Goal: Task Accomplishment & Management: Complete application form

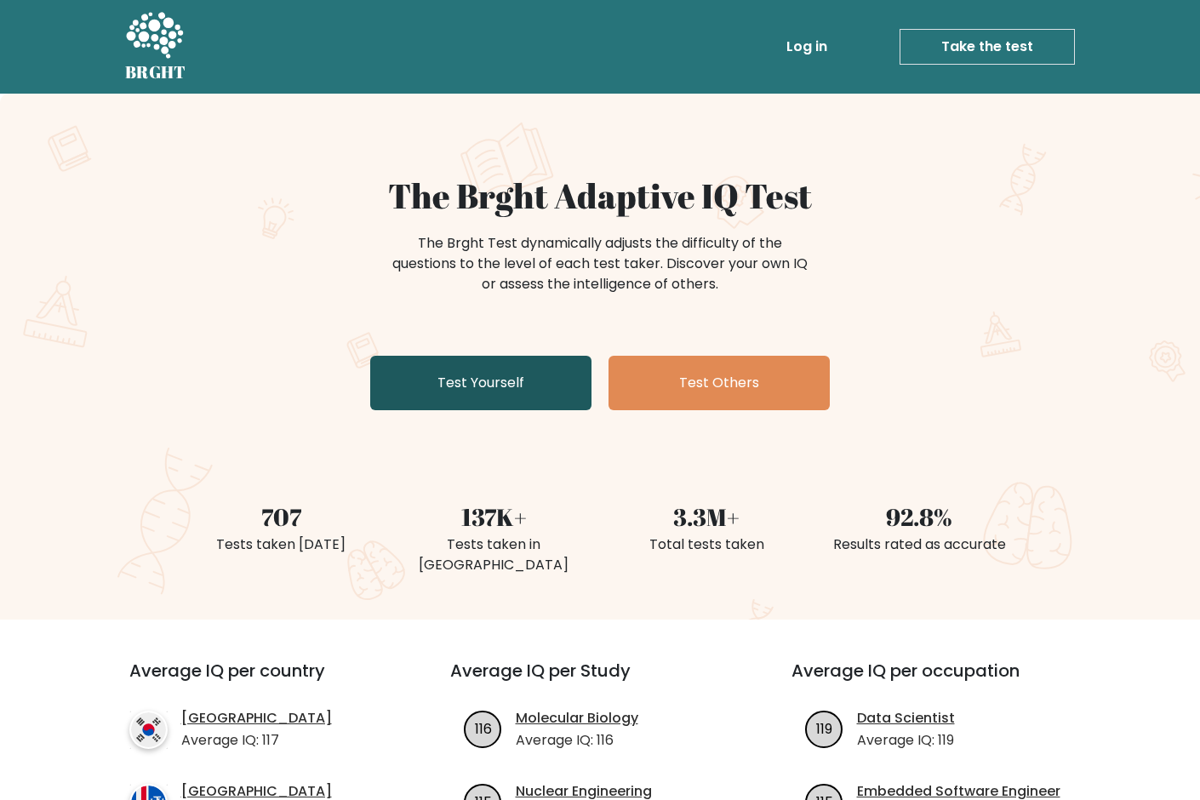
click at [528, 396] on link "Test Yourself" at bounding box center [480, 383] width 221 height 54
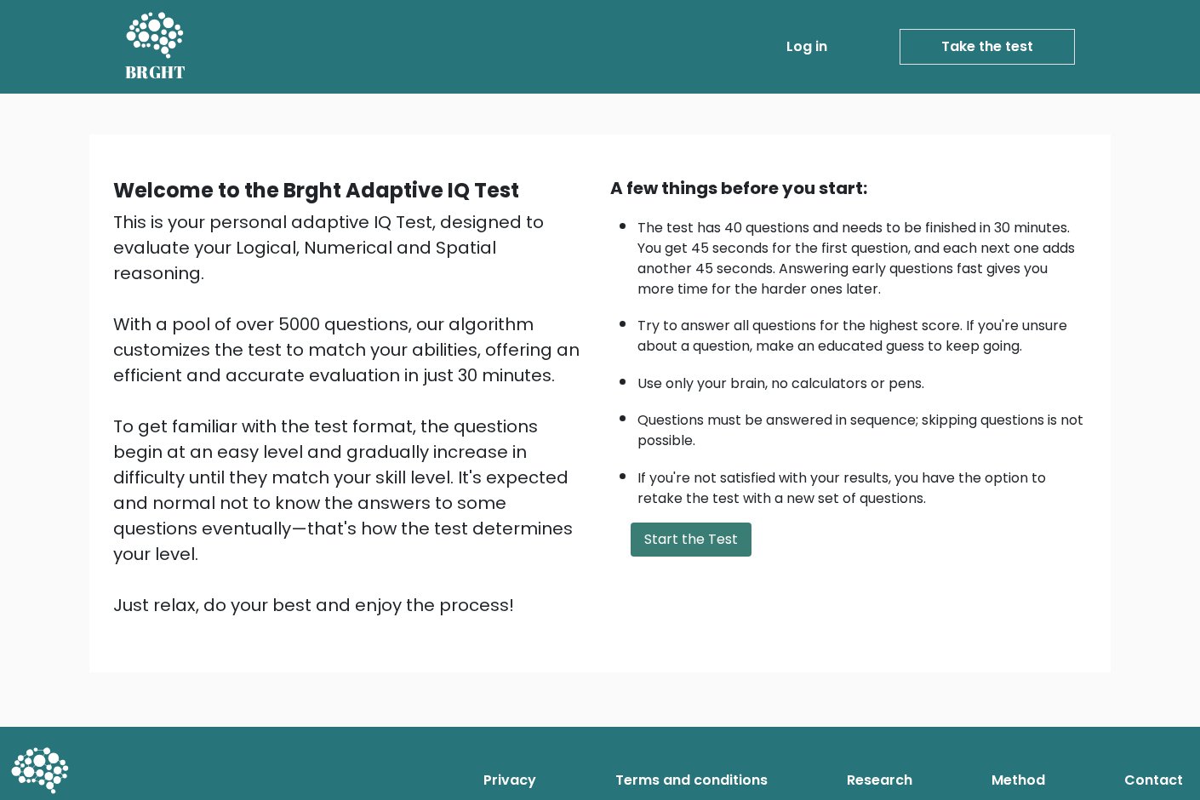
click at [670, 532] on button "Start the Test" at bounding box center [690, 539] width 121 height 34
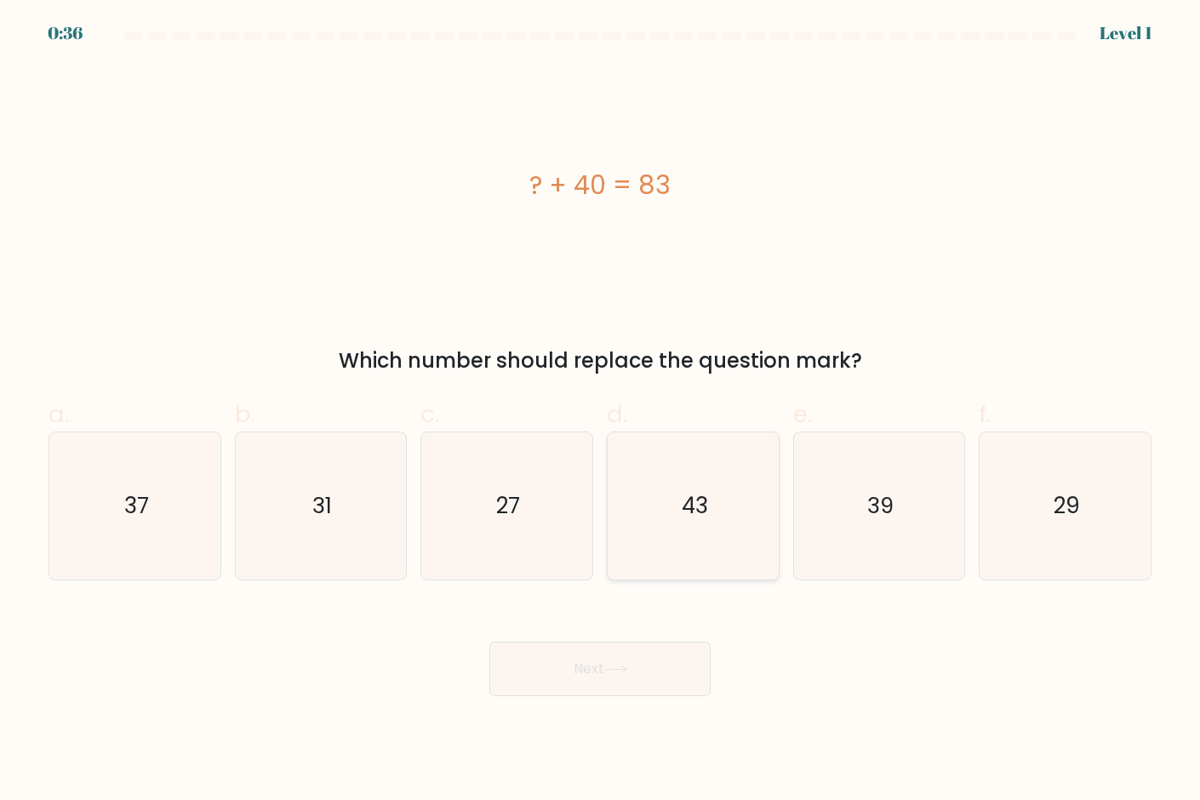
click at [704, 496] on text "43" at bounding box center [694, 506] width 26 height 31
click at [601, 411] on input "d. 43" at bounding box center [600, 405] width 1 height 11
radio input "true"
click at [645, 665] on button "Next" at bounding box center [599, 669] width 221 height 54
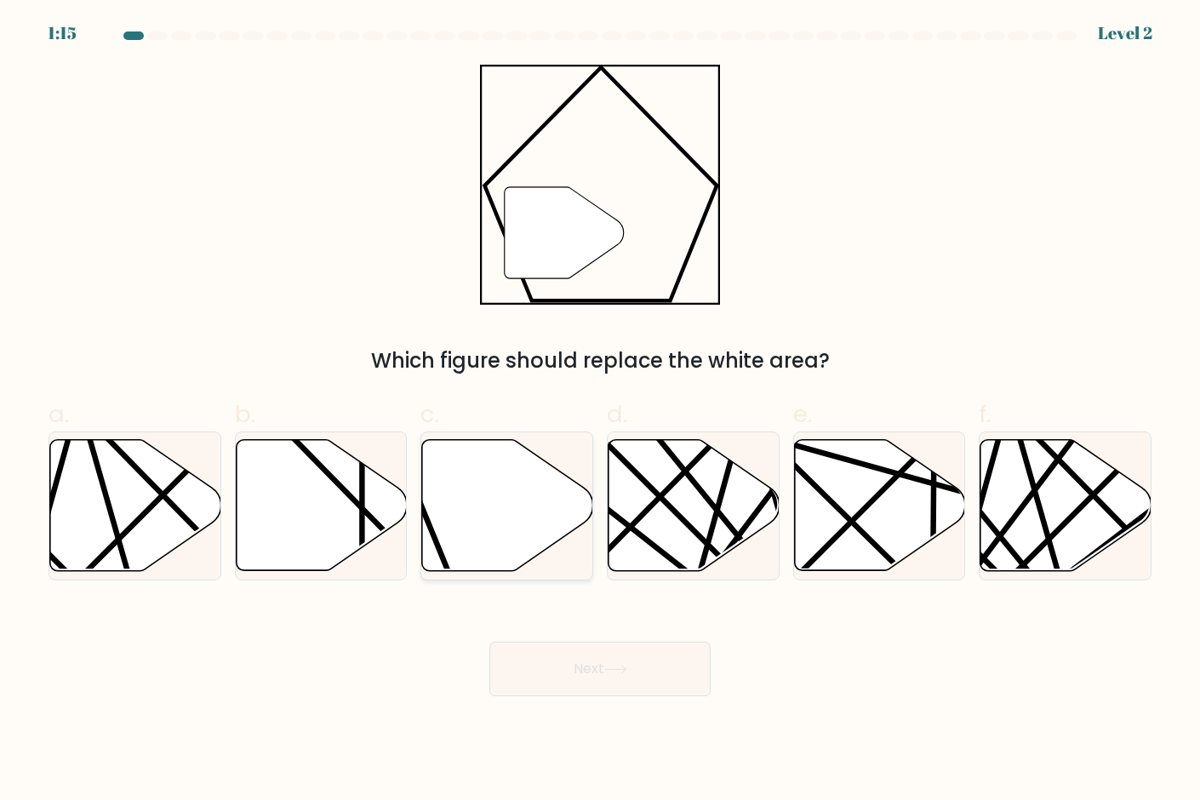
click at [533, 513] on icon at bounding box center [507, 505] width 171 height 131
click at [600, 411] on input "c." at bounding box center [600, 405] width 1 height 11
radio input "true"
click at [592, 685] on button "Next" at bounding box center [599, 669] width 221 height 54
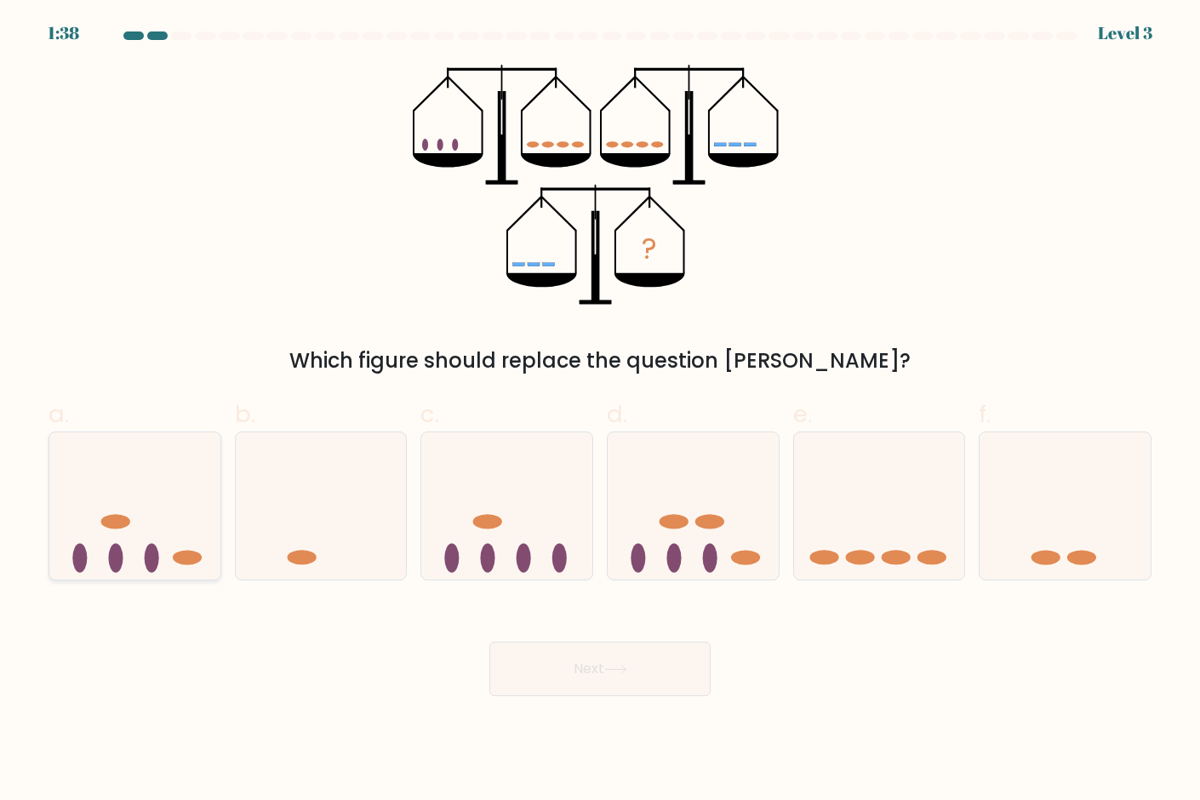
click at [166, 535] on icon at bounding box center [134, 506] width 171 height 141
click at [600, 411] on input "a." at bounding box center [600, 405] width 1 height 11
radio input "true"
click at [1103, 541] on icon at bounding box center [1064, 506] width 171 height 141
click at [601, 411] on input "f." at bounding box center [600, 405] width 1 height 11
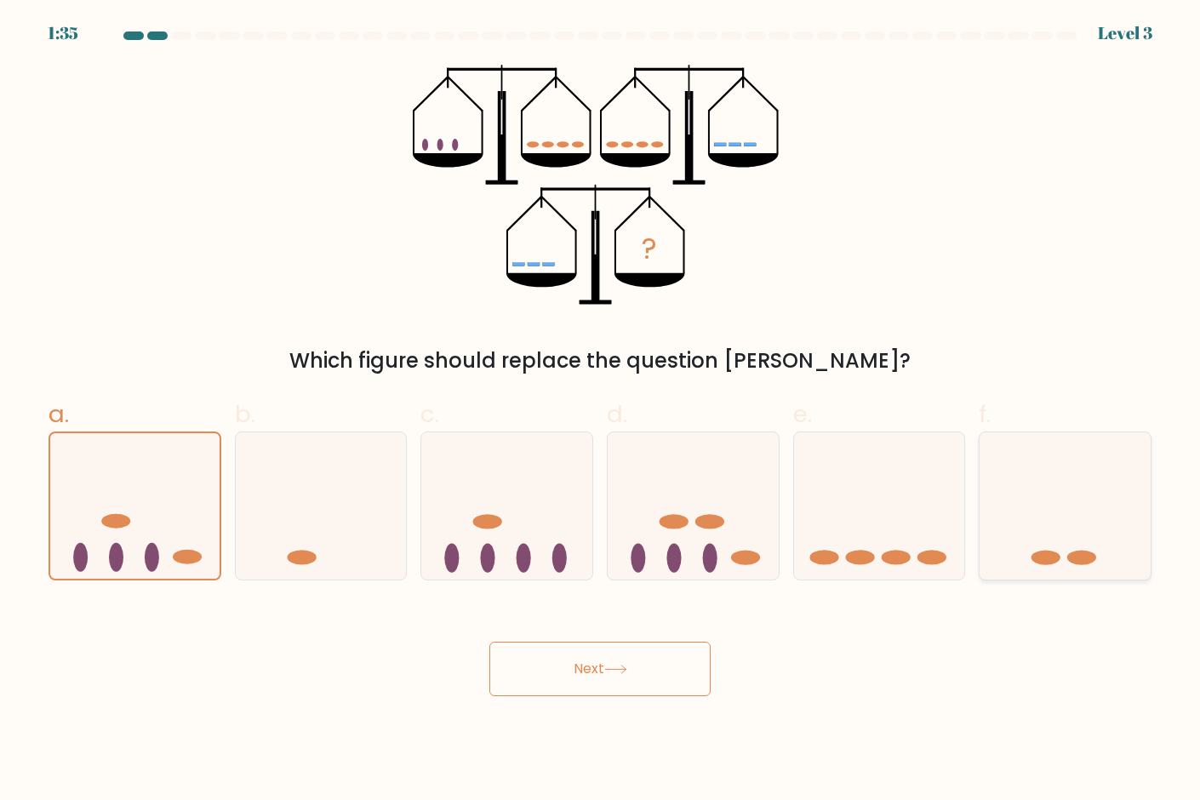
radio input "true"
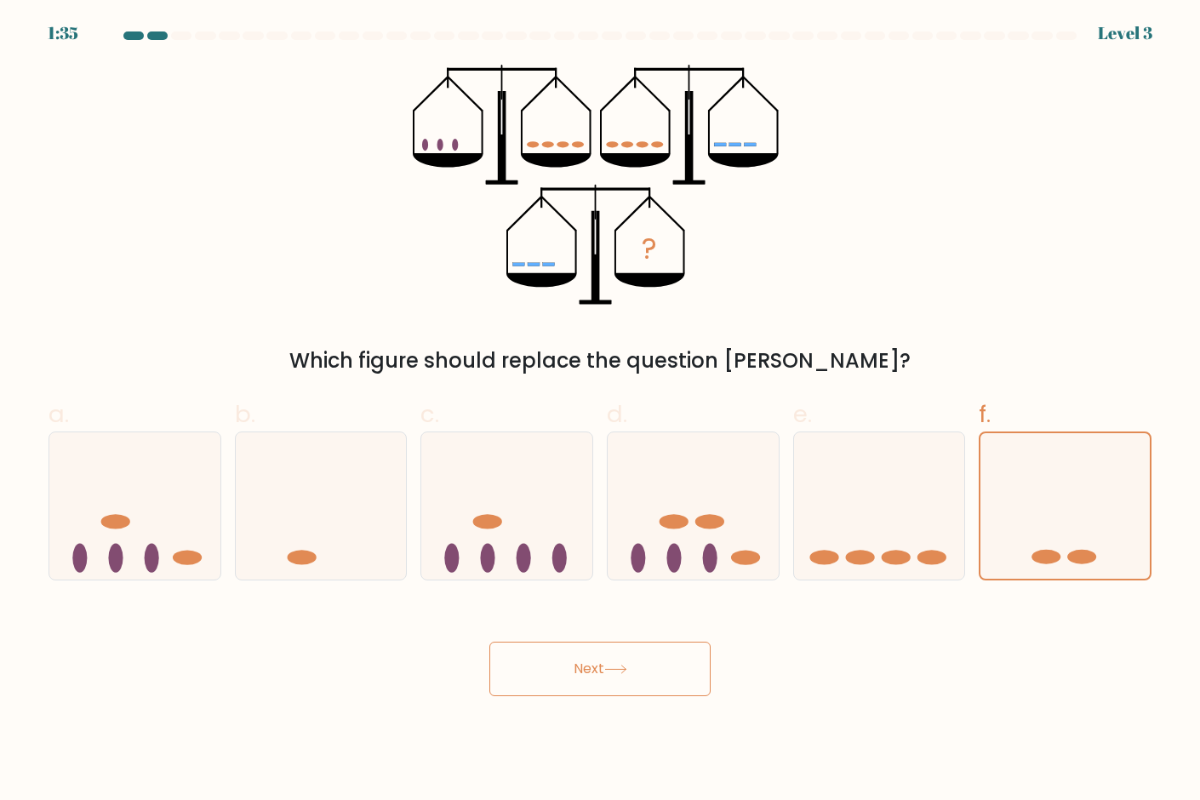
click at [668, 666] on button "Next" at bounding box center [599, 669] width 221 height 54
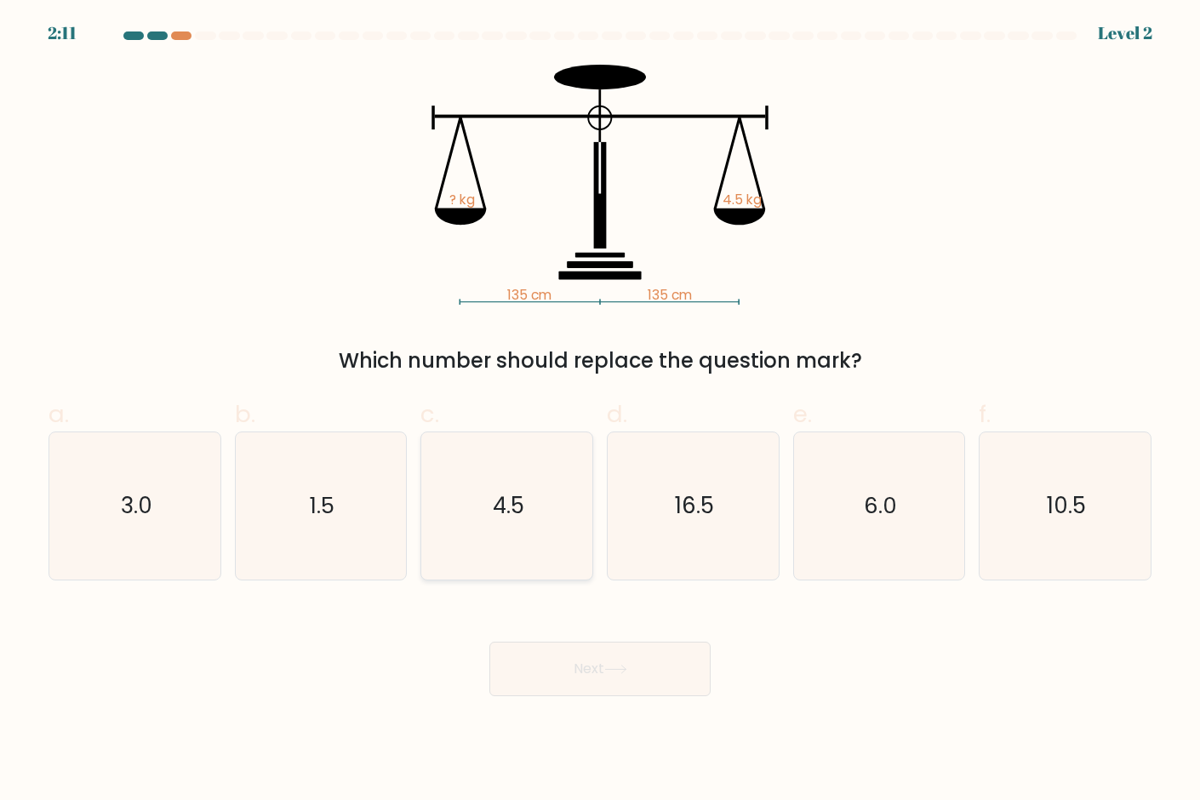
click at [519, 483] on icon "4.5" at bounding box center [506, 505] width 147 height 147
click at [600, 411] on input "c. 4.5" at bounding box center [600, 405] width 1 height 11
radio input "true"
click at [617, 671] on icon at bounding box center [615, 668] width 23 height 9
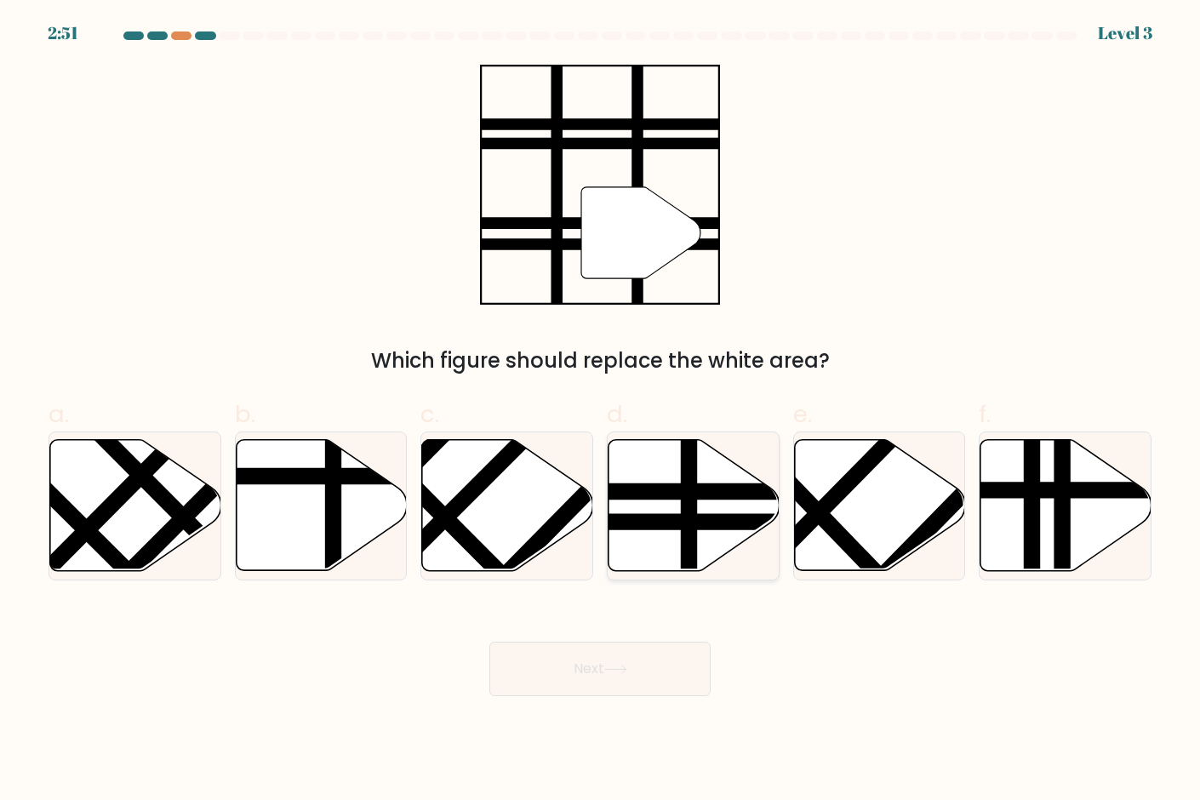
click at [703, 492] on line at bounding box center [635, 492] width 345 height 0
click at [601, 411] on input "d." at bounding box center [600, 405] width 1 height 11
radio input "true"
click at [659, 655] on button "Next" at bounding box center [599, 669] width 221 height 54
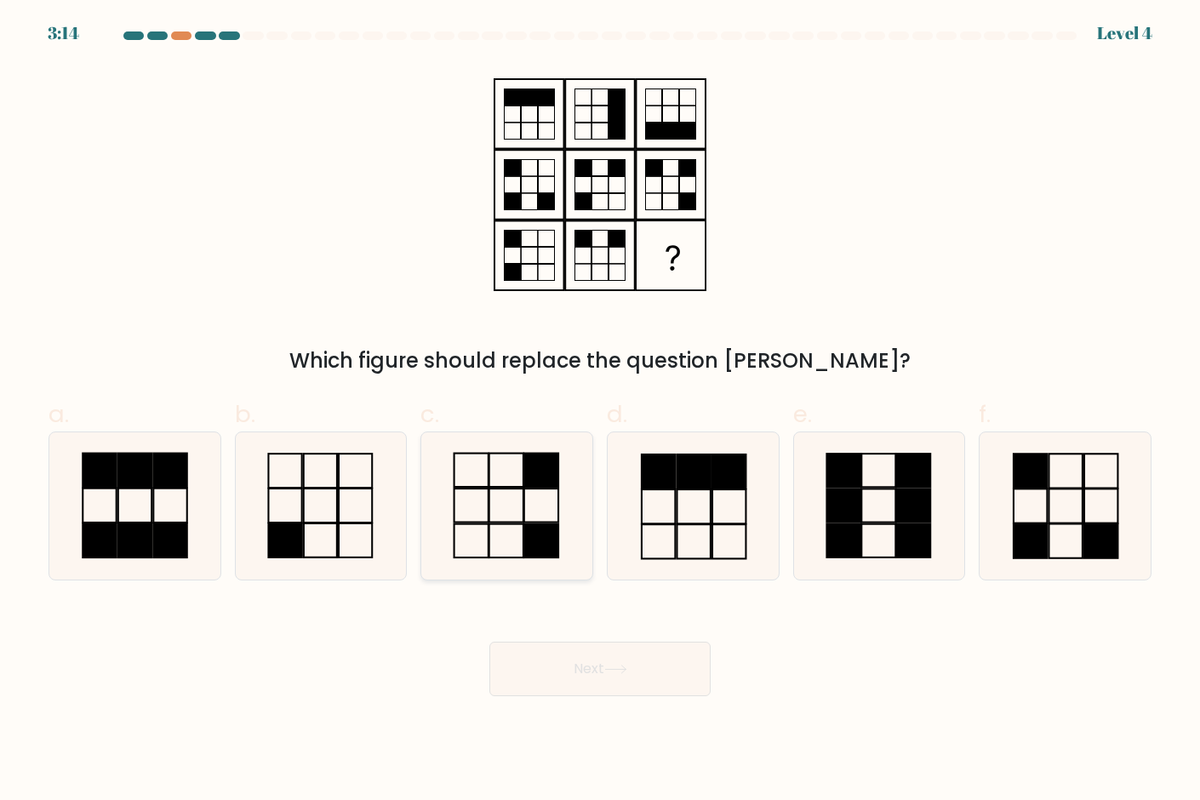
click at [532, 483] on rect at bounding box center [541, 469] width 34 height 33
click at [600, 411] on input "c." at bounding box center [600, 405] width 1 height 11
radio input "true"
click at [619, 693] on button "Next" at bounding box center [599, 669] width 221 height 54
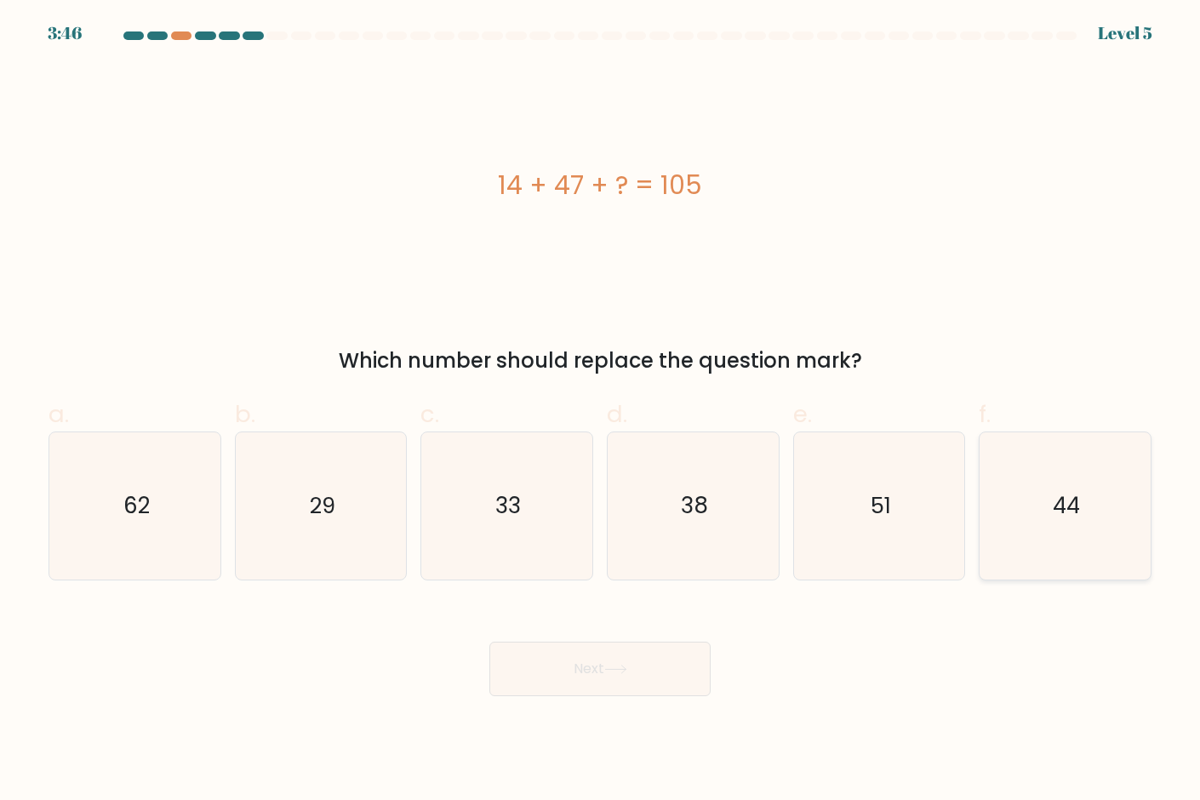
click at [1041, 482] on icon "44" at bounding box center [1064, 505] width 147 height 147
click at [601, 411] on input "f. 44" at bounding box center [600, 405] width 1 height 11
radio input "true"
click at [602, 673] on button "Next" at bounding box center [599, 669] width 221 height 54
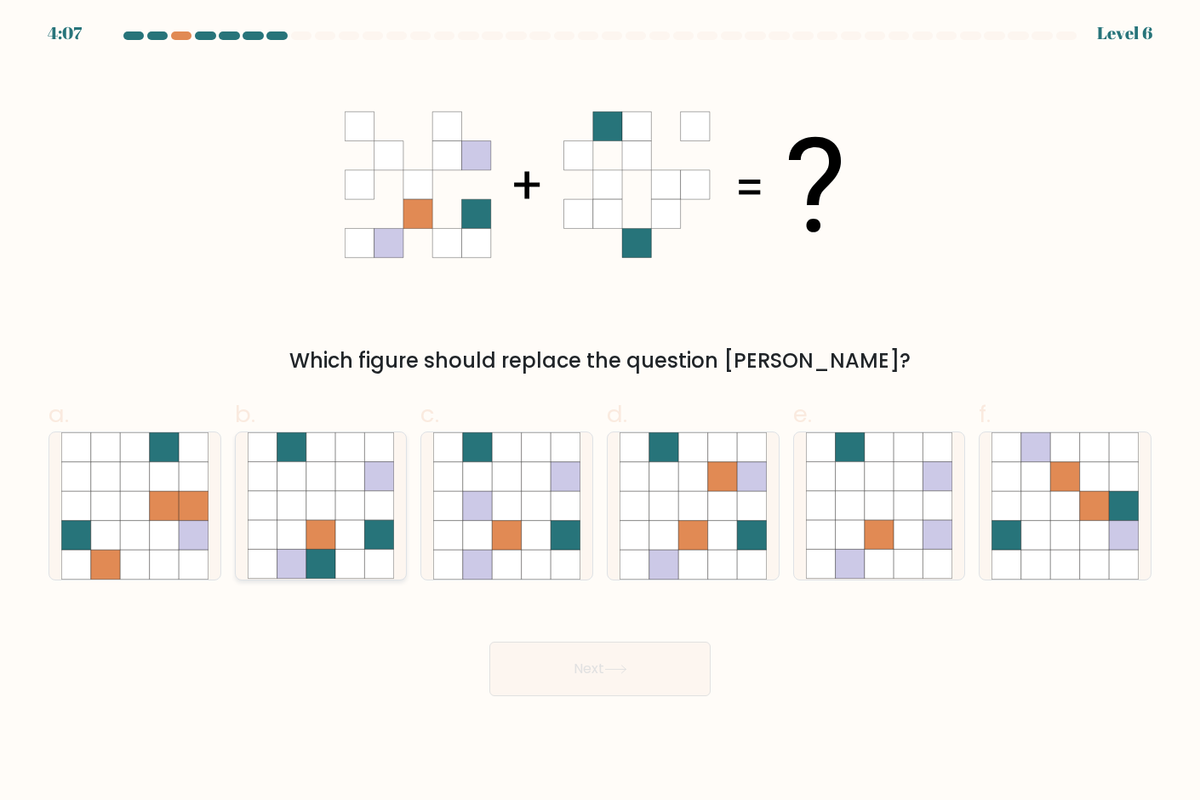
click at [333, 542] on icon at bounding box center [320, 535] width 29 height 29
click at [600, 411] on input "b." at bounding box center [600, 405] width 1 height 11
radio input "true"
click at [642, 685] on button "Next" at bounding box center [599, 669] width 221 height 54
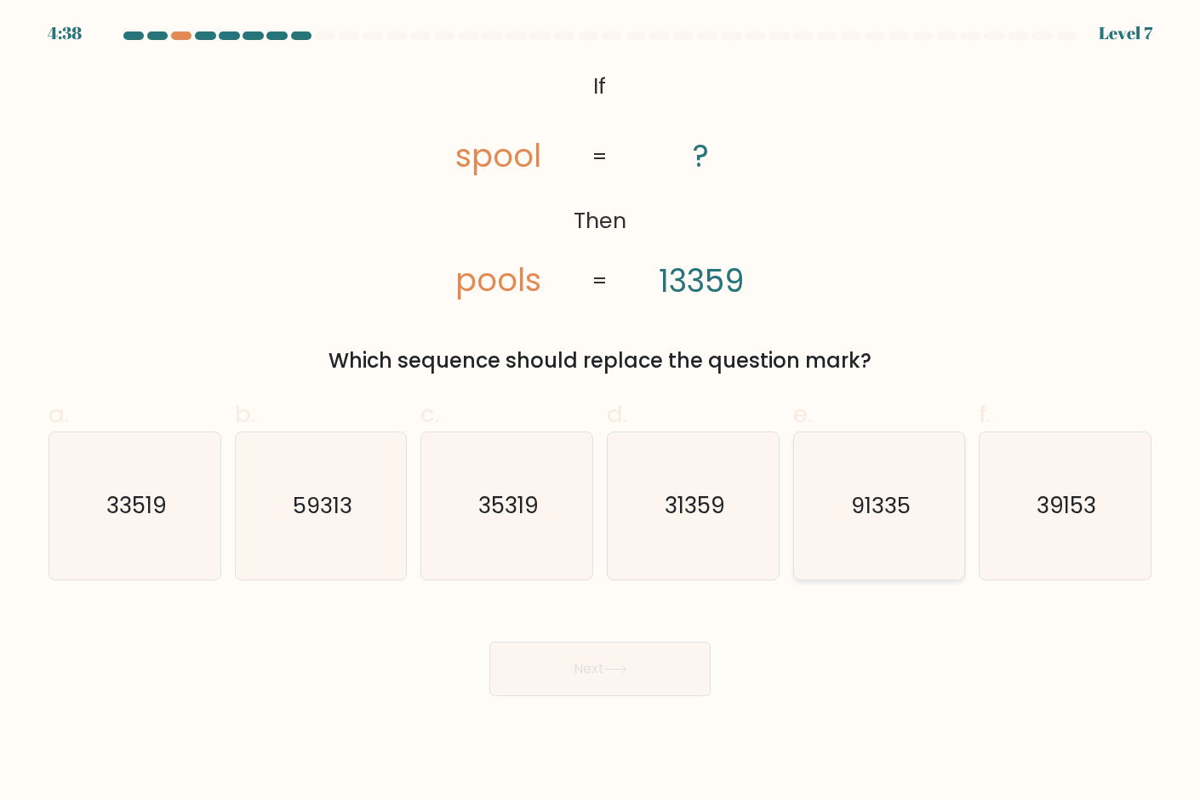
click at [892, 543] on icon "91335" at bounding box center [879, 505] width 147 height 147
click at [601, 411] on input "e. 91335" at bounding box center [600, 405] width 1 height 11
radio input "true"
click at [656, 687] on button "Next" at bounding box center [599, 669] width 221 height 54
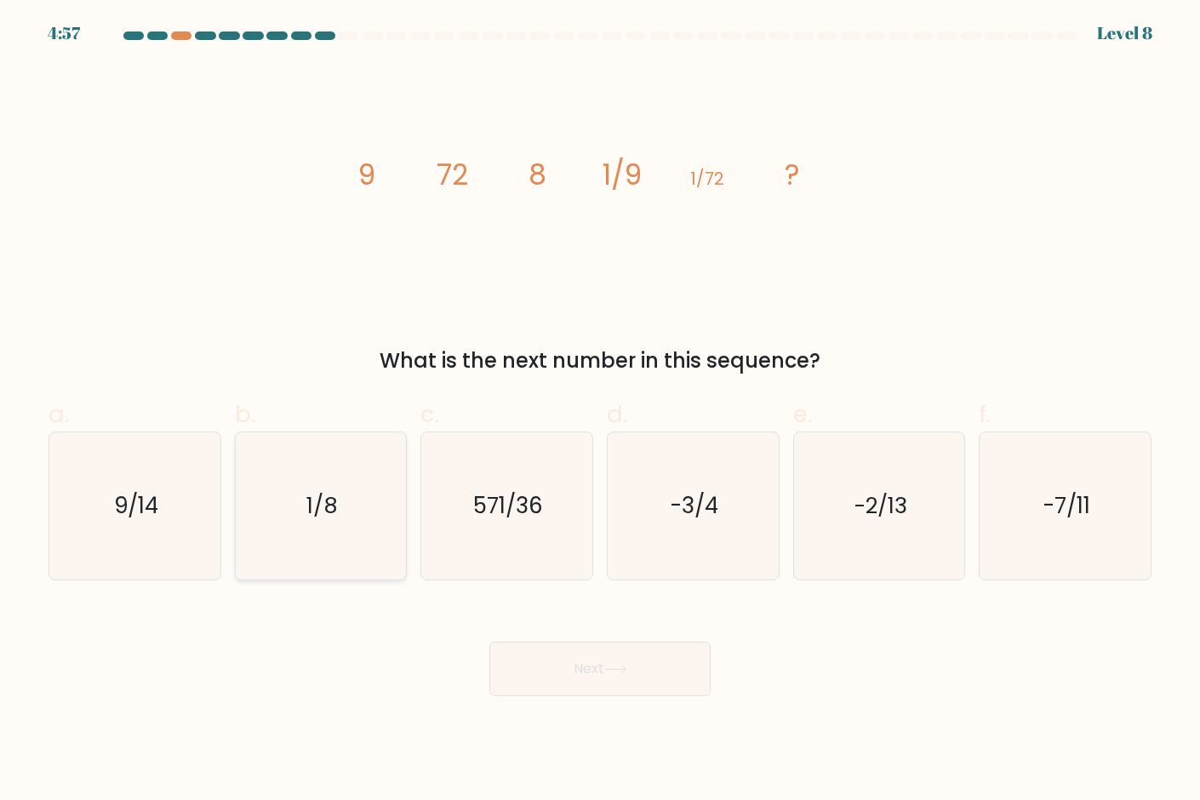
click at [309, 518] on text "1/8" at bounding box center [321, 506] width 31 height 31
click at [600, 411] on input "b. 1/8" at bounding box center [600, 405] width 1 height 11
radio input "true"
click at [610, 684] on button "Next" at bounding box center [599, 669] width 221 height 54
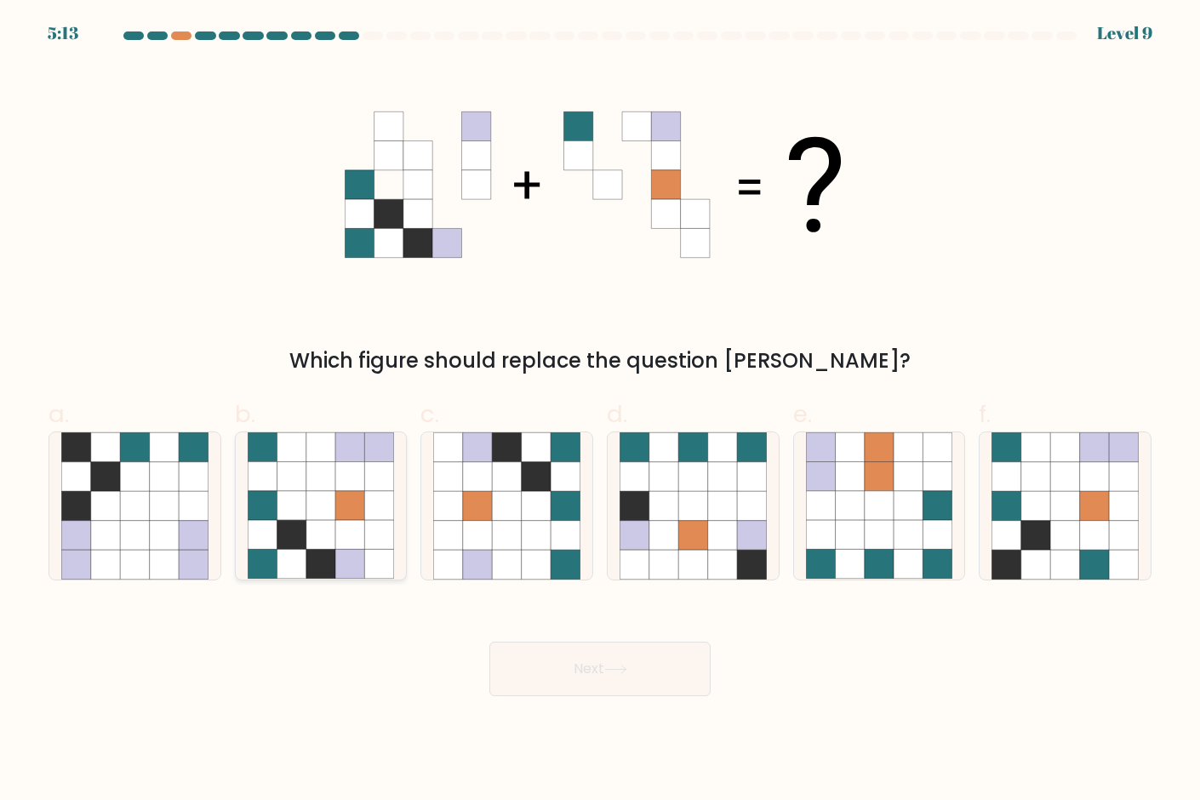
click at [345, 522] on icon at bounding box center [349, 535] width 29 height 29
click at [600, 411] on input "b." at bounding box center [600, 405] width 1 height 11
radio input "true"
click at [561, 681] on button "Next" at bounding box center [599, 669] width 221 height 54
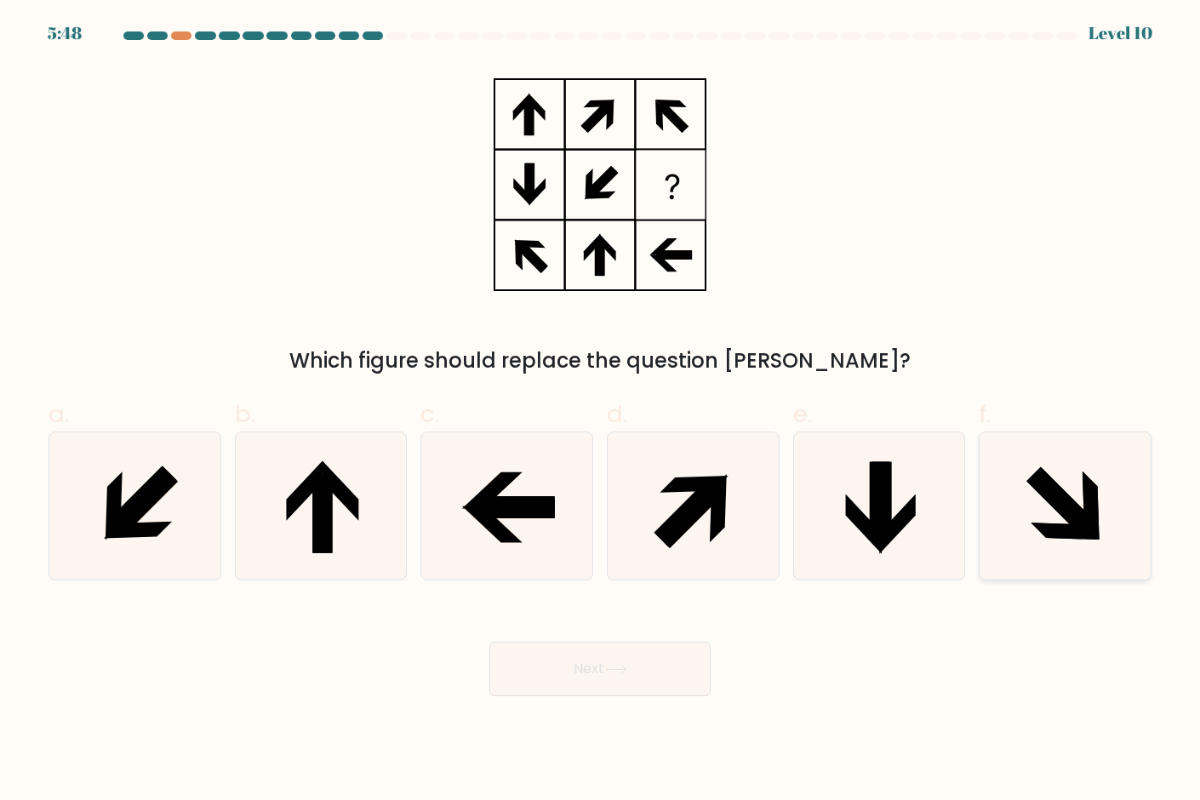
click at [1102, 506] on icon at bounding box center [1064, 505] width 147 height 147
click at [601, 411] on input "f." at bounding box center [600, 405] width 1 height 11
radio input "true"
click at [607, 659] on button "Next" at bounding box center [599, 669] width 221 height 54
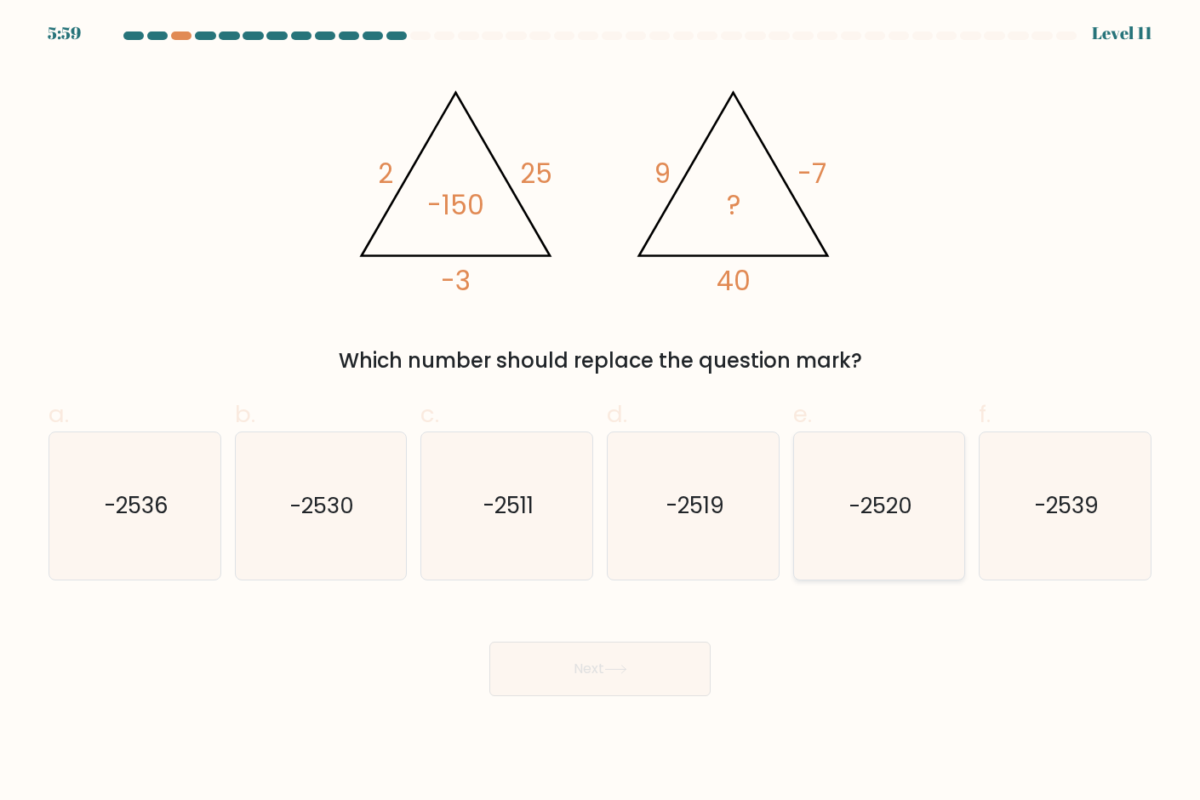
click at [830, 567] on icon "-2520" at bounding box center [879, 505] width 147 height 147
click at [601, 411] on input "e. -2520" at bounding box center [600, 405] width 1 height 11
radio input "true"
click at [607, 664] on button "Next" at bounding box center [599, 669] width 221 height 54
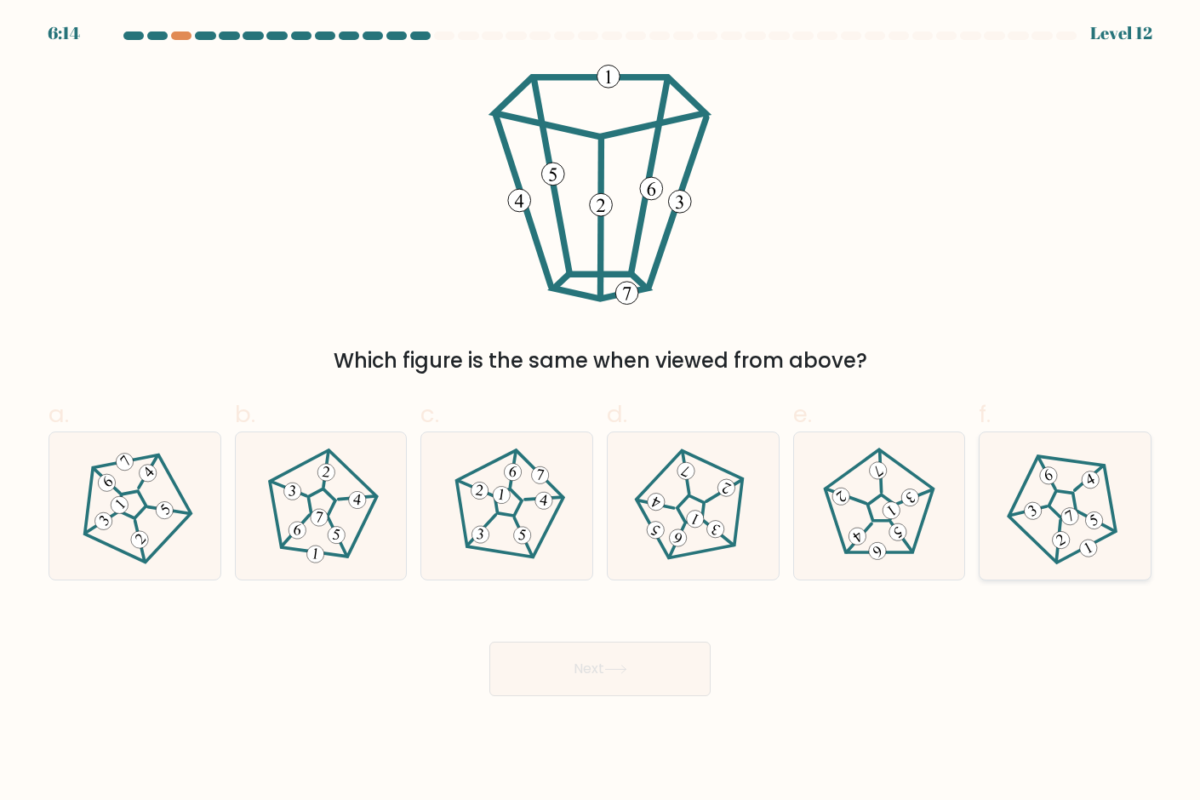
click at [1059, 539] on 188 at bounding box center [1061, 539] width 23 height 23
click at [601, 411] on input "f." at bounding box center [600, 405] width 1 height 11
radio input "true"
click at [1056, 520] on icon at bounding box center [1064, 506] width 117 height 117
click at [601, 411] on input "f." at bounding box center [600, 405] width 1 height 11
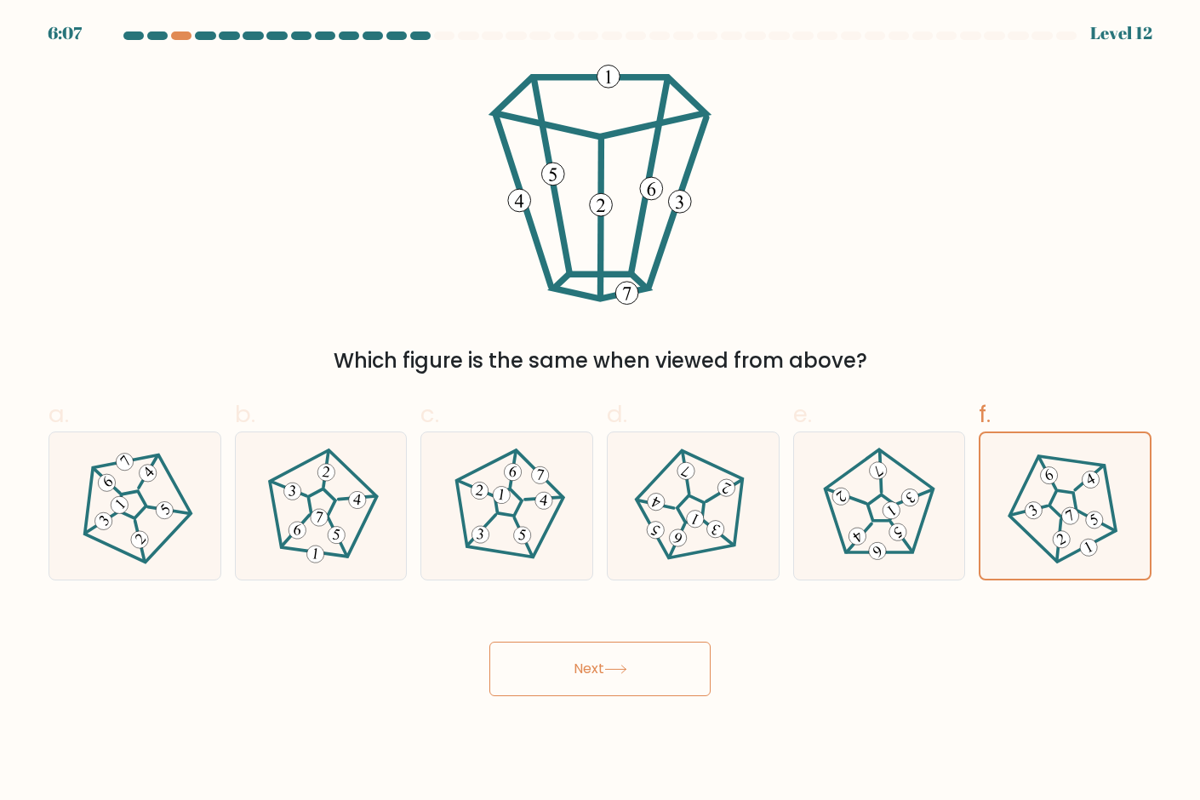
click at [672, 683] on button "Next" at bounding box center [599, 669] width 221 height 54
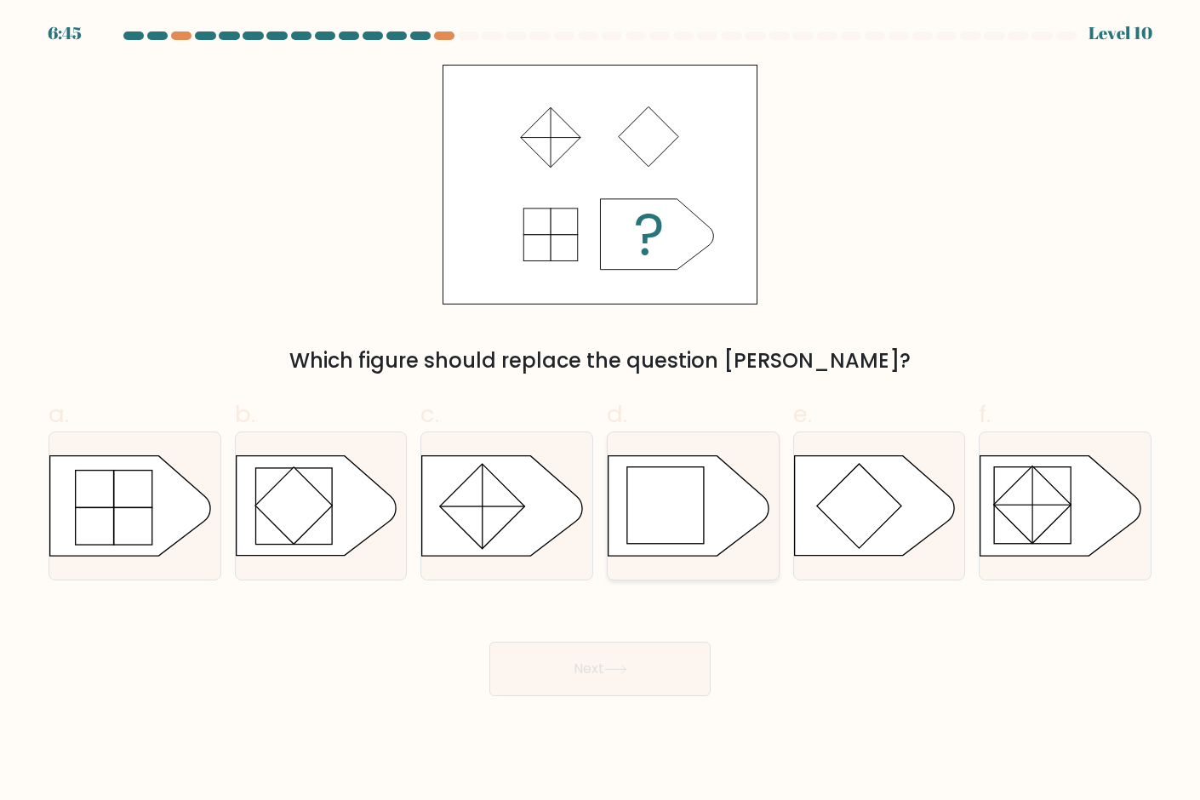
click at [720, 533] on icon at bounding box center [688, 506] width 160 height 100
click at [601, 411] on input "d." at bounding box center [600, 405] width 1 height 11
radio input "true"
click at [647, 685] on button "Next" at bounding box center [599, 669] width 221 height 54
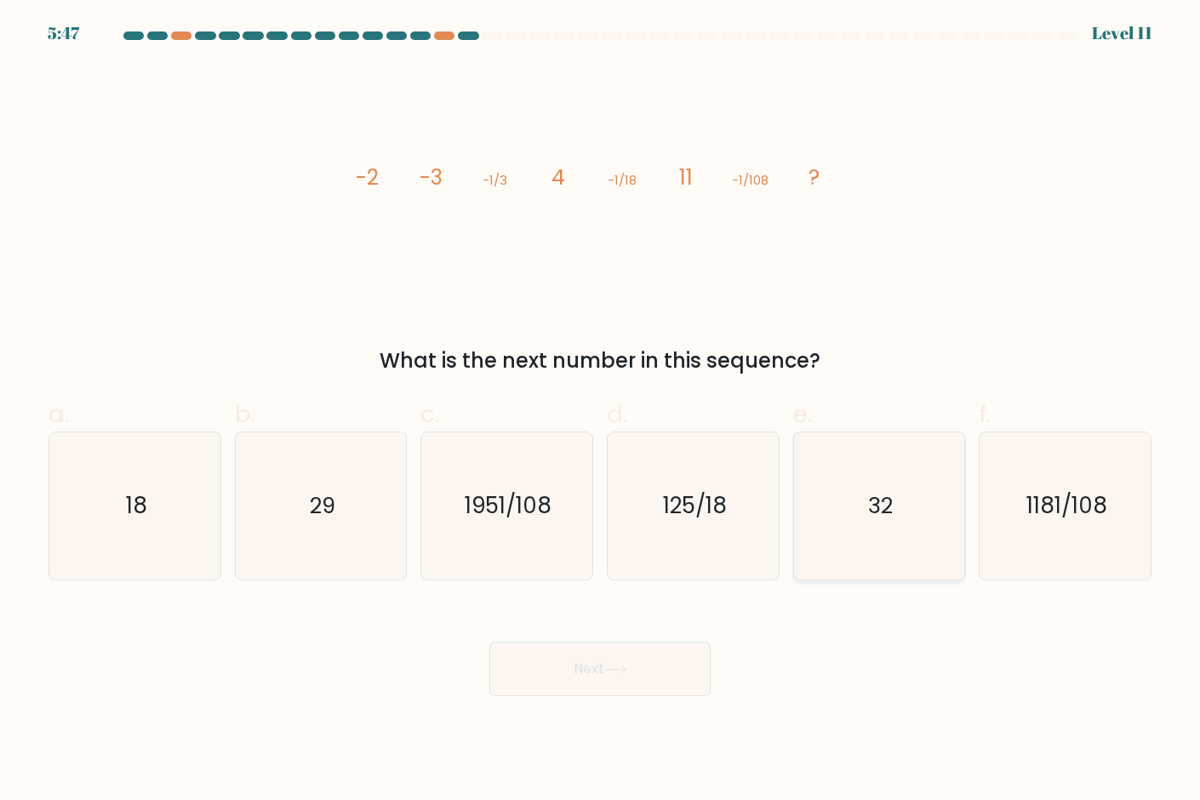
click at [912, 523] on icon "32" at bounding box center [879, 505] width 147 height 147
click at [601, 411] on input "e. 32" at bounding box center [600, 405] width 1 height 11
radio input "true"
click at [670, 668] on button "Next" at bounding box center [599, 669] width 221 height 54
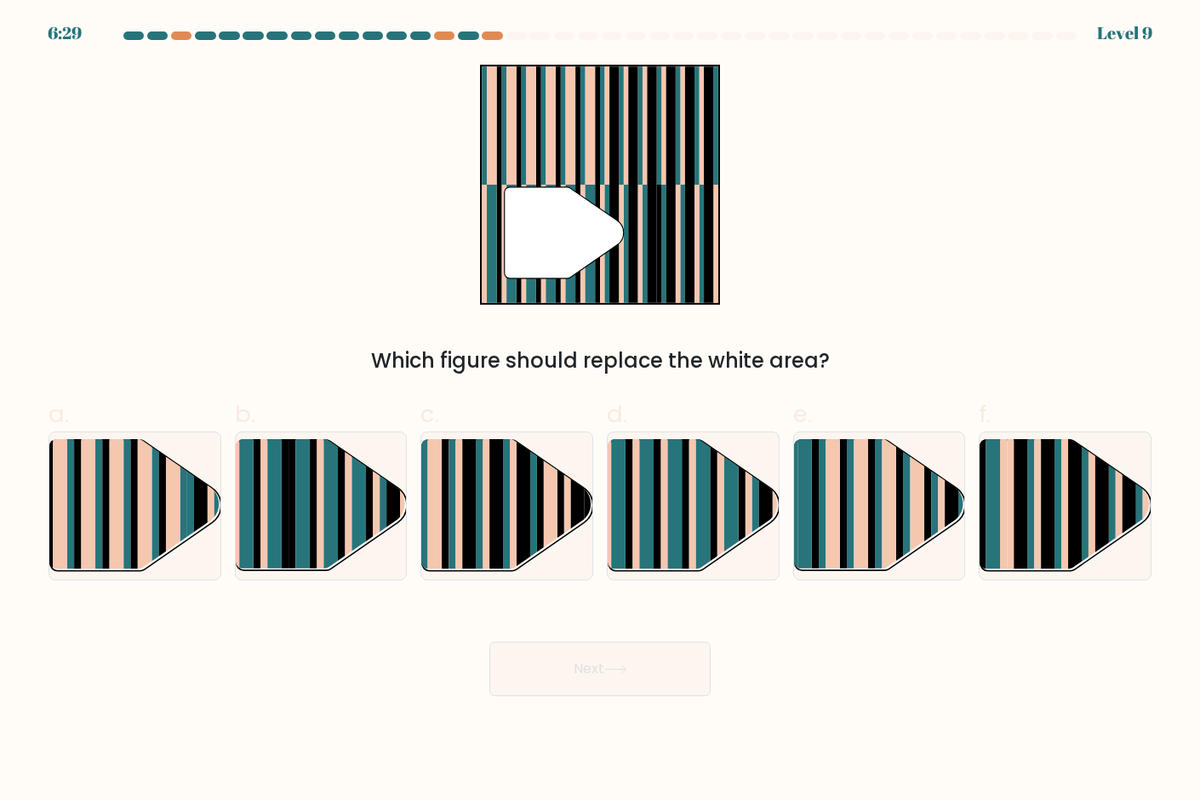
click at [761, 631] on div "Next" at bounding box center [599, 648] width 1123 height 95
click at [292, 527] on rect at bounding box center [291, 520] width 7 height 169
click at [600, 411] on input "b." at bounding box center [600, 405] width 1 height 11
radio input "true"
click at [703, 517] on rect at bounding box center [703, 520] width 14 height 169
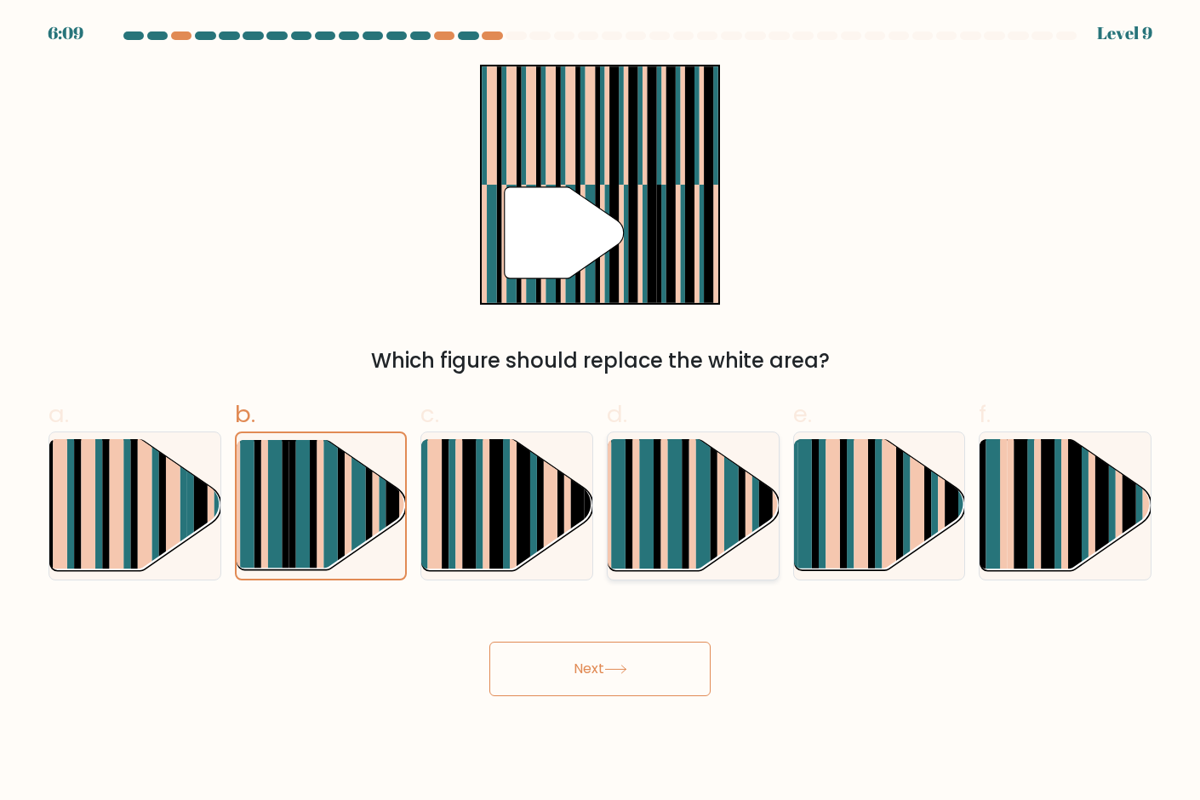
click at [601, 411] on input "d." at bounding box center [600, 405] width 1 height 11
radio input "true"
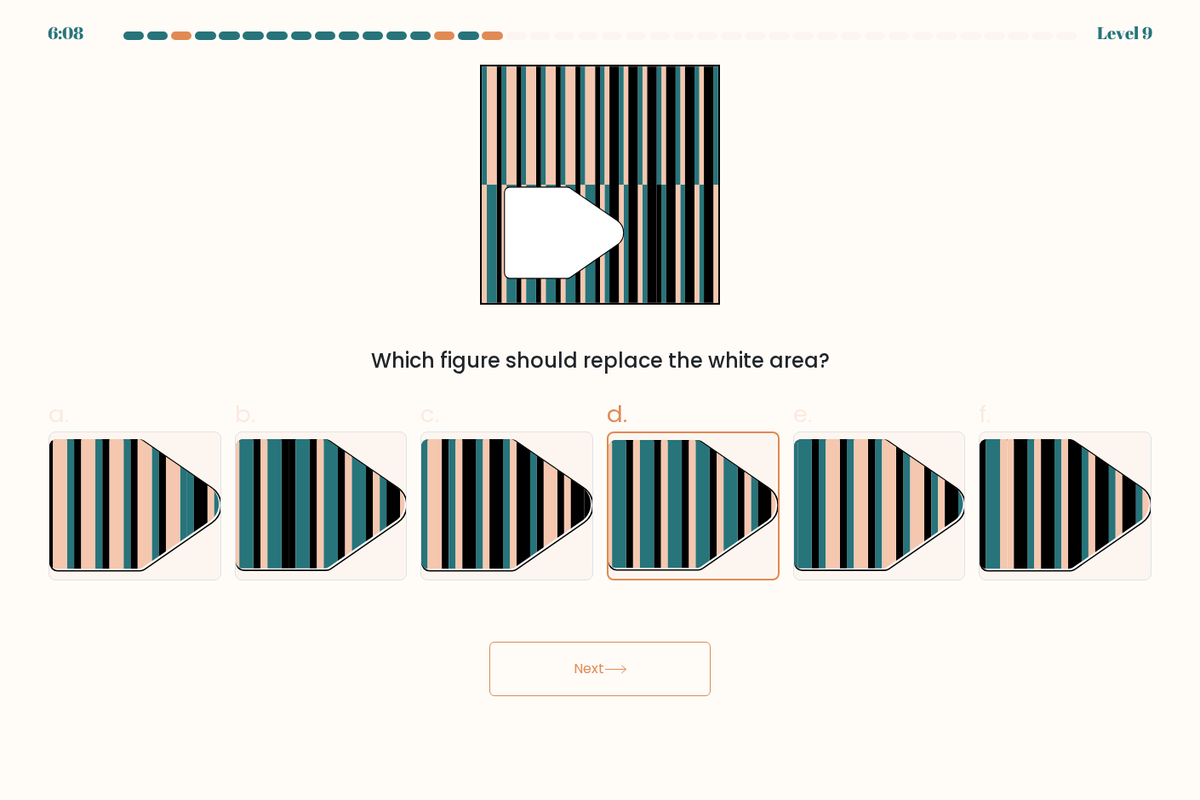
click at [652, 664] on button "Next" at bounding box center [599, 669] width 221 height 54
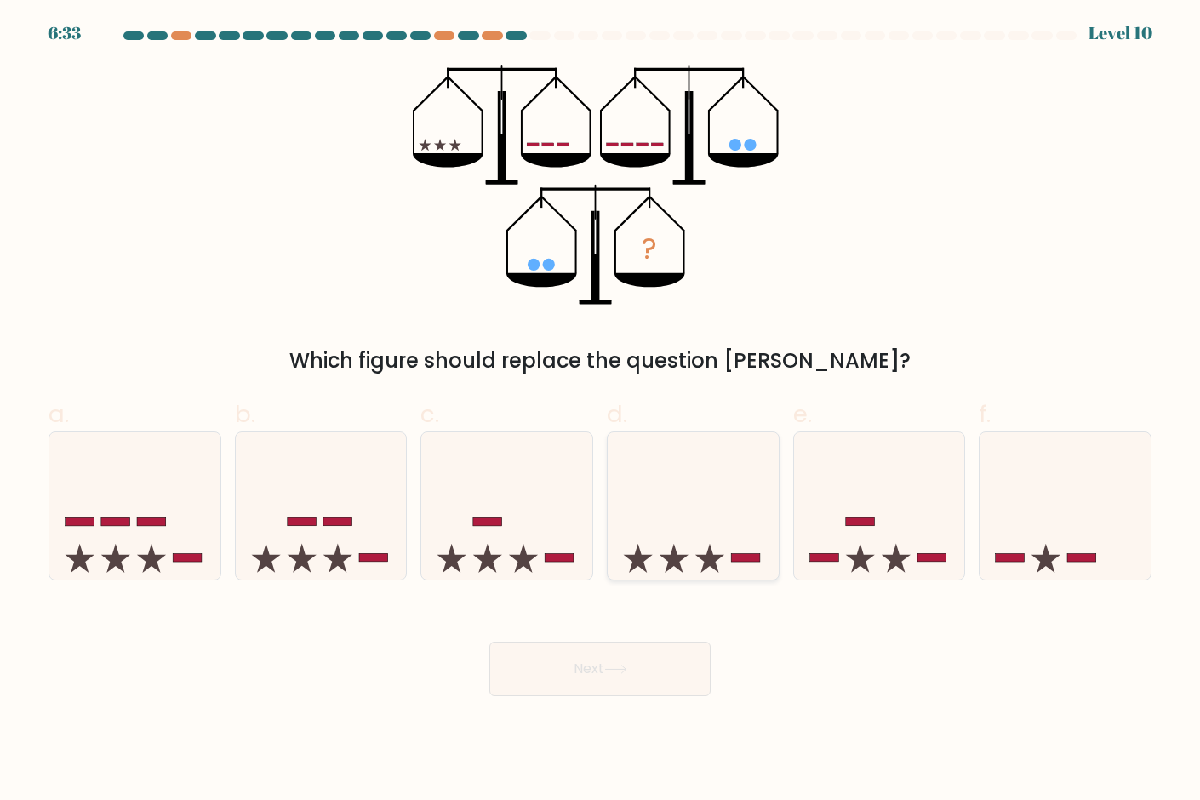
click at [682, 557] on icon at bounding box center [673, 558] width 29 height 29
click at [601, 411] on input "d." at bounding box center [600, 405] width 1 height 11
radio input "true"
click at [658, 655] on button "Next" at bounding box center [599, 669] width 221 height 54
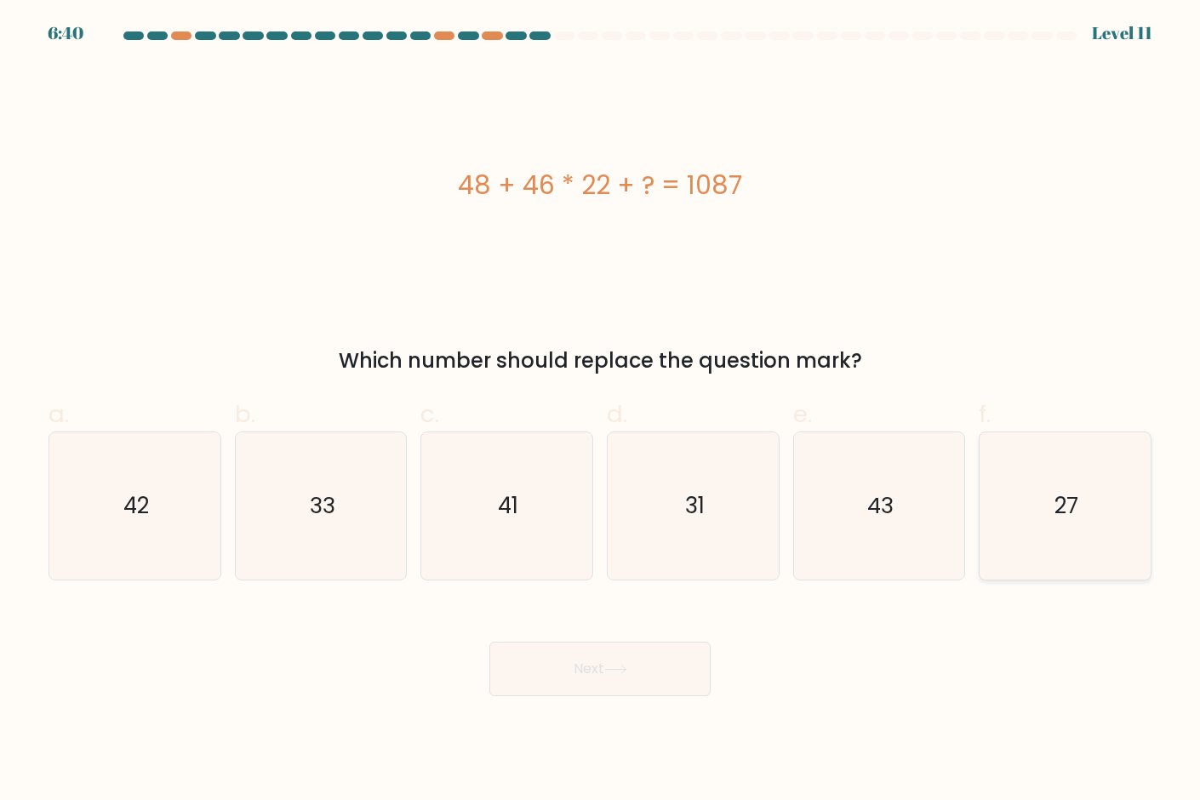
click at [1081, 524] on icon "27" at bounding box center [1064, 505] width 147 height 147
click at [601, 411] on input "f. 27" at bounding box center [600, 405] width 1 height 11
radio input "true"
click at [635, 677] on button "Next" at bounding box center [599, 669] width 221 height 54
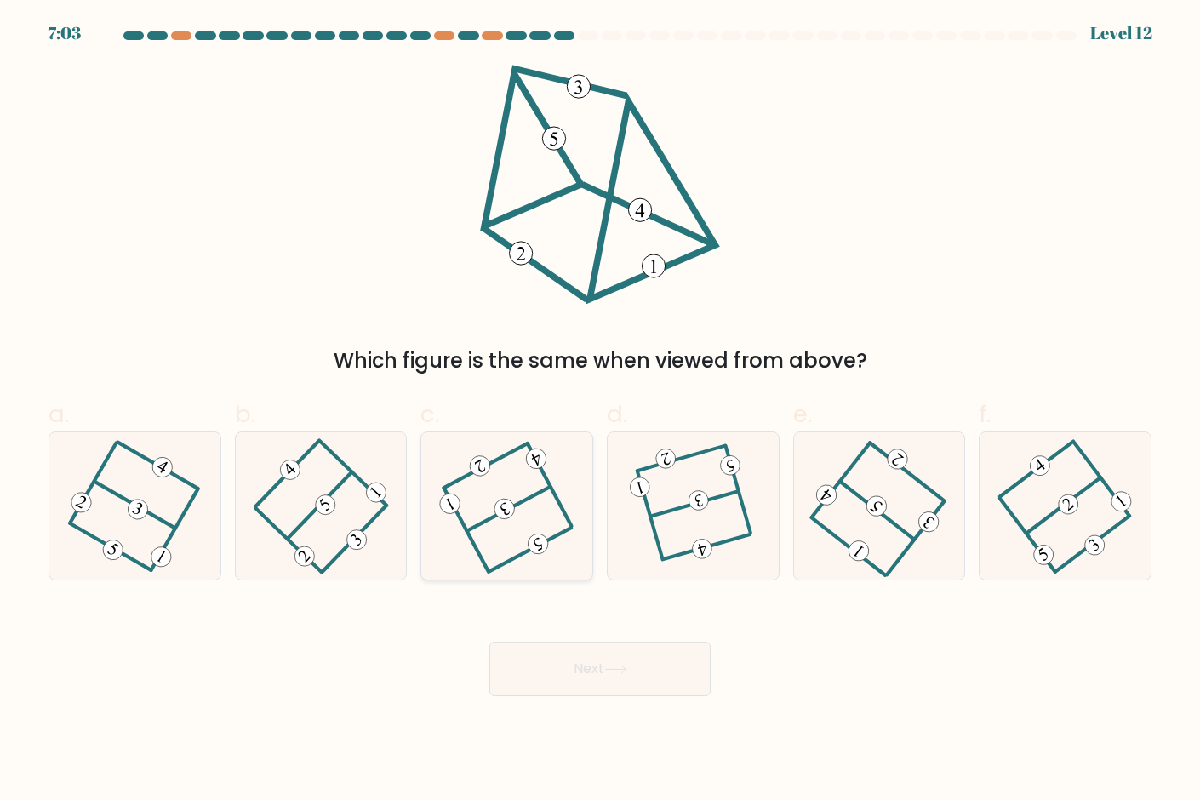
click at [550, 484] on 403 at bounding box center [549, 484] width 44 height 83
click at [600, 411] on input "c." at bounding box center [600, 405] width 1 height 11
radio input "true"
click at [596, 676] on button "Next" at bounding box center [599, 669] width 221 height 54
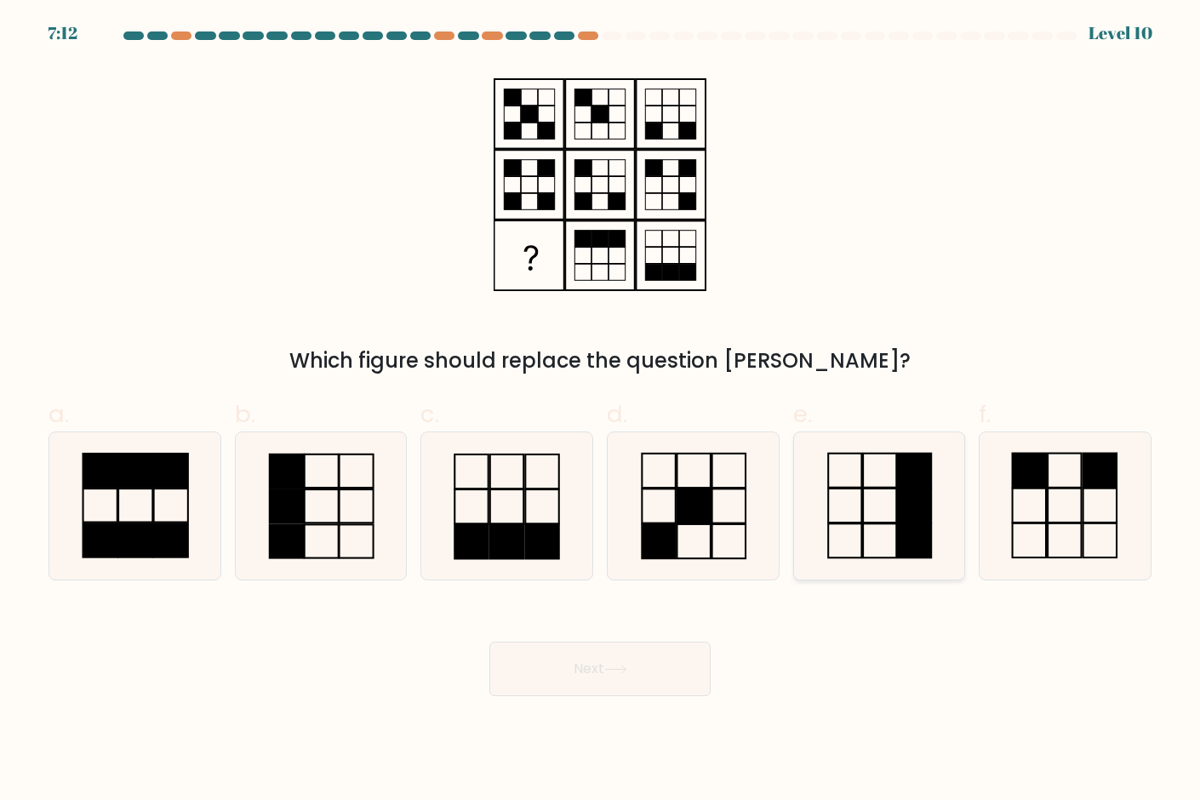
click at [886, 517] on icon at bounding box center [879, 505] width 147 height 147
click at [601, 411] on input "e." at bounding box center [600, 405] width 1 height 11
radio input "true"
click at [613, 675] on button "Next" at bounding box center [599, 669] width 221 height 54
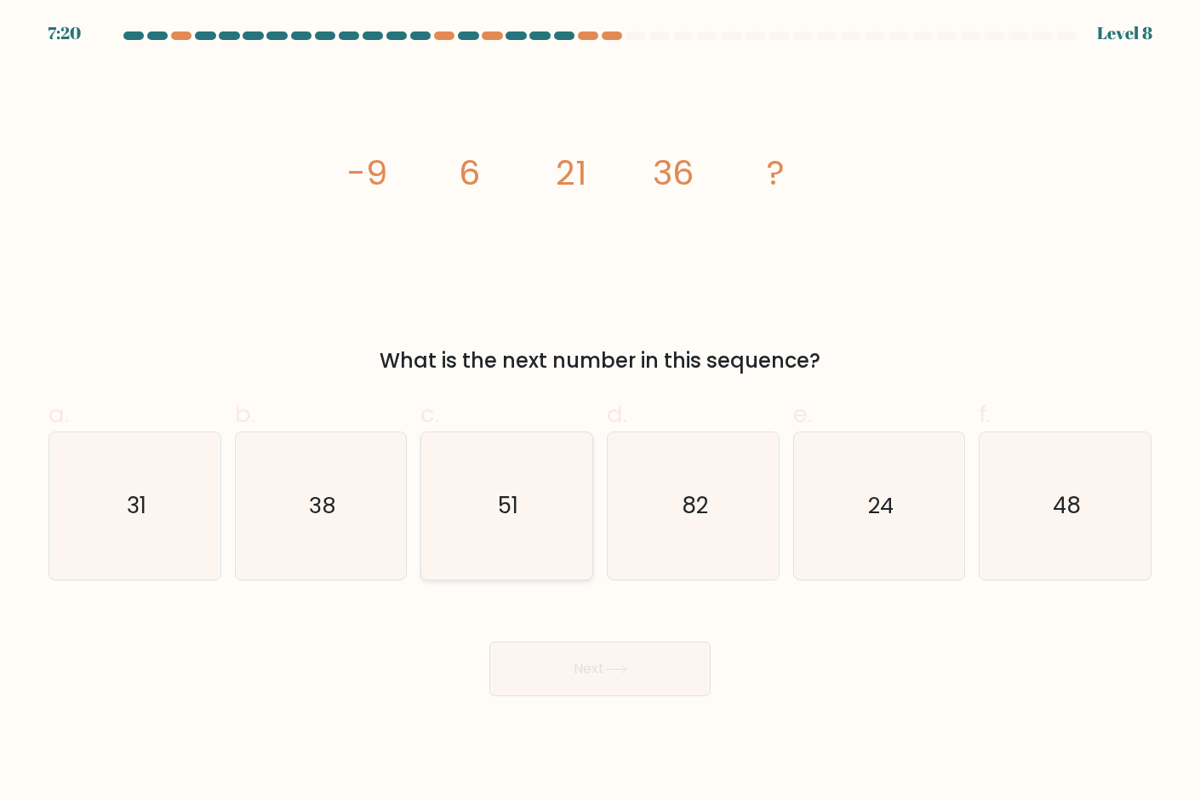
click at [520, 515] on icon "51" at bounding box center [506, 505] width 147 height 147
click at [600, 411] on input "c. 51" at bounding box center [600, 405] width 1 height 11
radio input "true"
click at [598, 686] on button "Next" at bounding box center [599, 669] width 221 height 54
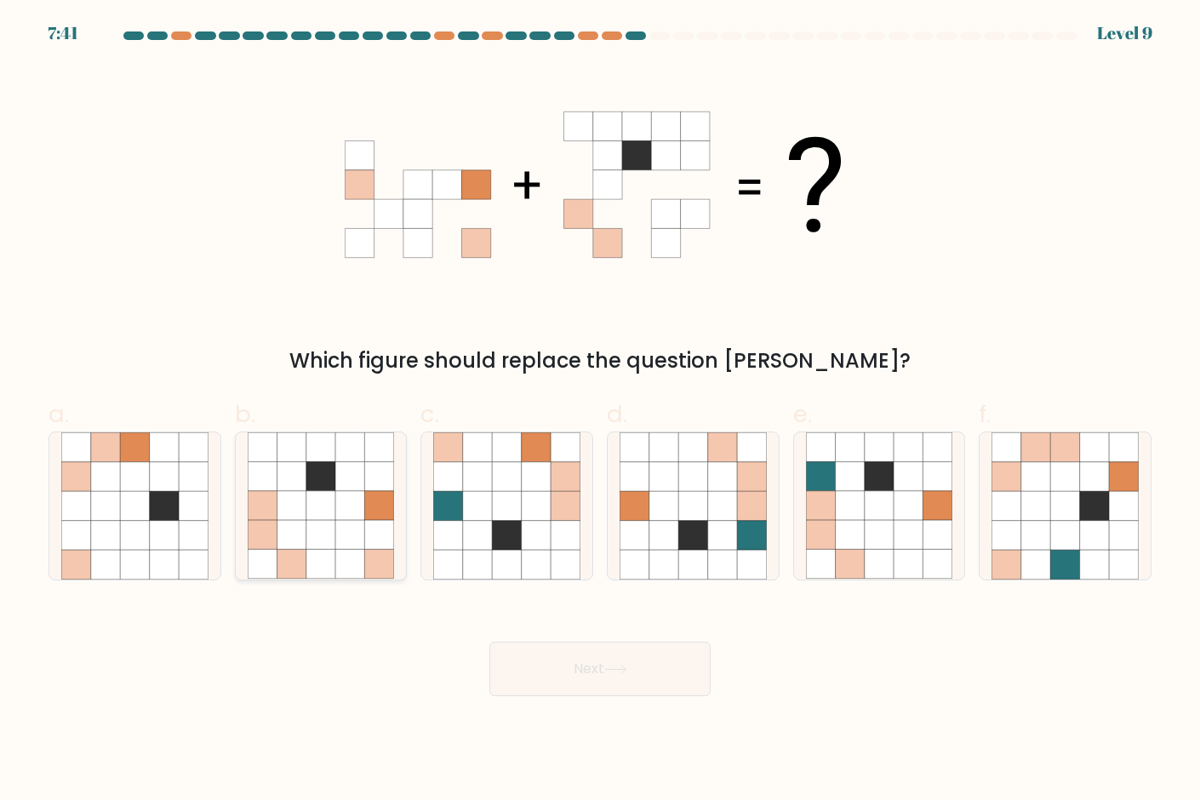
click at [341, 533] on icon at bounding box center [349, 535] width 29 height 29
click at [600, 411] on input "b." at bounding box center [600, 405] width 1 height 11
radio input "true"
click at [570, 688] on button "Next" at bounding box center [599, 669] width 221 height 54
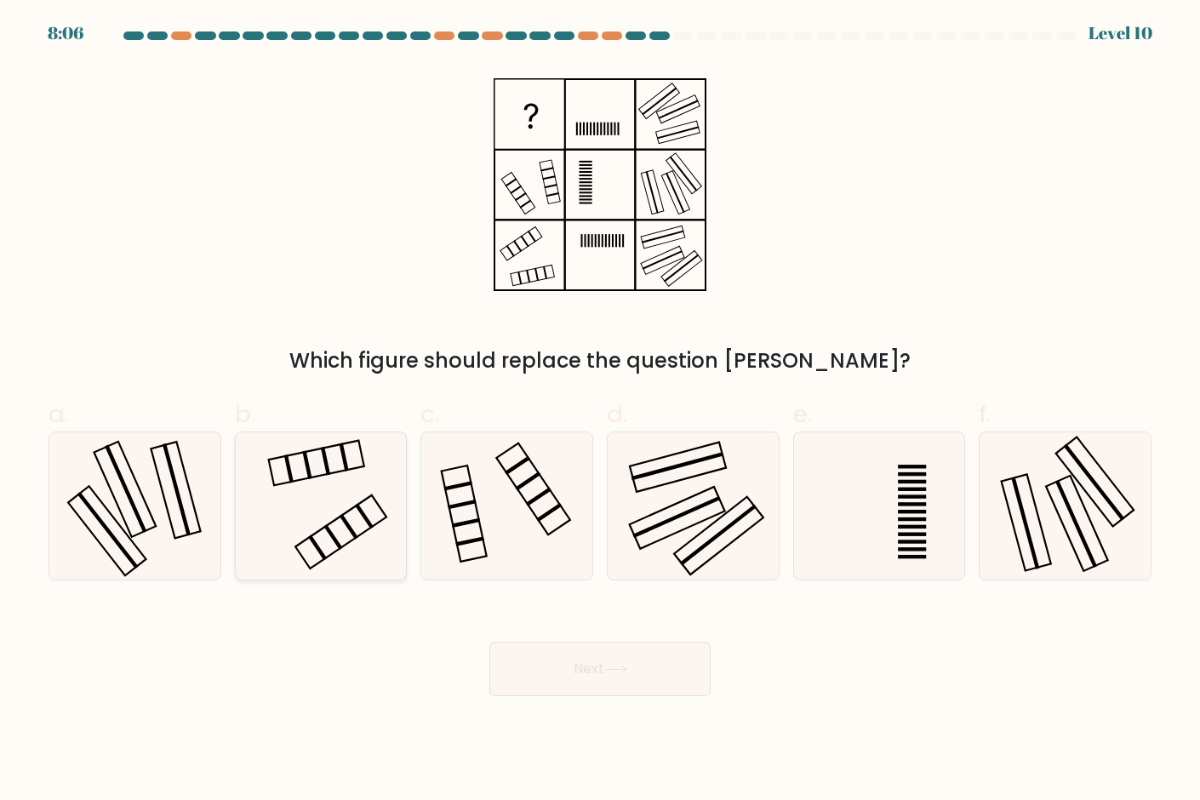
click at [326, 531] on icon at bounding box center [321, 505] width 147 height 147
click at [600, 411] on input "b." at bounding box center [600, 405] width 1 height 11
radio input "true"
click at [662, 687] on button "Next" at bounding box center [599, 669] width 221 height 54
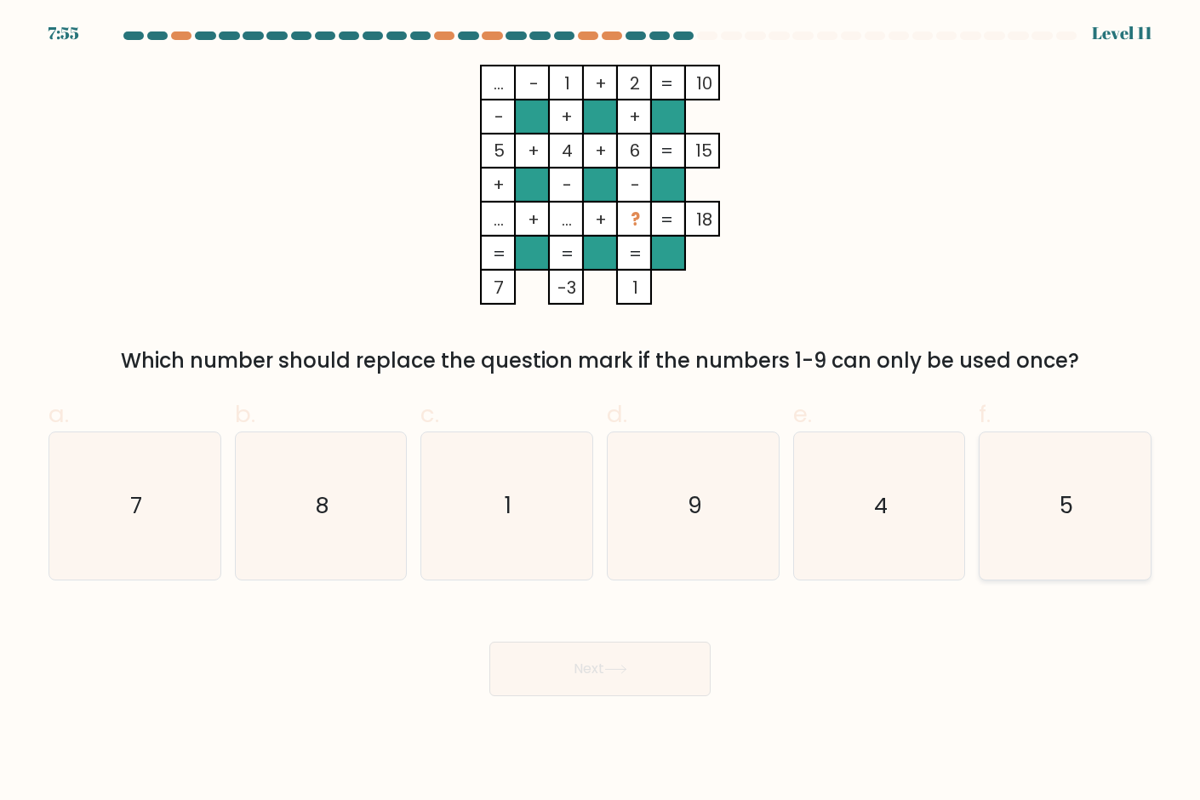
click at [1072, 537] on icon "5" at bounding box center [1064, 505] width 147 height 147
click at [601, 411] on input "f. 5" at bounding box center [600, 405] width 1 height 11
radio input "true"
click at [655, 683] on button "Next" at bounding box center [599, 669] width 221 height 54
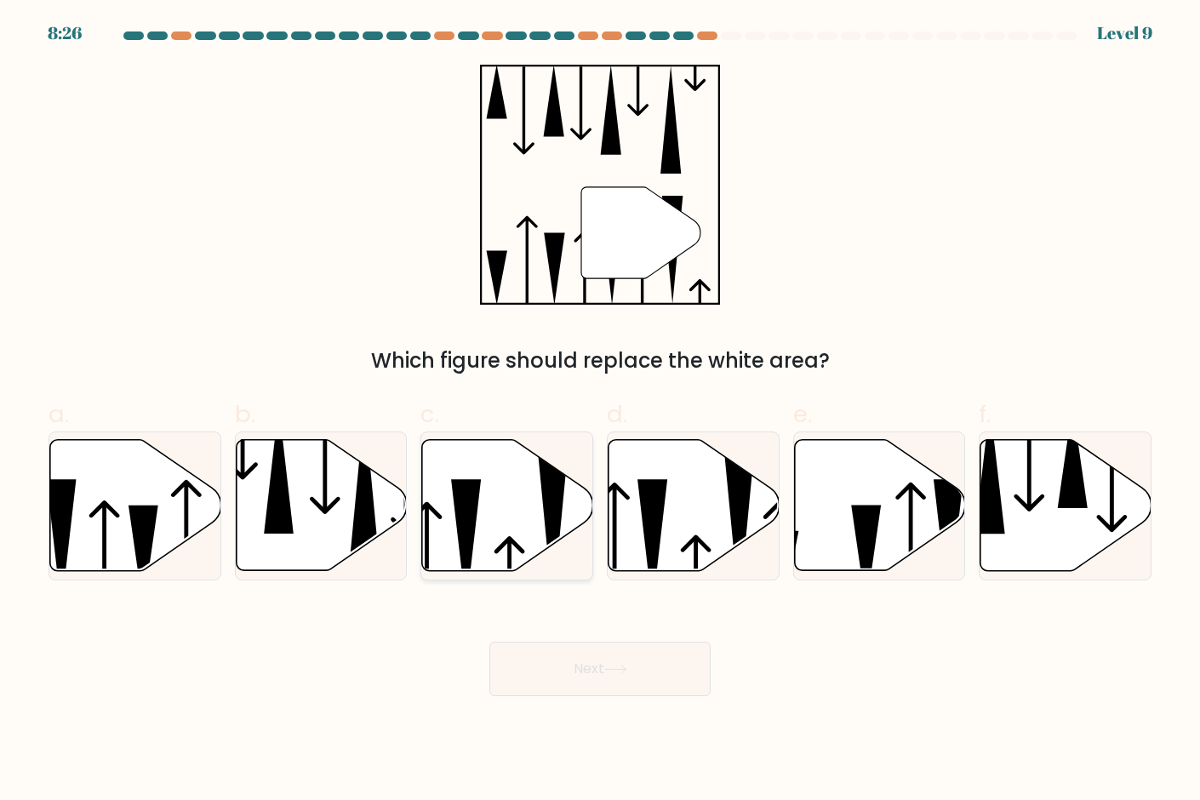
click at [517, 522] on icon at bounding box center [507, 505] width 171 height 131
click at [600, 411] on input "c." at bounding box center [600, 405] width 1 height 11
radio input "true"
click at [639, 678] on button "Next" at bounding box center [599, 669] width 221 height 54
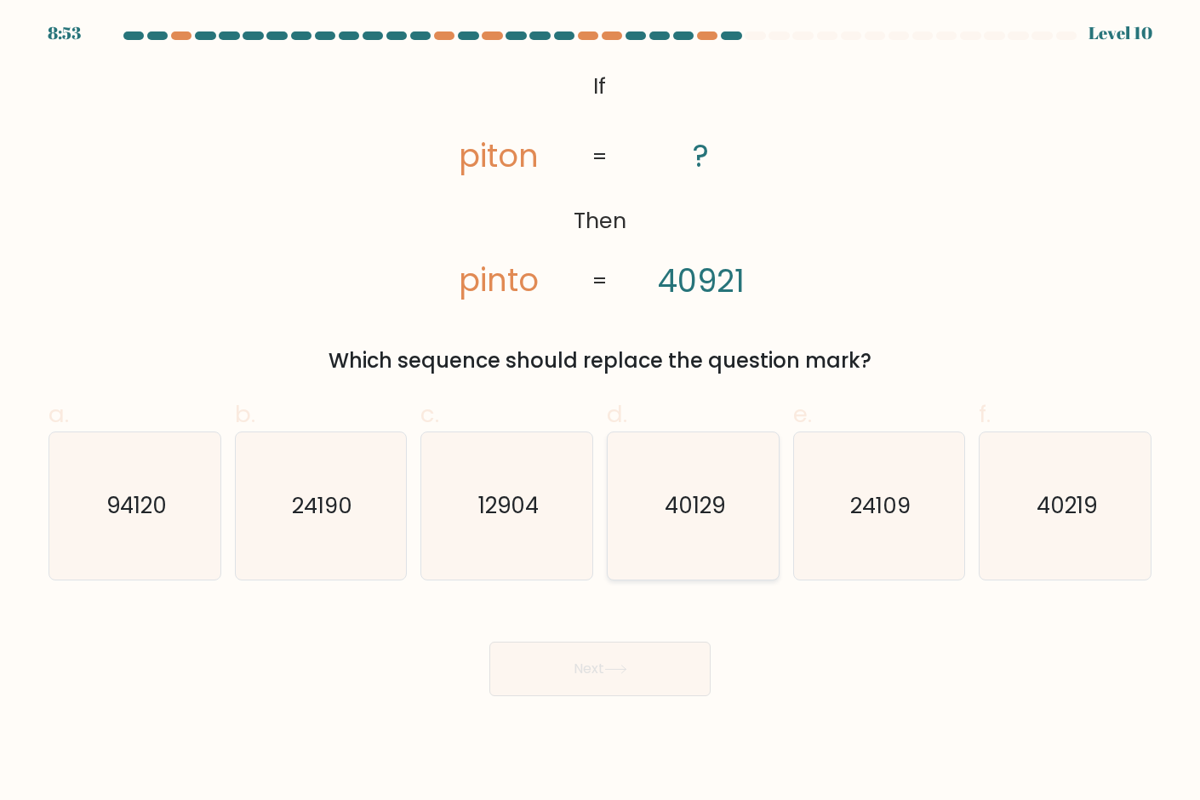
click at [674, 533] on icon "40129" at bounding box center [692, 505] width 147 height 147
click at [601, 411] on input "d. 40129" at bounding box center [600, 405] width 1 height 11
radio input "true"
click at [615, 675] on button "Next" at bounding box center [599, 669] width 221 height 54
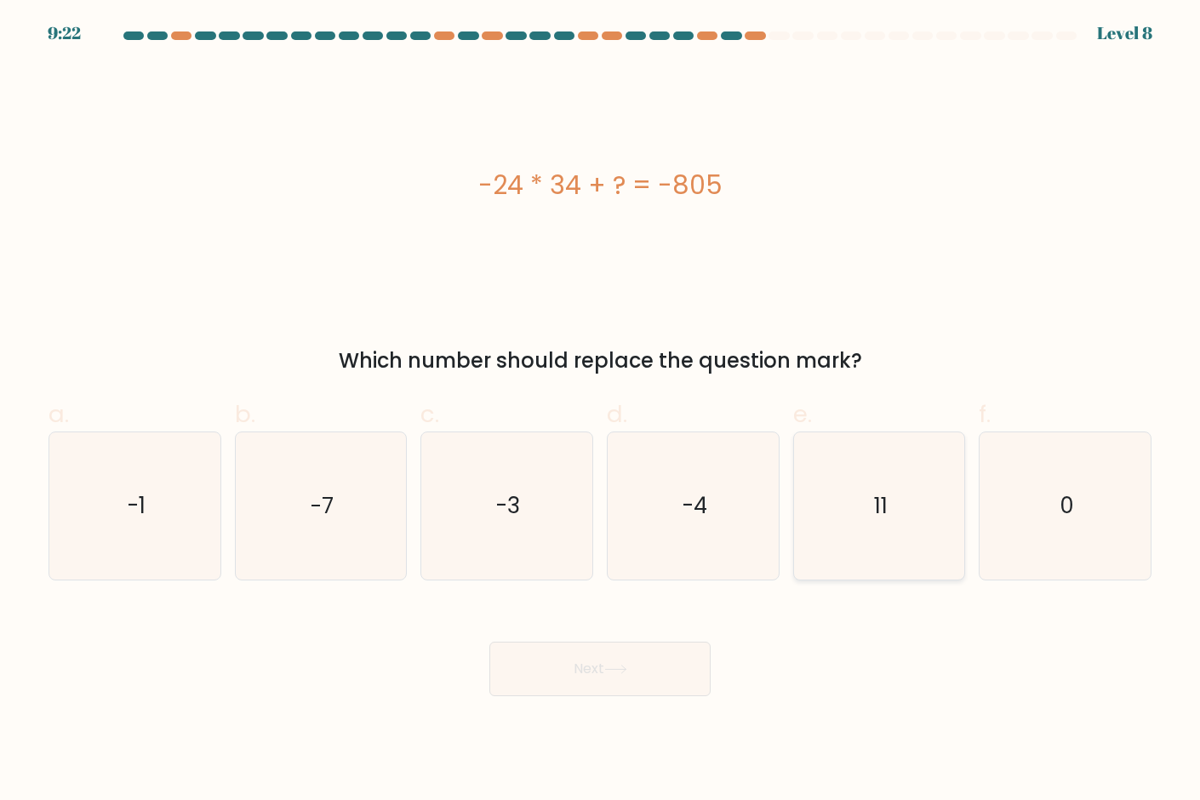
click at [844, 567] on icon "11" at bounding box center [879, 505] width 147 height 147
click at [601, 411] on input "e. 11" at bounding box center [600, 405] width 1 height 11
radio input "true"
click at [617, 684] on button "Next" at bounding box center [599, 669] width 221 height 54
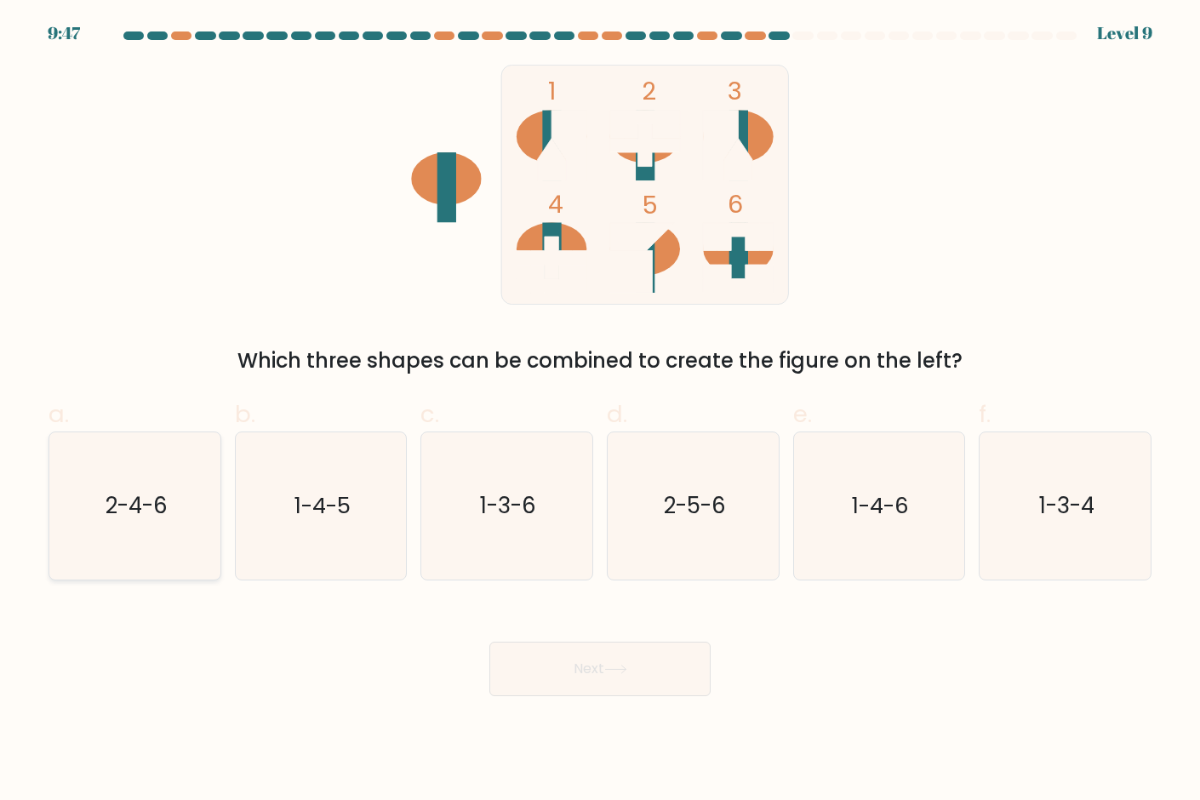
click at [164, 506] on text "2-4-6" at bounding box center [136, 506] width 62 height 31
click at [600, 411] on input "a. 2-4-6" at bounding box center [600, 405] width 1 height 11
radio input "true"
click at [617, 693] on button "Next" at bounding box center [599, 669] width 221 height 54
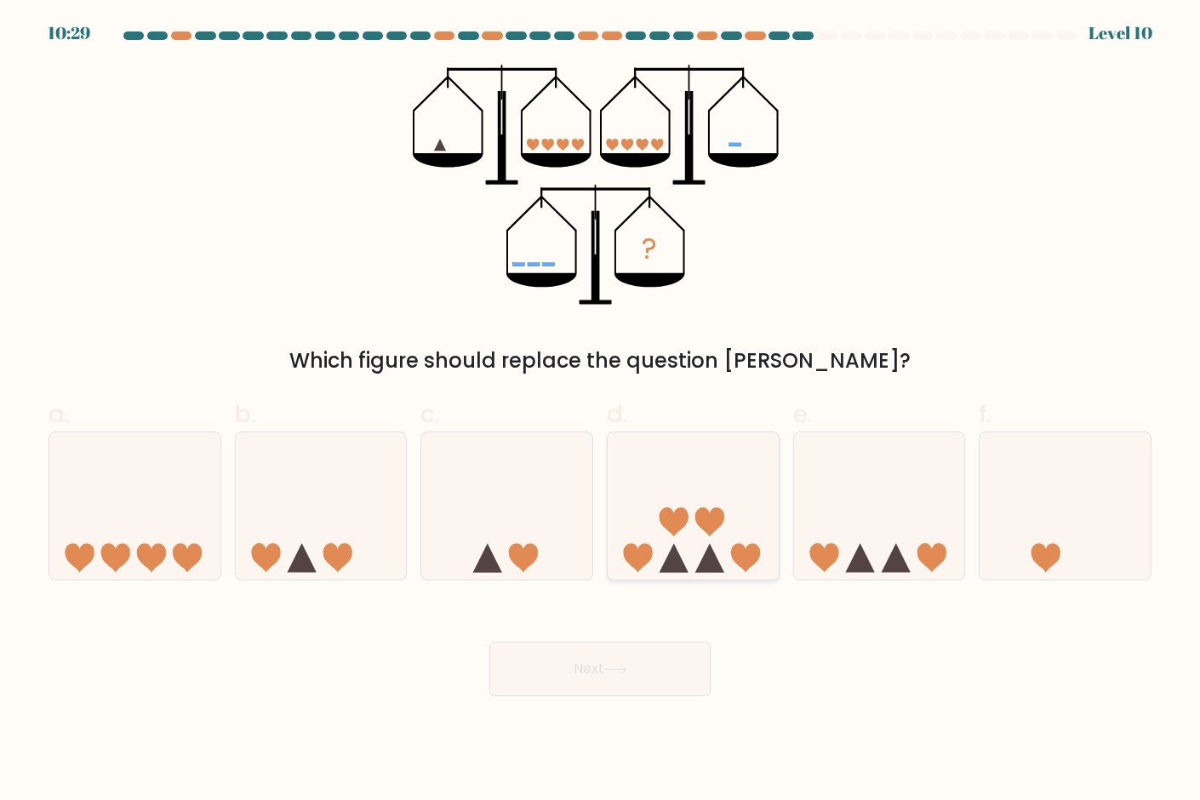
click at [732, 547] on icon at bounding box center [692, 506] width 171 height 141
click at [601, 411] on input "d." at bounding box center [600, 405] width 1 height 11
radio input "true"
click at [658, 681] on button "Next" at bounding box center [599, 669] width 221 height 54
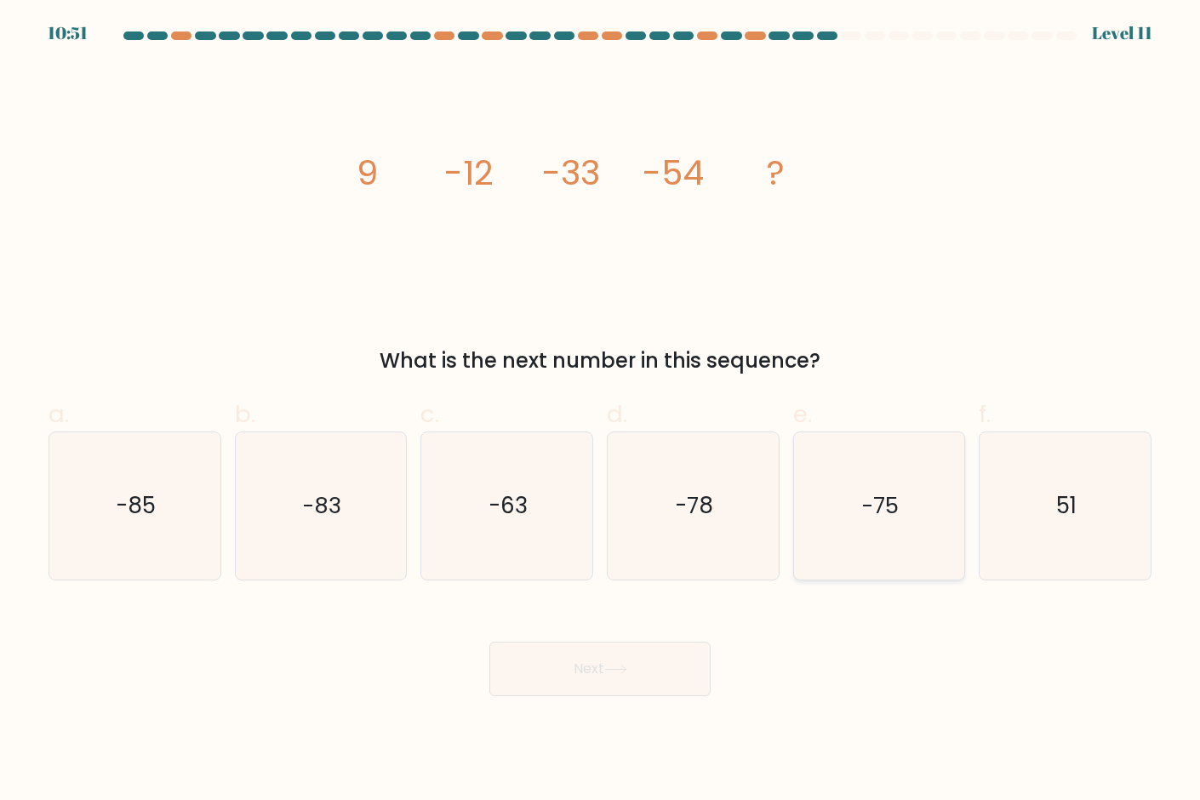
click at [894, 533] on icon "-75" at bounding box center [879, 505] width 147 height 147
click at [601, 411] on input "e. -75" at bounding box center [600, 405] width 1 height 11
radio input "true"
click at [642, 668] on button "Next" at bounding box center [599, 669] width 221 height 54
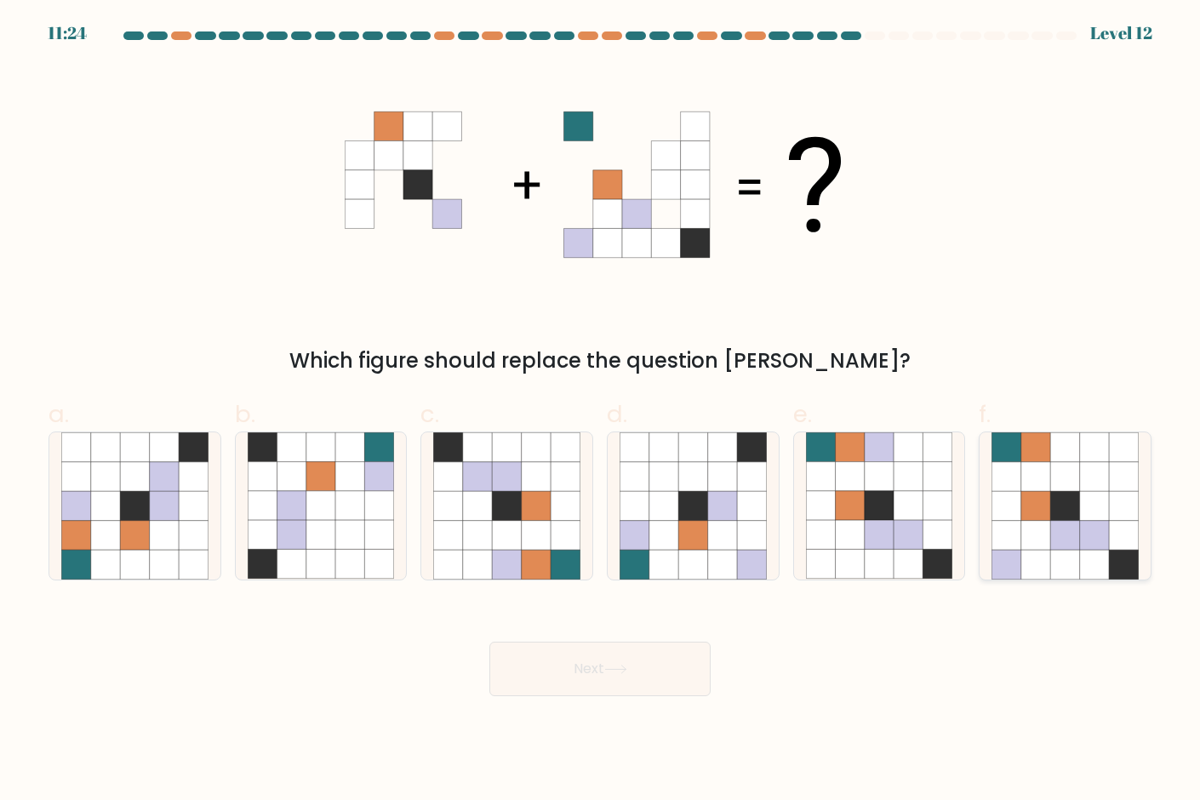
click at [1079, 534] on icon at bounding box center [1064, 535] width 29 height 29
click at [601, 411] on input "f." at bounding box center [600, 405] width 1 height 11
radio input "true"
click at [639, 658] on button "Next" at bounding box center [599, 669] width 221 height 54
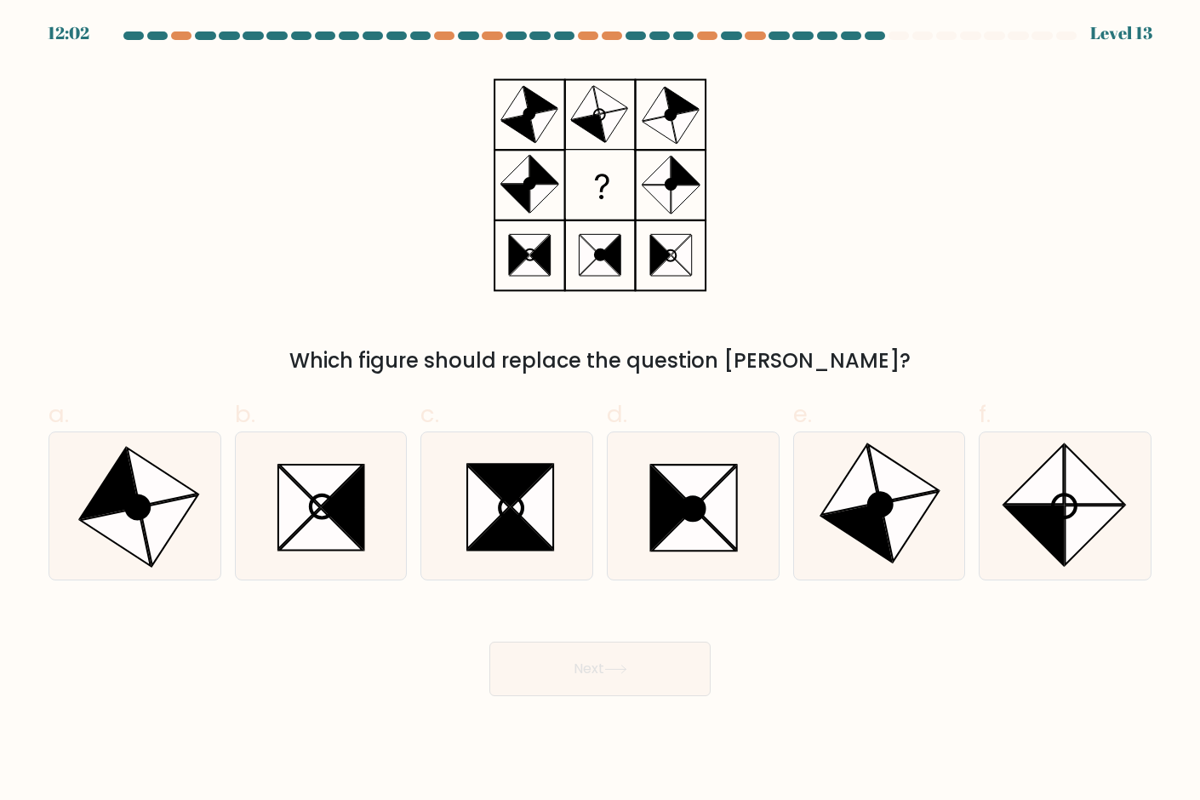
drag, startPoint x: 762, startPoint y: 225, endPoint x: 797, endPoint y: 149, distance: 84.1
click at [797, 149] on div "Which figure should replace the question mark?" at bounding box center [599, 220] width 1123 height 311
drag, startPoint x: 797, startPoint y: 149, endPoint x: 795, endPoint y: 161, distance: 12.0
click at [798, 150] on div "Which figure should replace the question mark?" at bounding box center [599, 220] width 1123 height 311
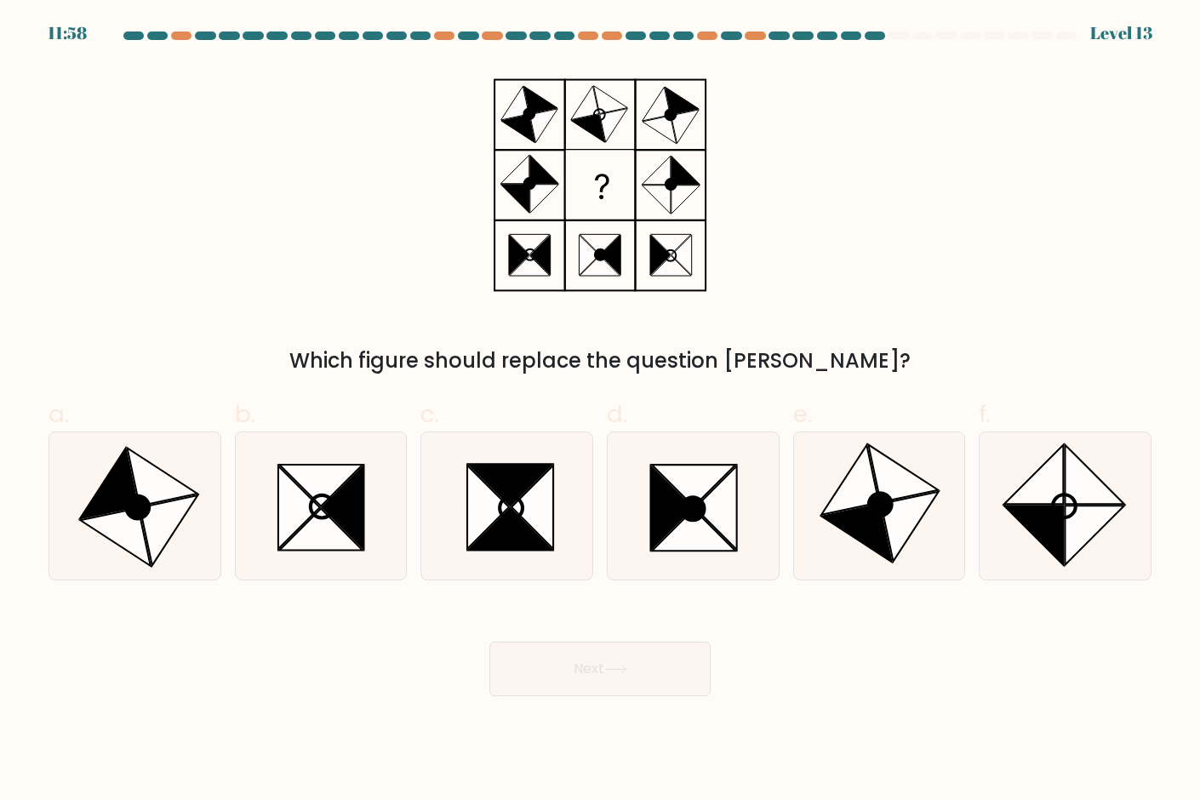
click at [803, 118] on div "Which figure should replace the question mark?" at bounding box center [599, 220] width 1123 height 311
click at [885, 540] on icon at bounding box center [856, 534] width 70 height 58
click at [601, 411] on input "e." at bounding box center [600, 405] width 1 height 11
radio input "true"
click at [603, 671] on button "Next" at bounding box center [599, 669] width 221 height 54
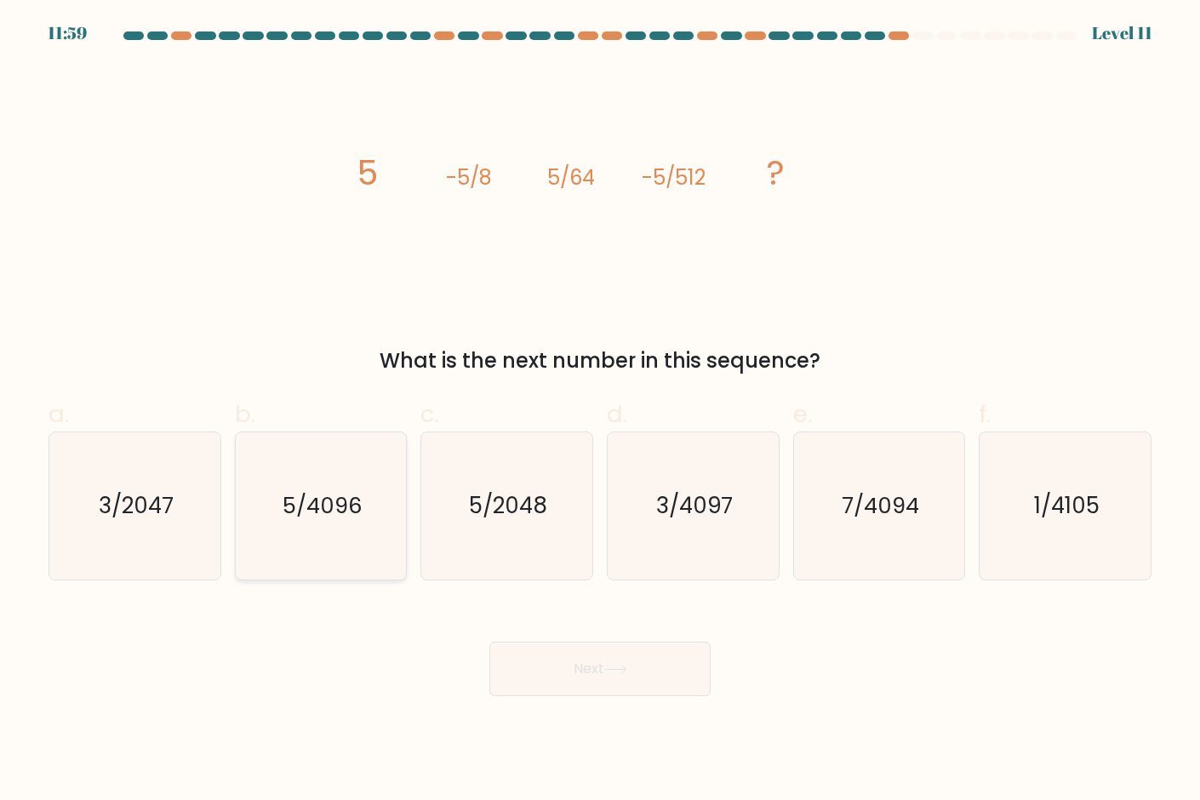
click at [315, 502] on text "5/4096" at bounding box center [322, 506] width 80 height 31
click at [600, 411] on input "b. 5/4096" at bounding box center [600, 405] width 1 height 11
radio input "true"
click at [677, 676] on button "Next" at bounding box center [599, 669] width 221 height 54
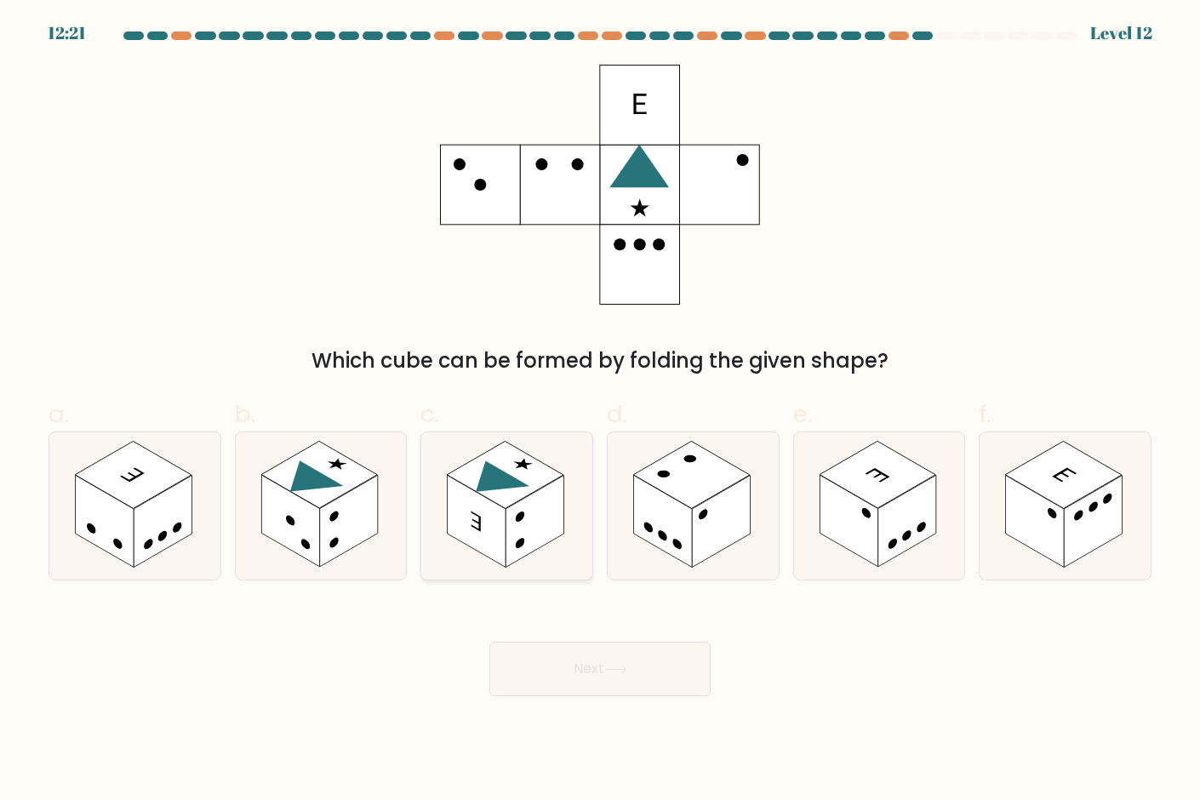
click at [542, 541] on rect at bounding box center [534, 522] width 58 height 92
click at [600, 411] on input "c." at bounding box center [600, 405] width 1 height 11
radio input "true"
click at [622, 685] on button "Next" at bounding box center [599, 669] width 221 height 54
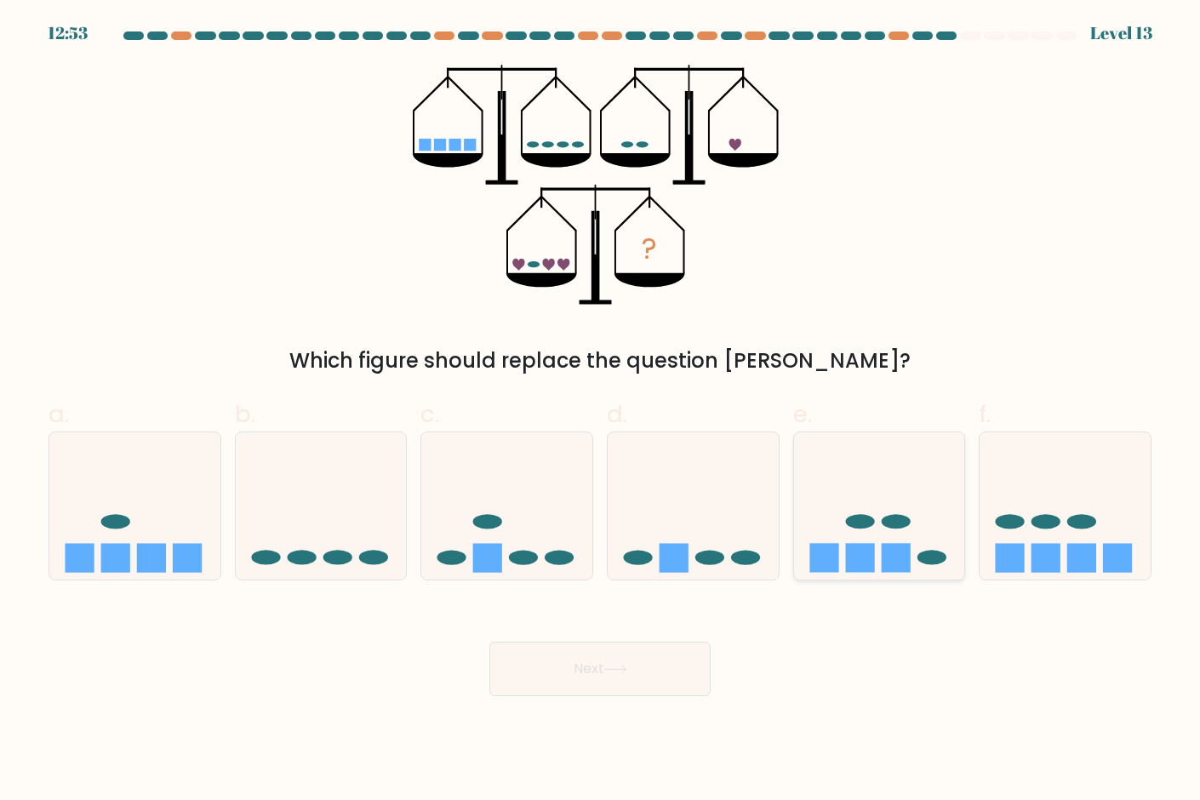
click at [856, 549] on rect at bounding box center [859, 557] width 29 height 29
click at [601, 411] on input "e." at bounding box center [600, 405] width 1 height 11
radio input "true"
click at [619, 689] on button "Next" at bounding box center [599, 669] width 221 height 54
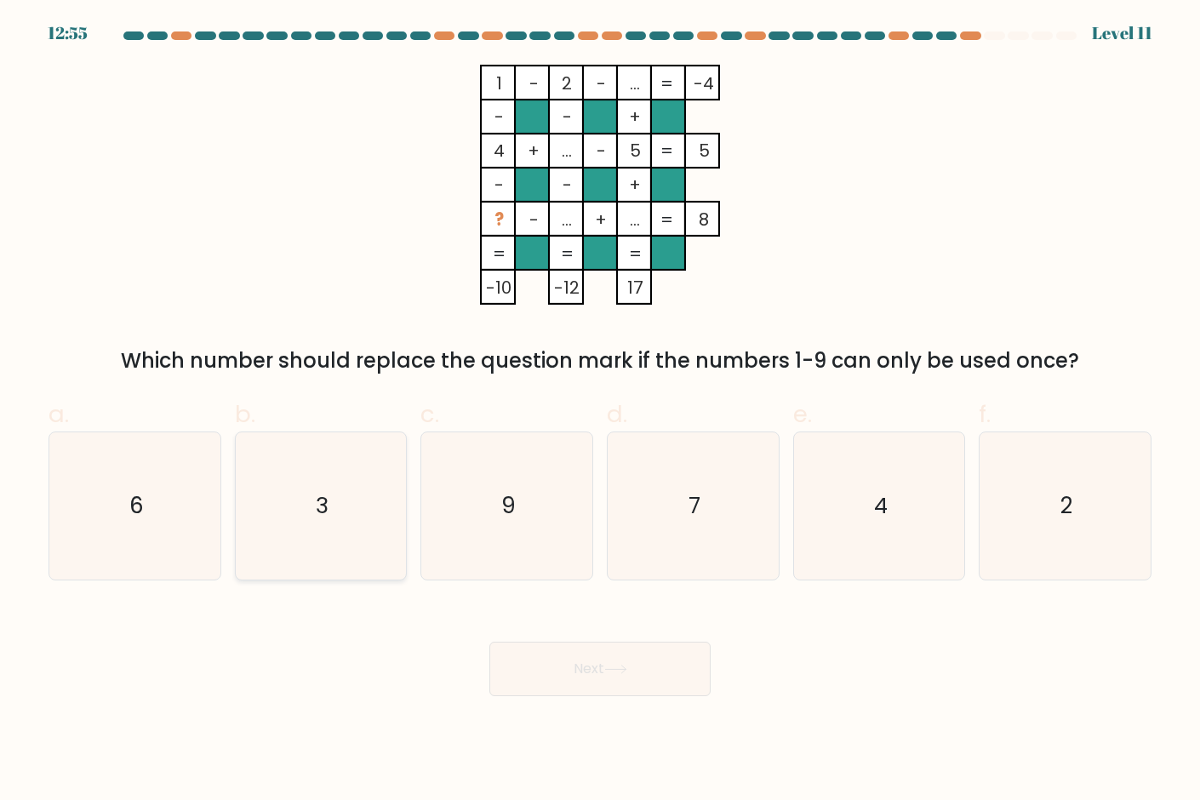
click at [337, 510] on icon "3" at bounding box center [321, 505] width 147 height 147
click at [600, 411] on input "b. 3" at bounding box center [600, 405] width 1 height 11
radio input "true"
click at [602, 683] on button "Next" at bounding box center [599, 669] width 221 height 54
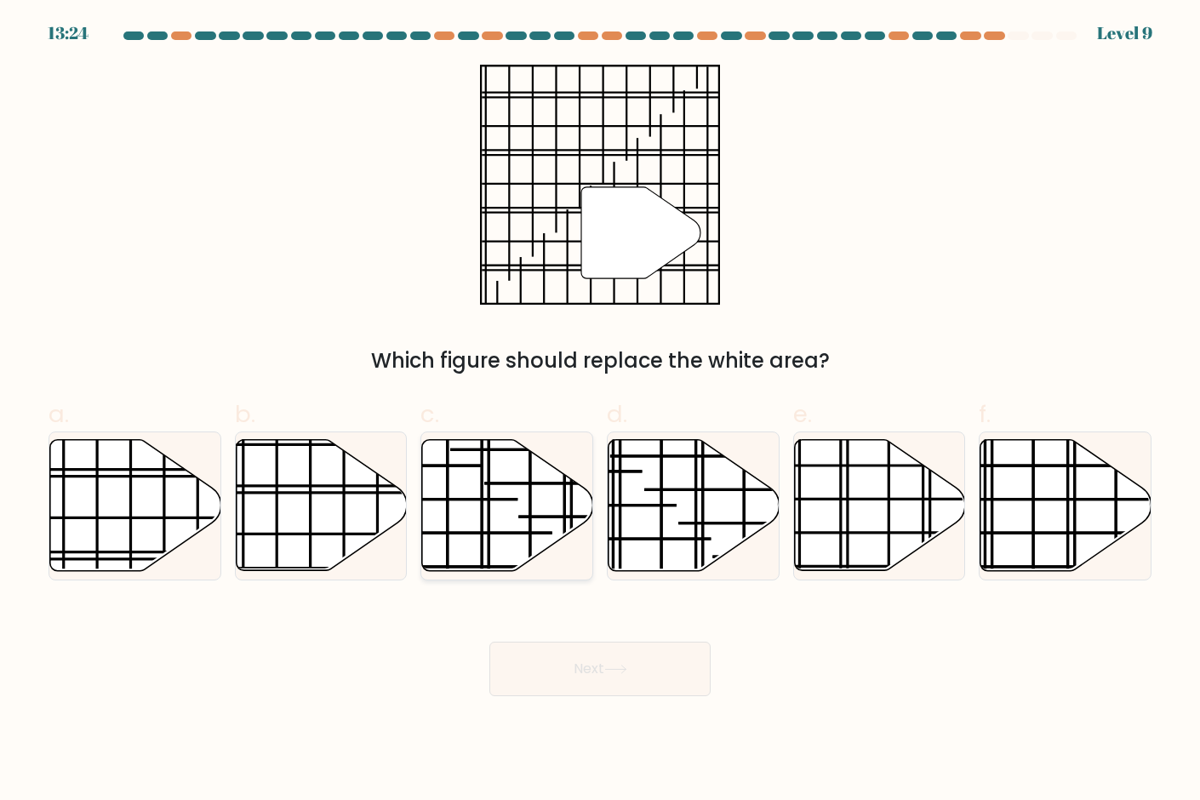
click at [562, 544] on icon at bounding box center [506, 506] width 171 height 134
click at [600, 411] on input "c." at bounding box center [600, 405] width 1 height 11
radio input "true"
click at [510, 548] on icon at bounding box center [507, 505] width 169 height 129
click at [600, 411] on input "c." at bounding box center [600, 405] width 1 height 11
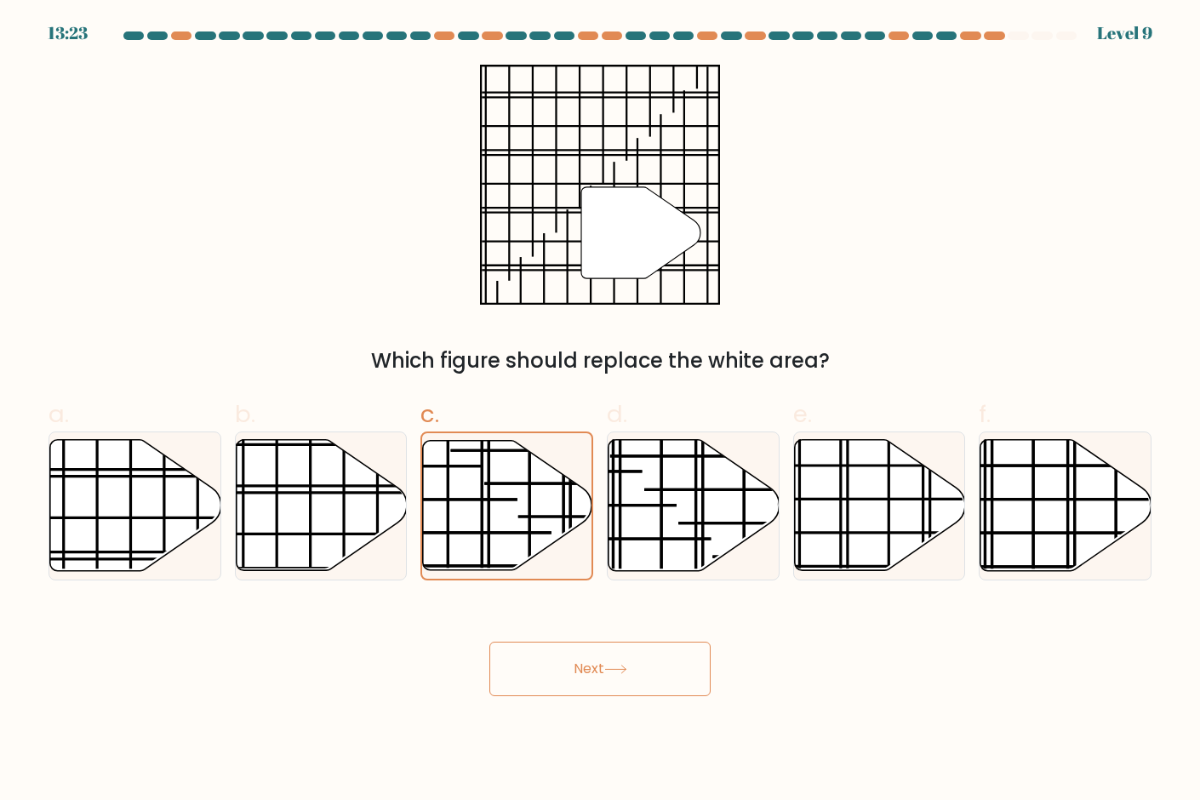
click at [619, 674] on button "Next" at bounding box center [599, 669] width 221 height 54
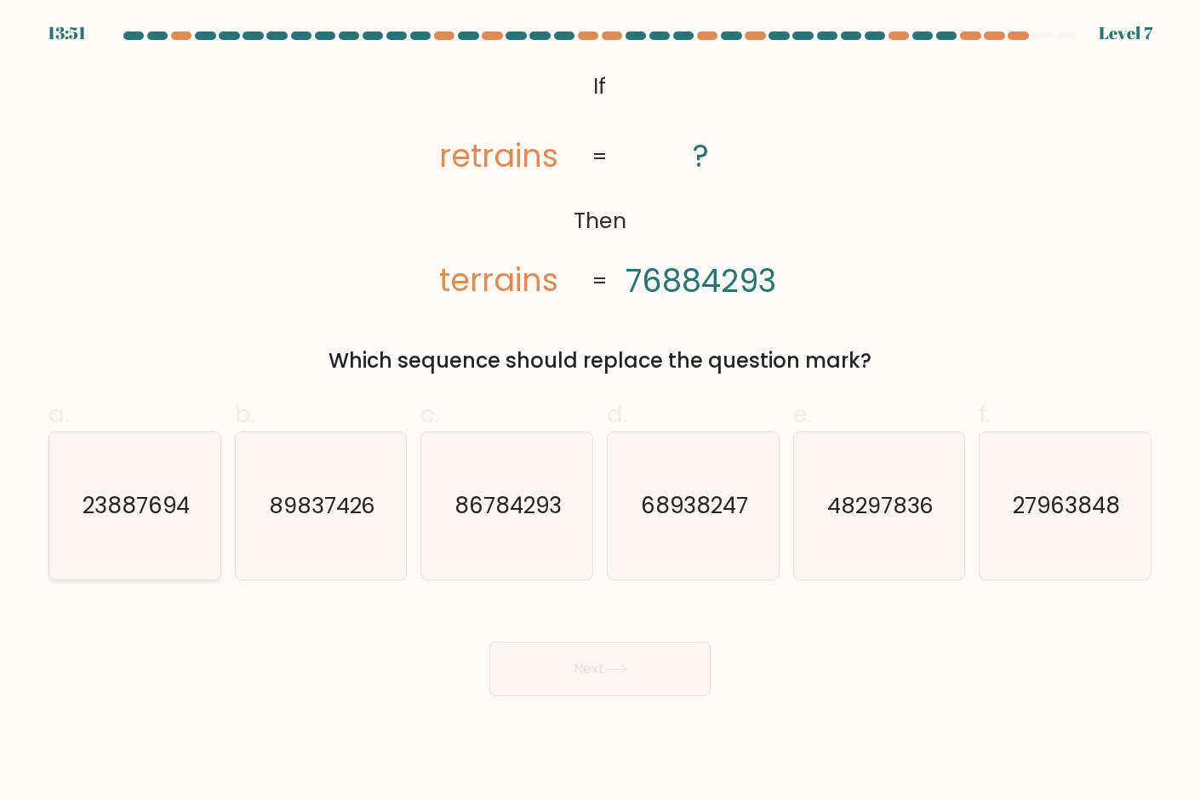
click at [163, 539] on icon "23887694" at bounding box center [134, 505] width 147 height 147
click at [600, 411] on input "a. 23887694" at bounding box center [600, 405] width 1 height 11
radio input "true"
click at [364, 518] on text "89837426" at bounding box center [322, 506] width 107 height 31
click at [600, 411] on input "b. 89837426" at bounding box center [600, 405] width 1 height 11
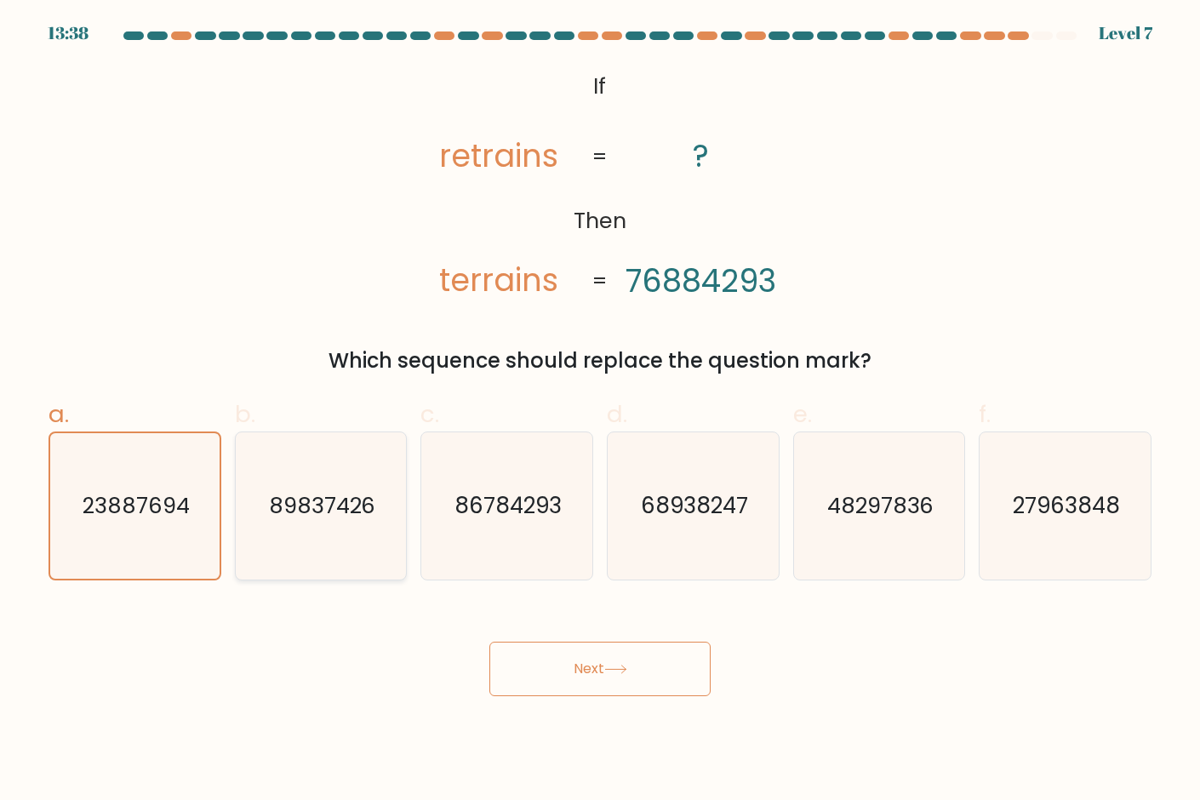
radio input "true"
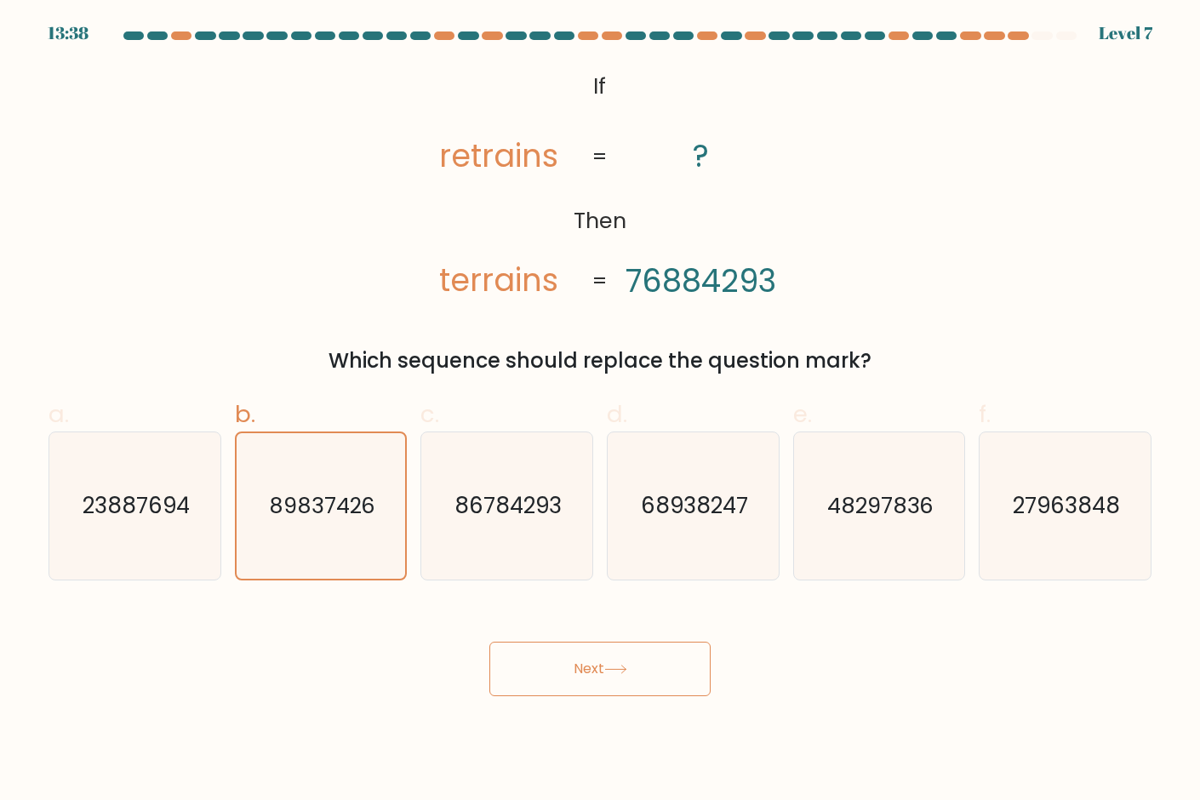
click at [598, 675] on button "Next" at bounding box center [599, 669] width 221 height 54
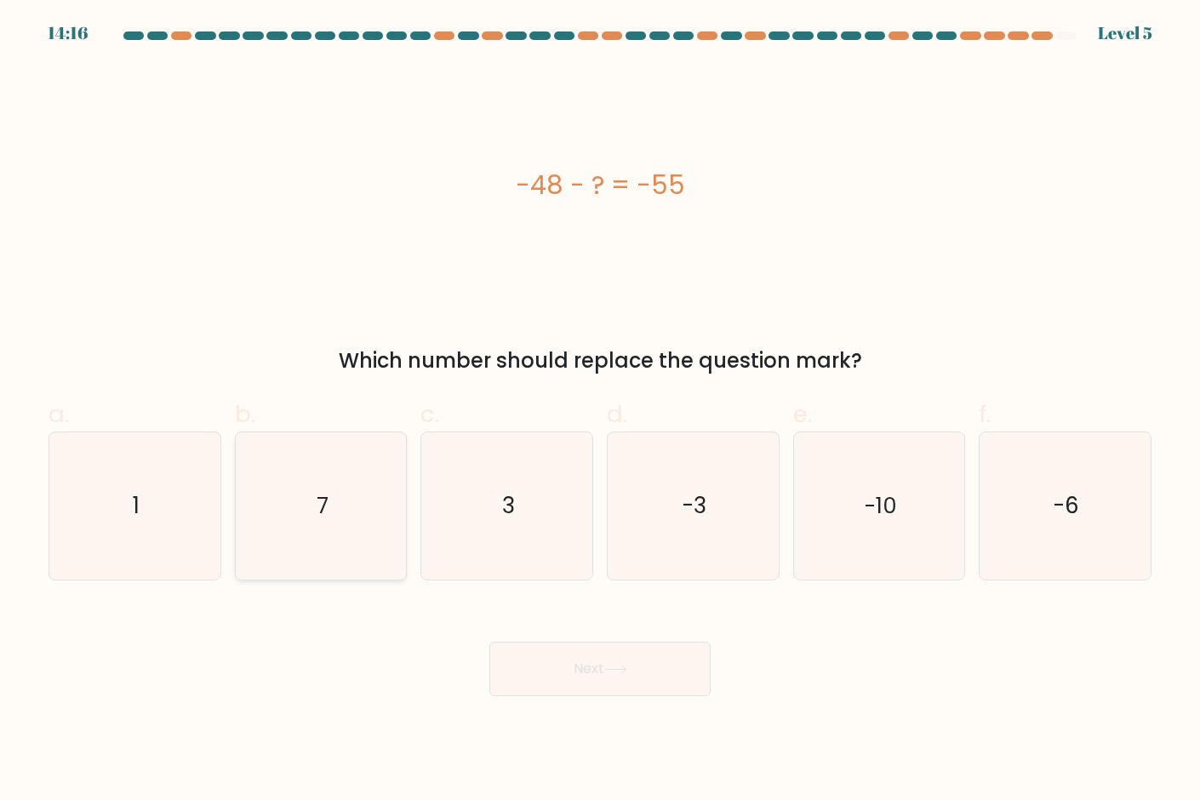
click at [371, 524] on icon "7" at bounding box center [321, 505] width 147 height 147
click at [600, 411] on input "b. 7" at bounding box center [600, 405] width 1 height 11
radio input "true"
click at [647, 670] on button "Next" at bounding box center [599, 669] width 221 height 54
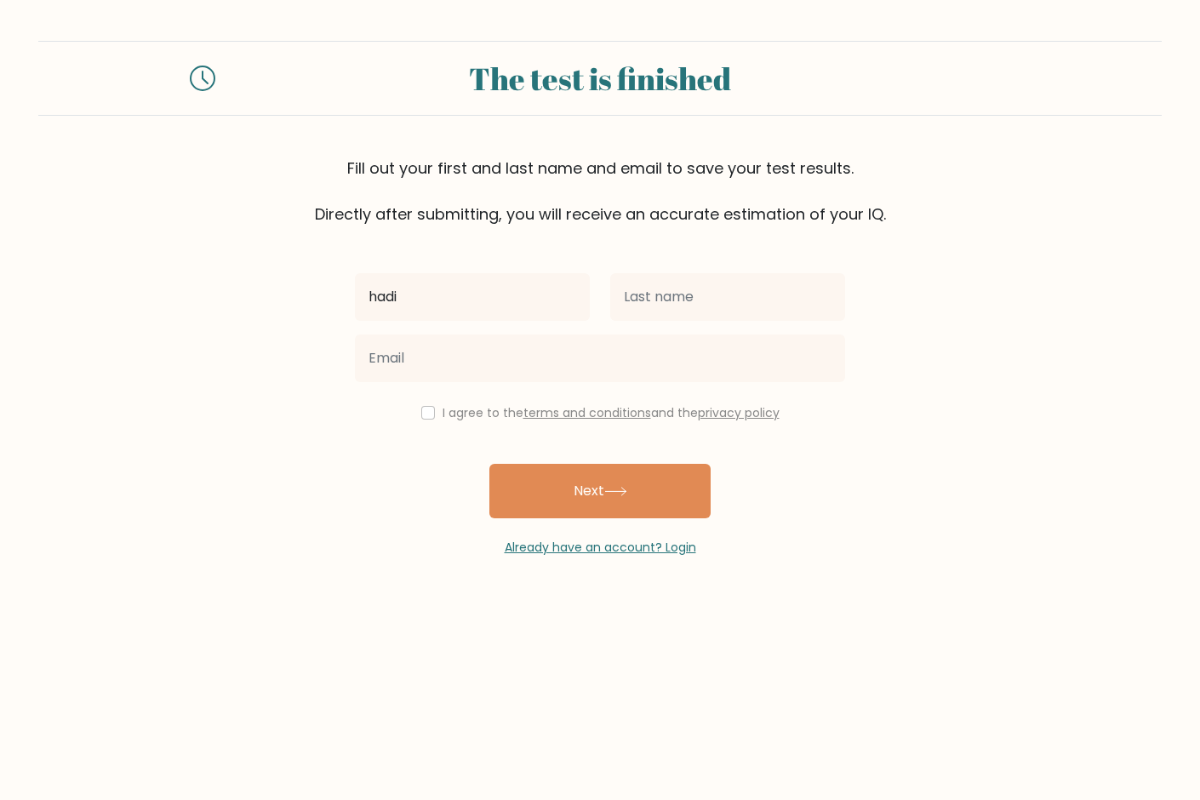
type input "hadi"
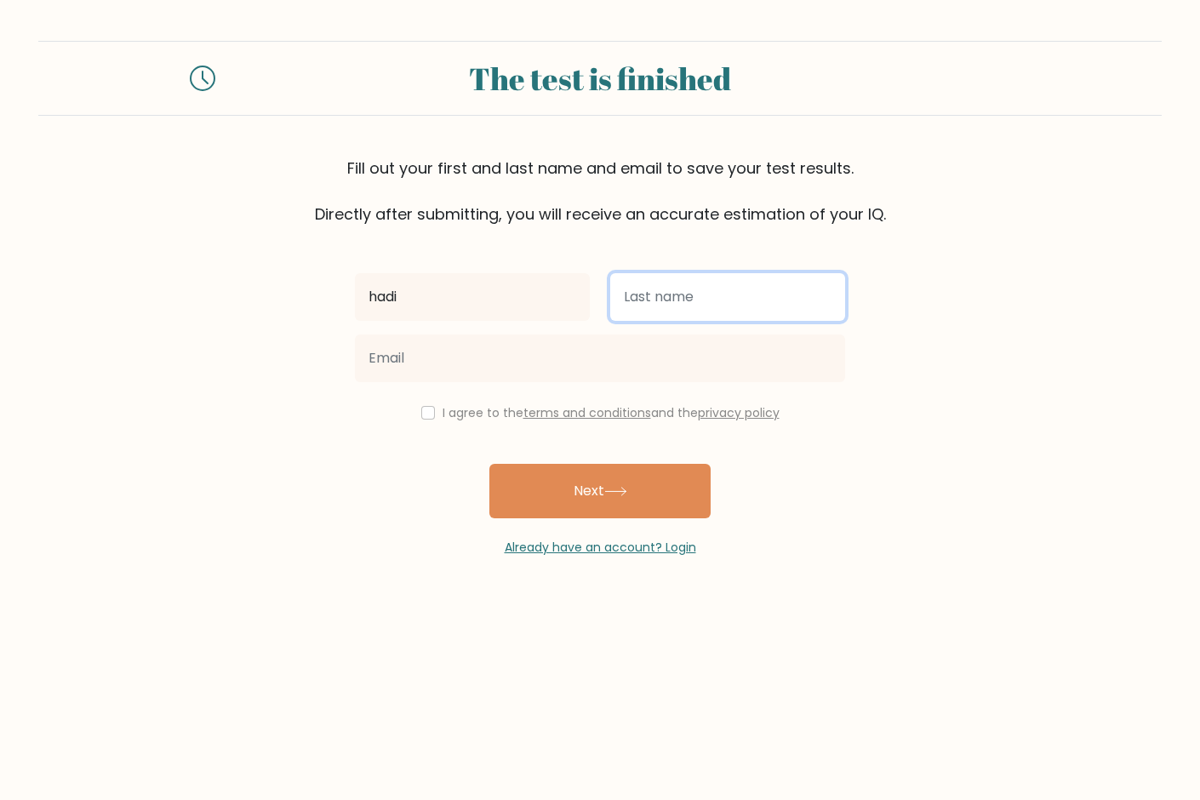
click at [723, 289] on input "text" at bounding box center [727, 297] width 235 height 48
type input "abdallah"
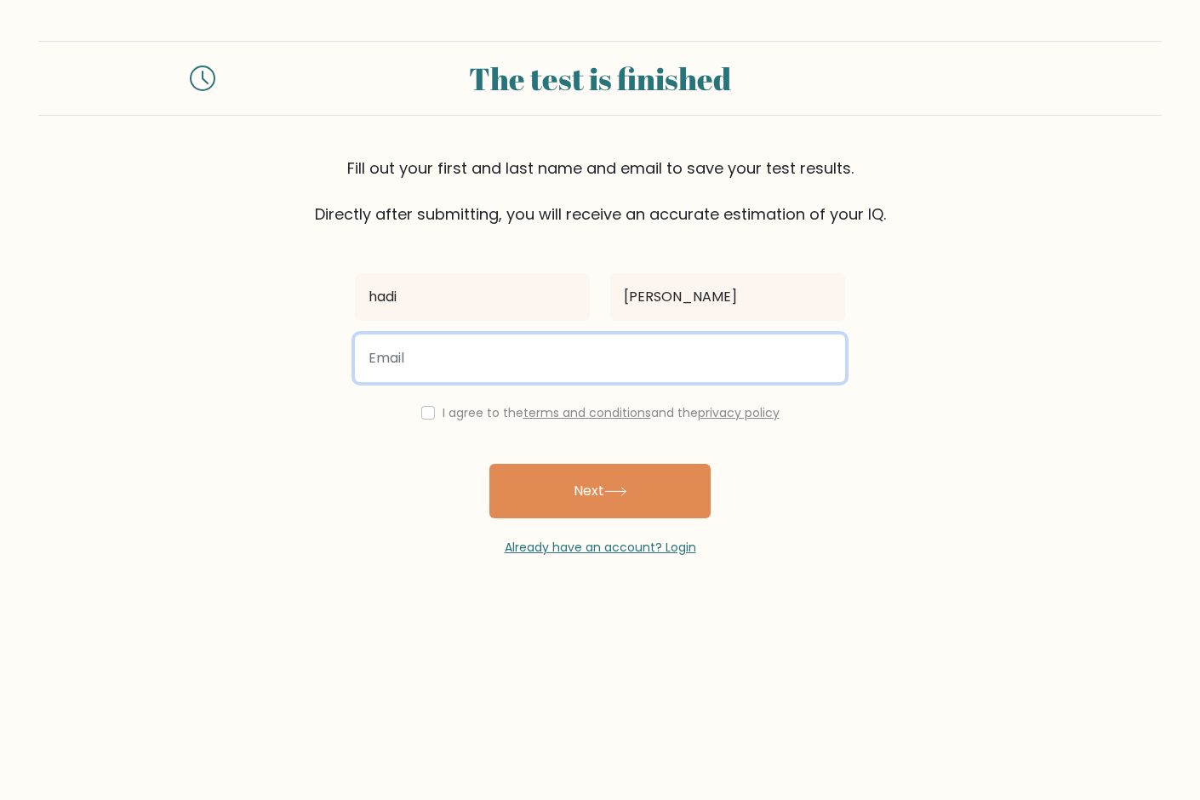
click at [689, 356] on input "email" at bounding box center [600, 358] width 490 height 48
type input "hadi.daniel.abdallah@gmail.com"
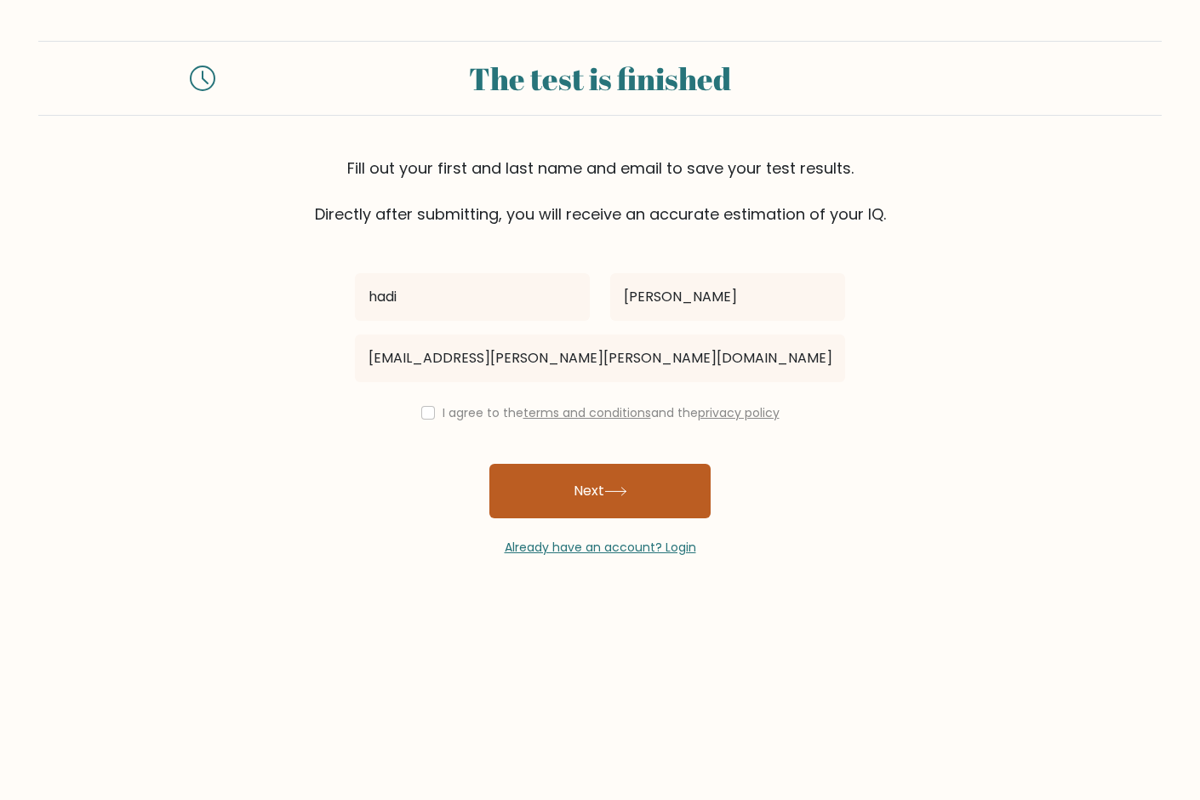
click at [613, 482] on button "Next" at bounding box center [599, 491] width 221 height 54
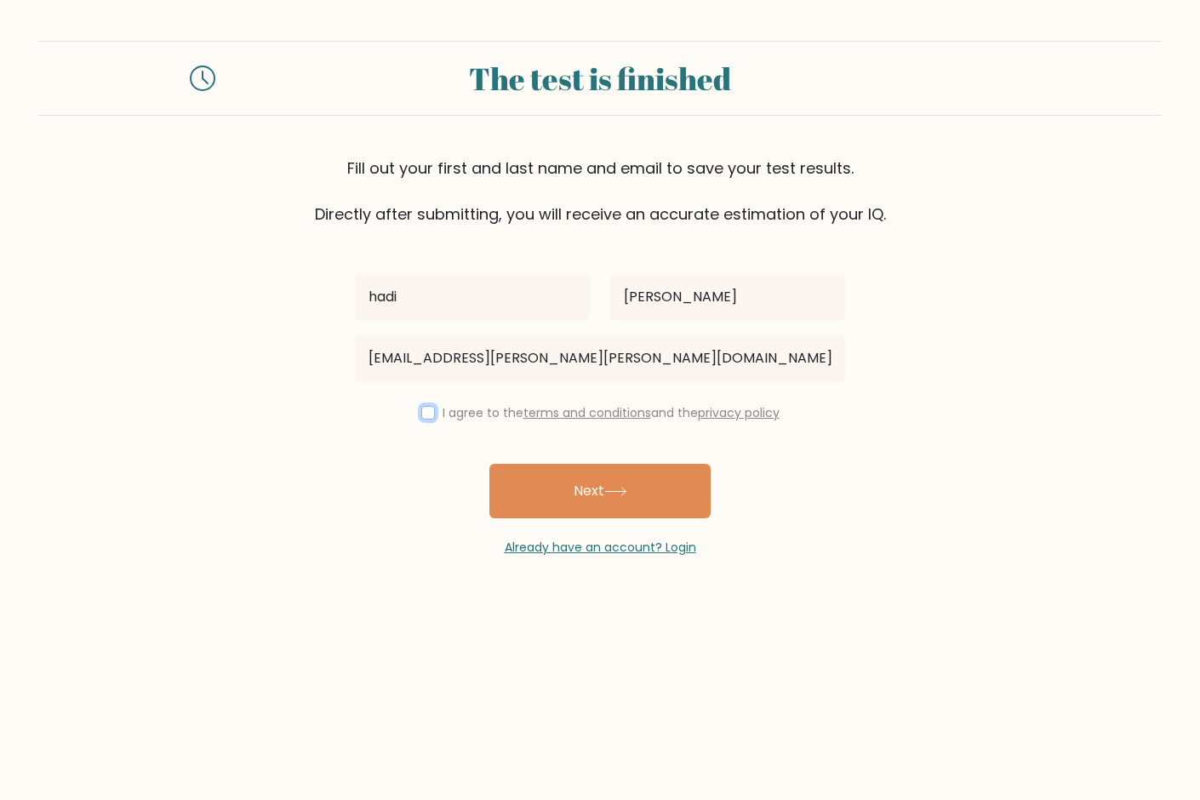
click at [430, 408] on input "checkbox" at bounding box center [428, 413] width 14 height 14
checkbox input "true"
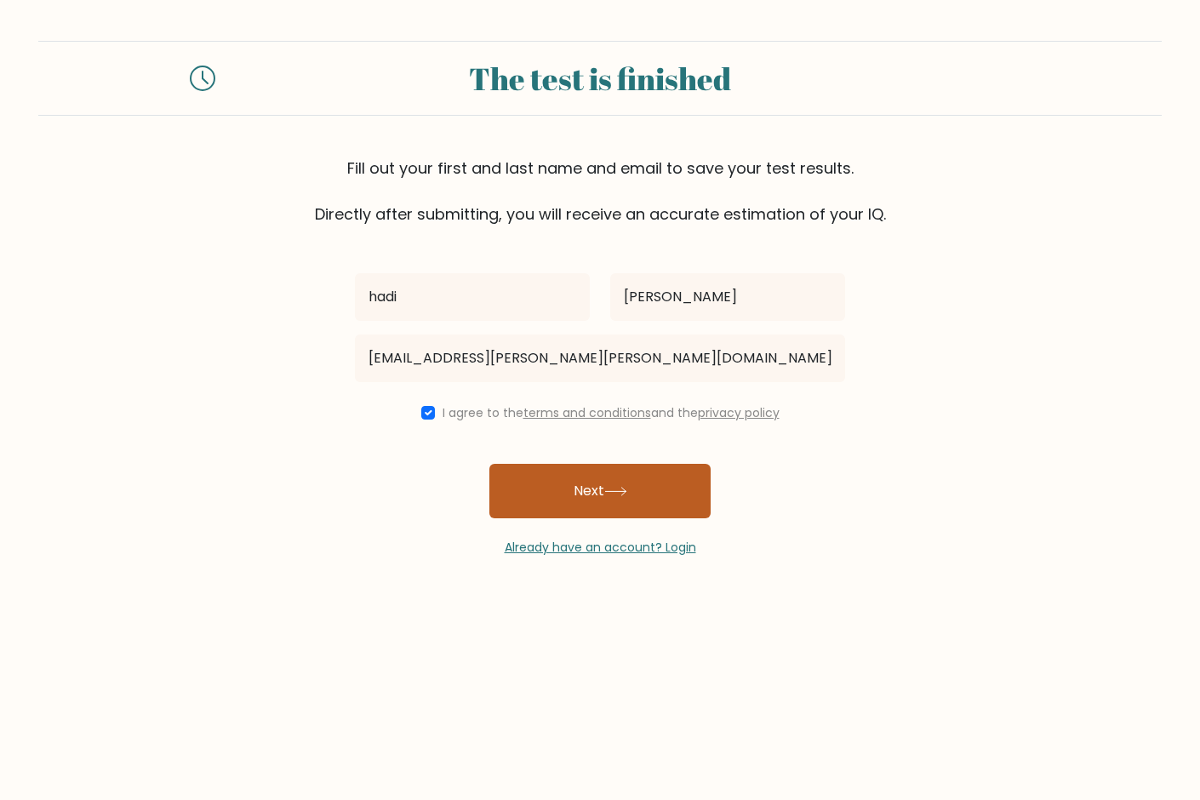
click at [596, 505] on button "Next" at bounding box center [599, 491] width 221 height 54
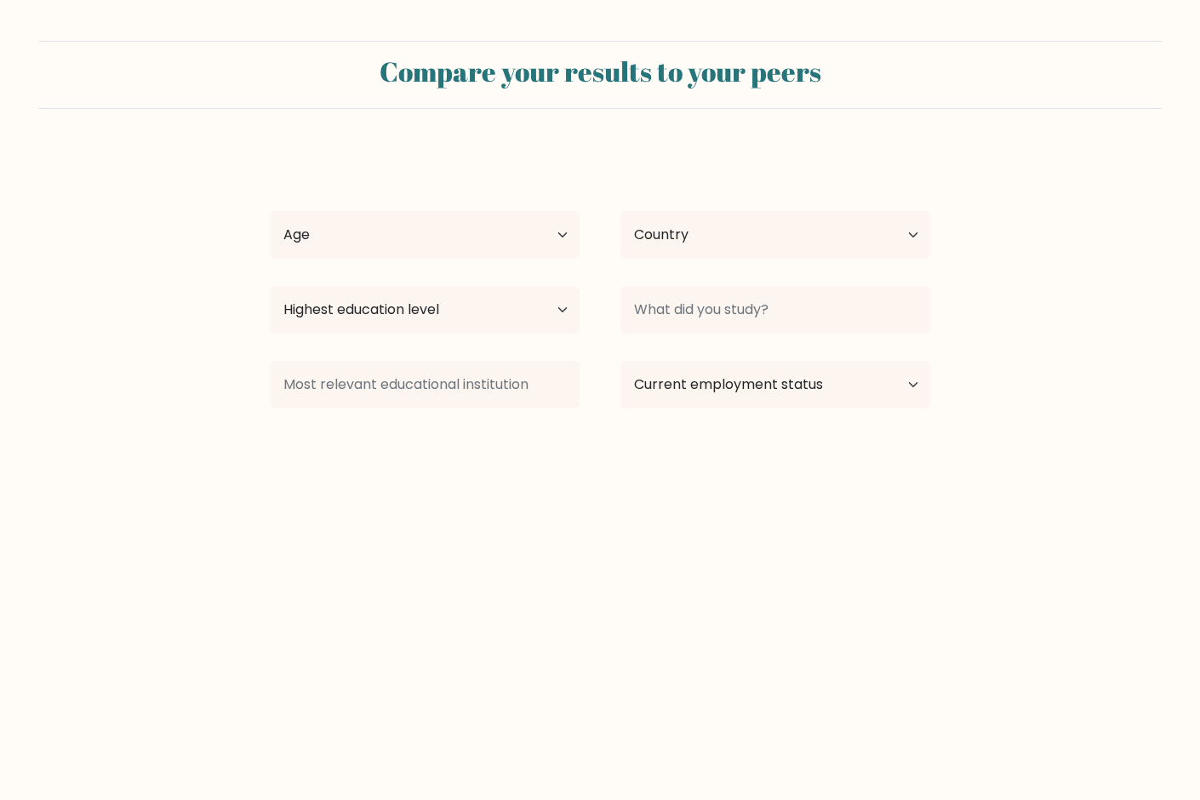
select select "US"
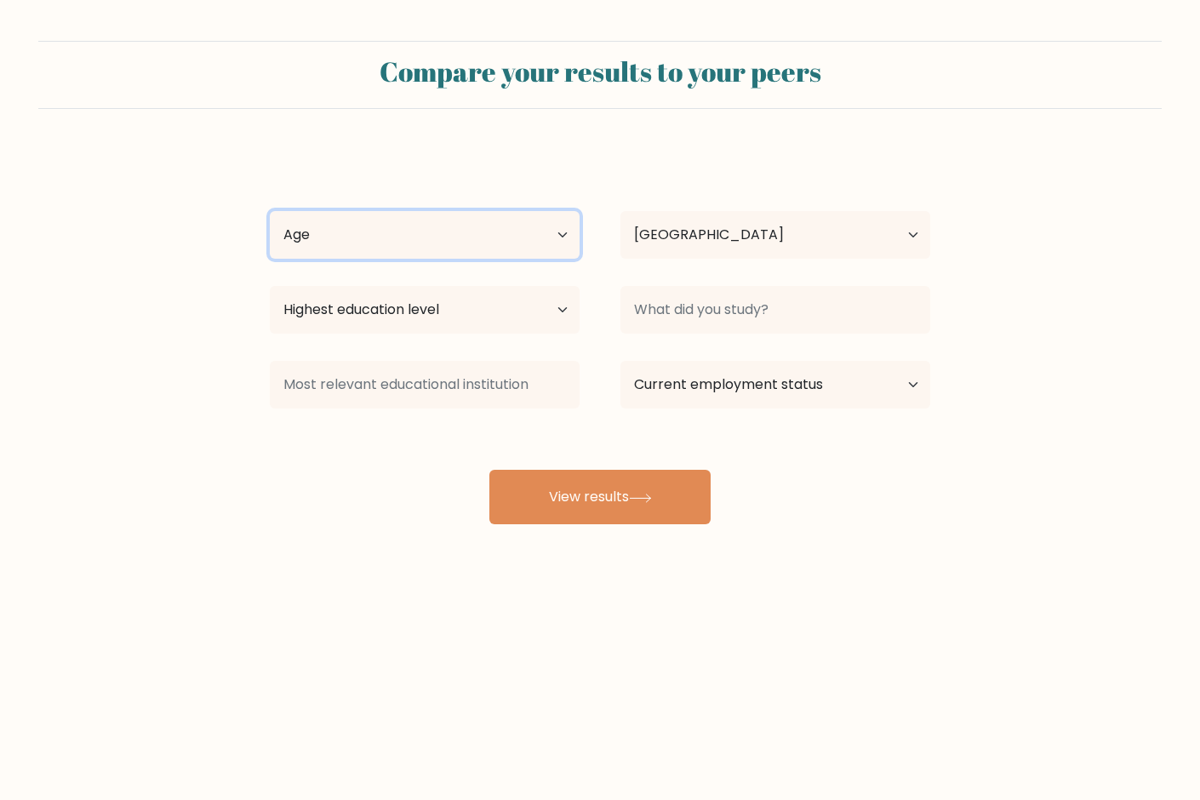
click at [517, 222] on select "Age Under 18 years old 18-24 years old 25-34 years old 35-44 years old 45-54 ye…" at bounding box center [425, 235] width 310 height 48
select select "min_18"
click at [270, 211] on select "Age Under 18 years old 18-24 years old 25-34 years old 35-44 years old 45-54 ye…" at bounding box center [425, 235] width 310 height 48
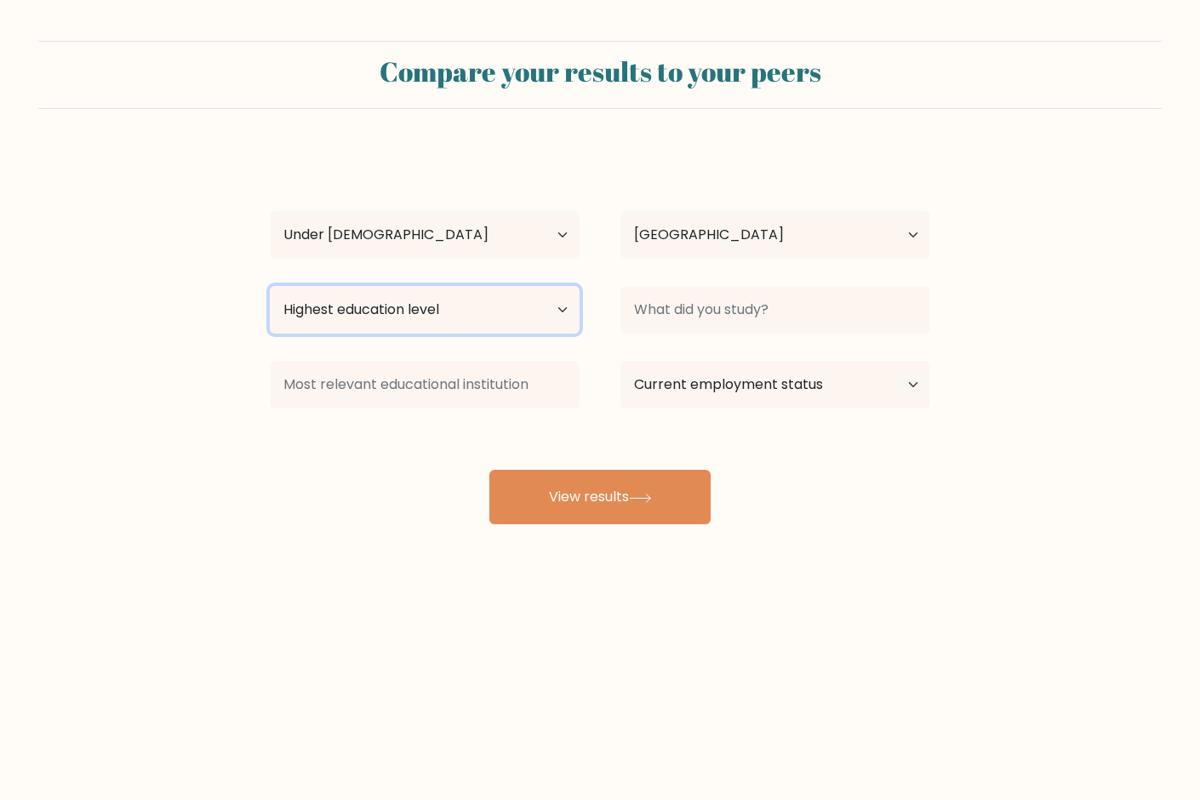
click at [502, 308] on select "Highest education level No schooling Primary Lower Secondary Upper Secondary Oc…" at bounding box center [425, 310] width 310 height 48
select select "primary"
click at [270, 286] on select "Highest education level No schooling Primary Lower Secondary Upper Secondary Oc…" at bounding box center [425, 310] width 310 height 48
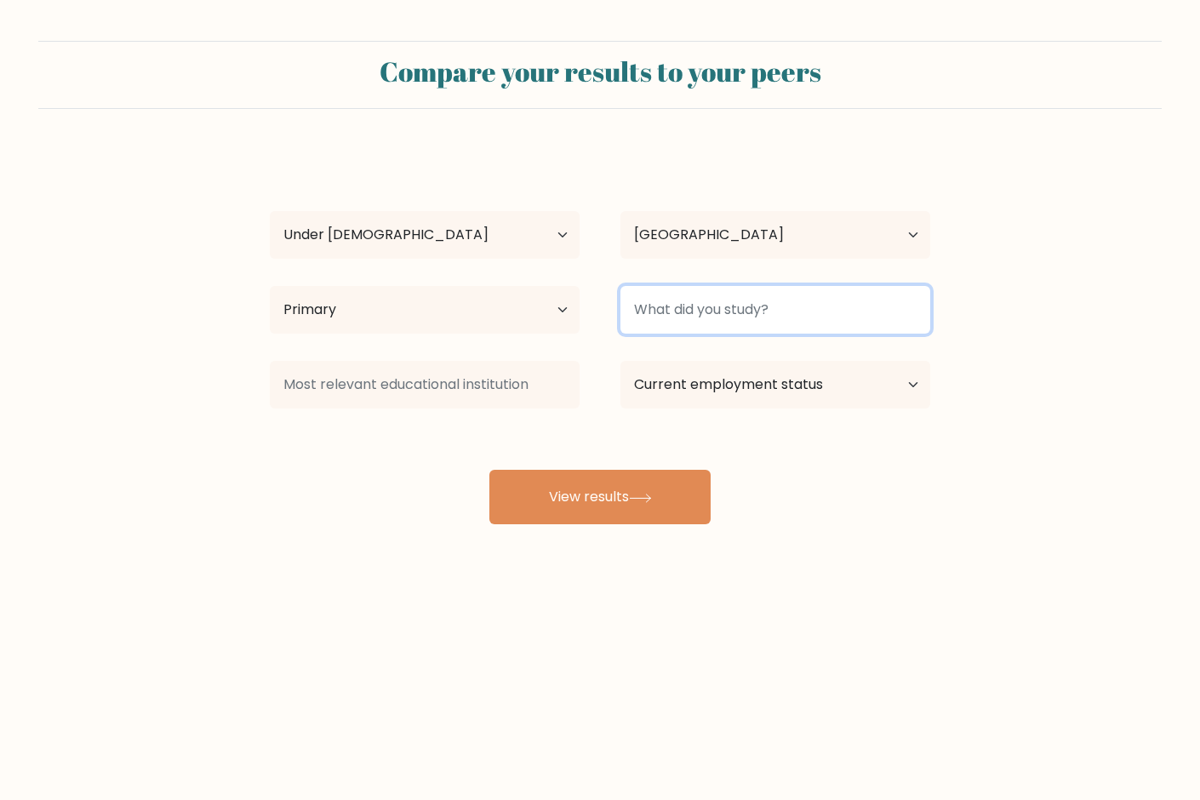
click at [680, 313] on input at bounding box center [775, 310] width 310 height 48
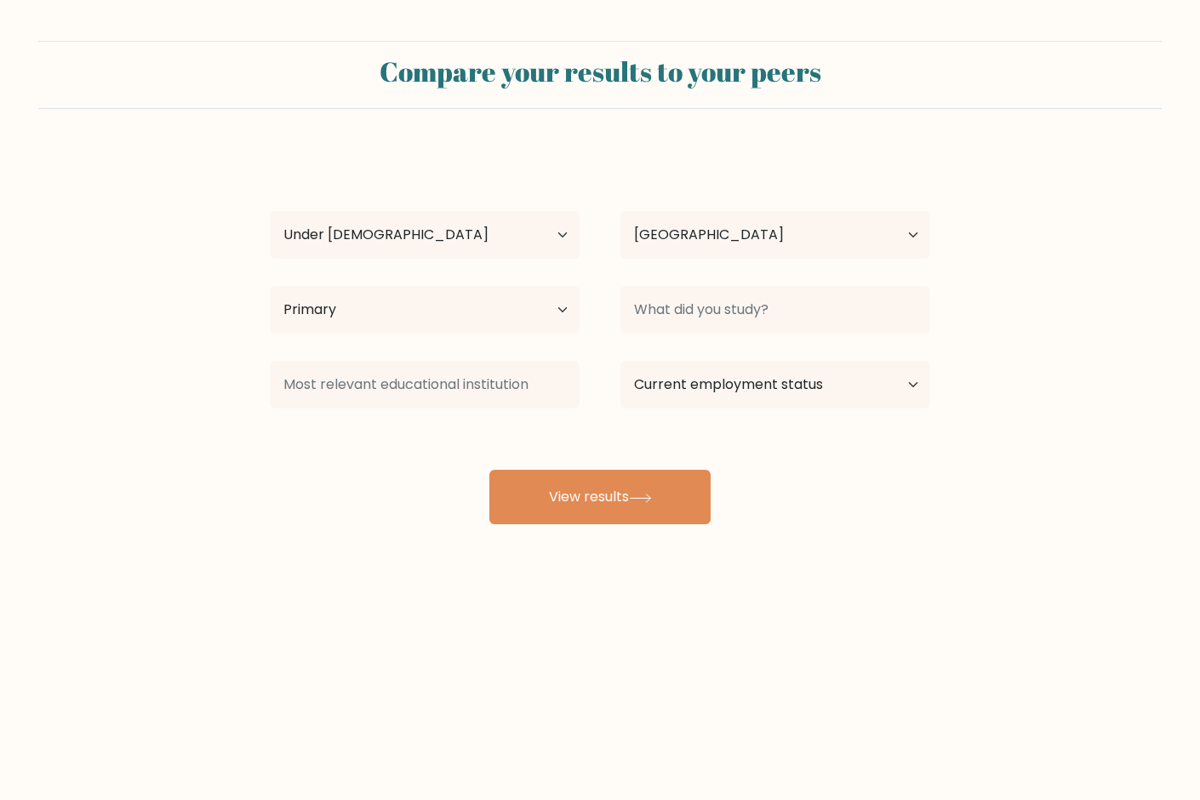
click at [384, 455] on div "hadi abdallah Age Under 18 years old 18-24 years old 25-34 years old 35-44 year…" at bounding box center [599, 337] width 681 height 374
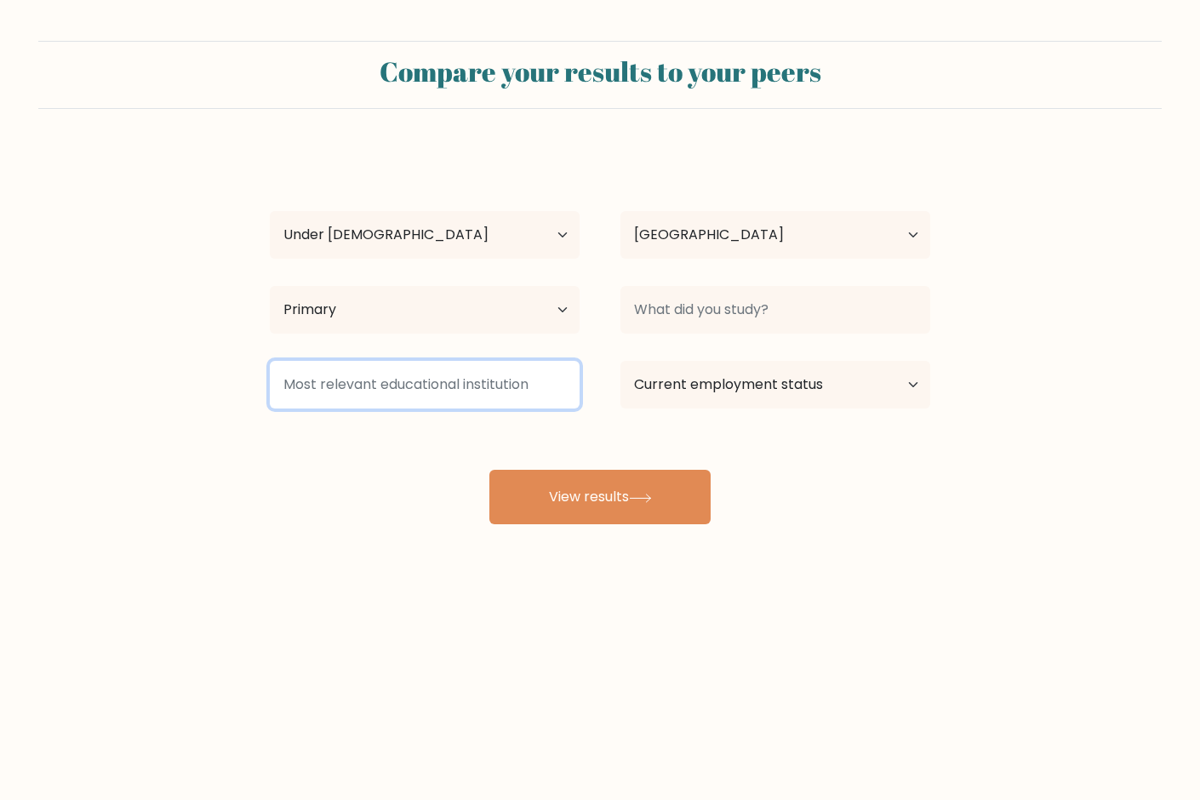
click at [449, 390] on input at bounding box center [425, 385] width 310 height 48
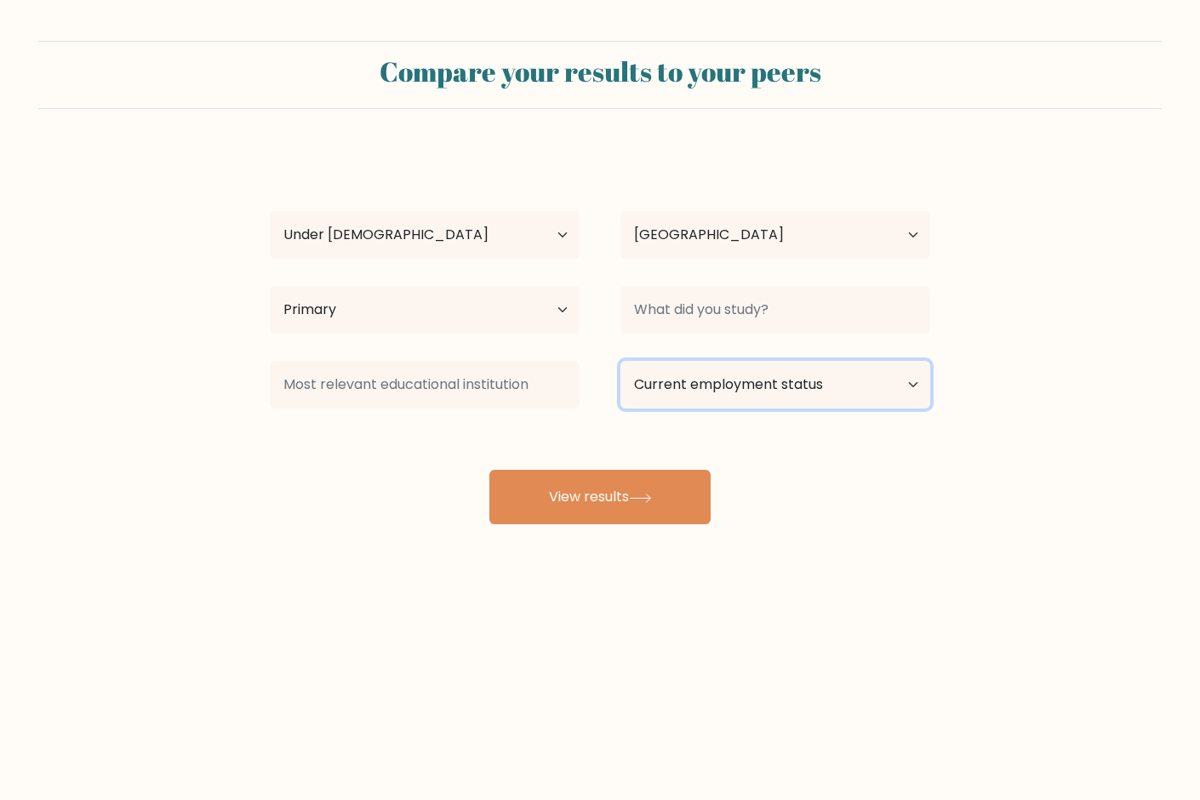
click at [725, 374] on select "Current employment status Employed Student Retired Other / prefer not to answer" at bounding box center [775, 385] width 310 height 48
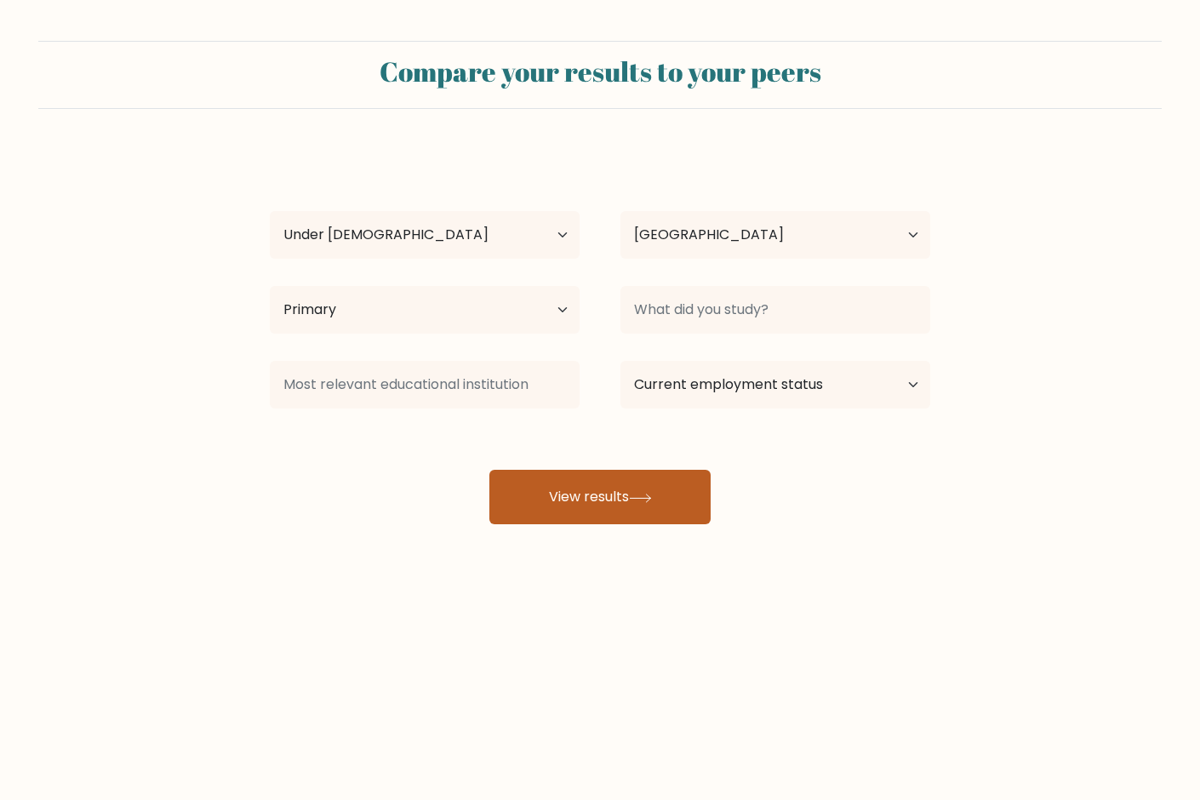
click at [558, 499] on button "View results" at bounding box center [599, 497] width 221 height 54
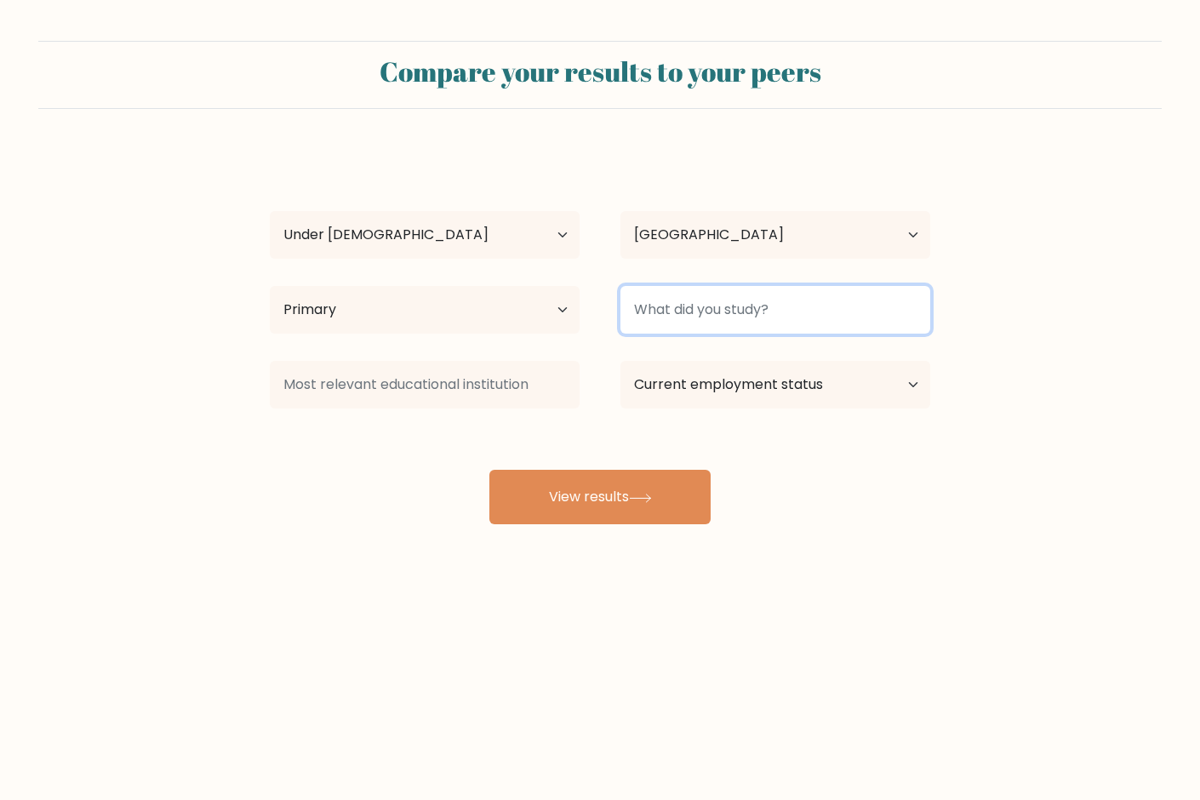
click at [713, 317] on input at bounding box center [775, 310] width 310 height 48
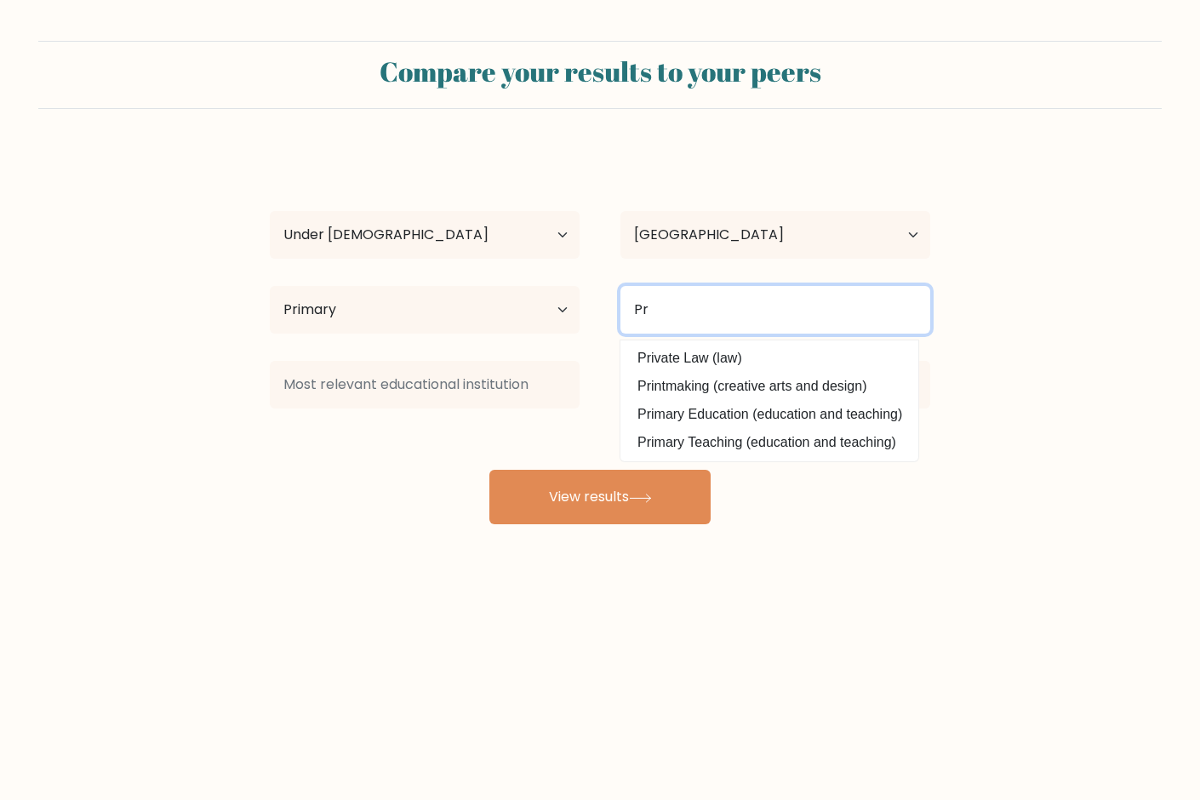
type input "P"
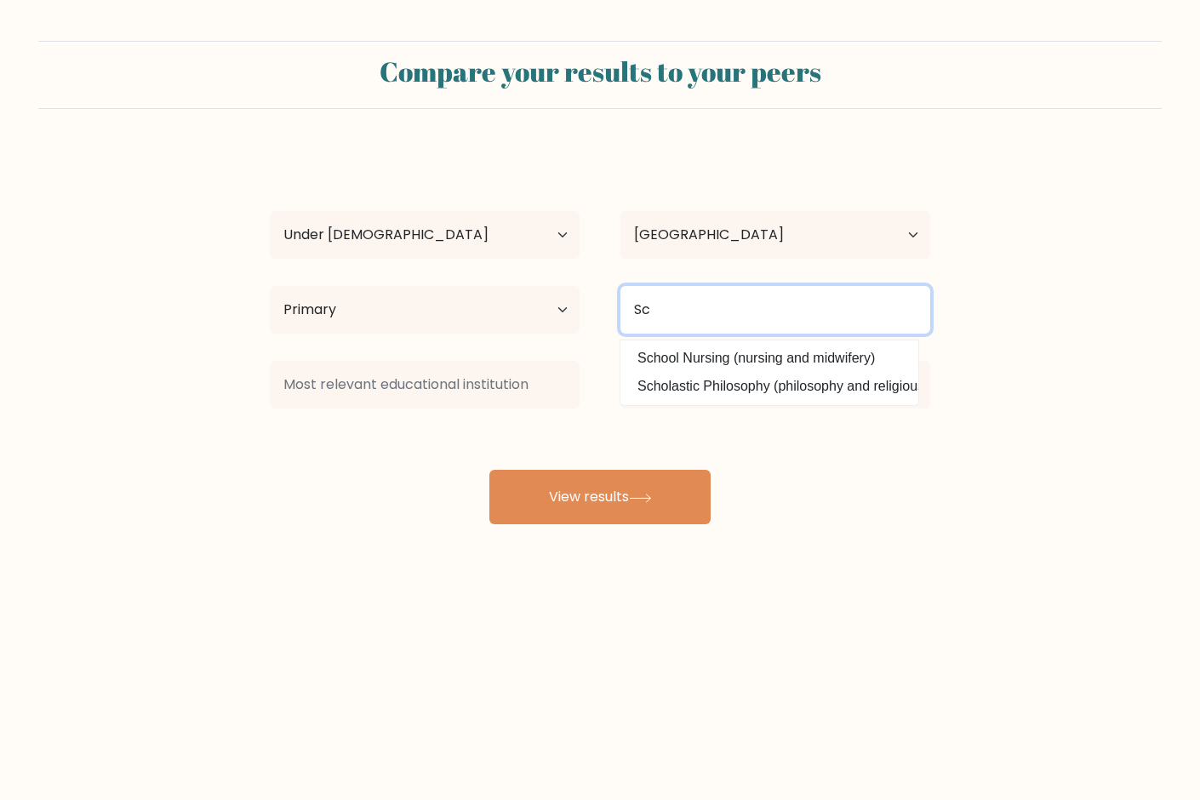
type input "S"
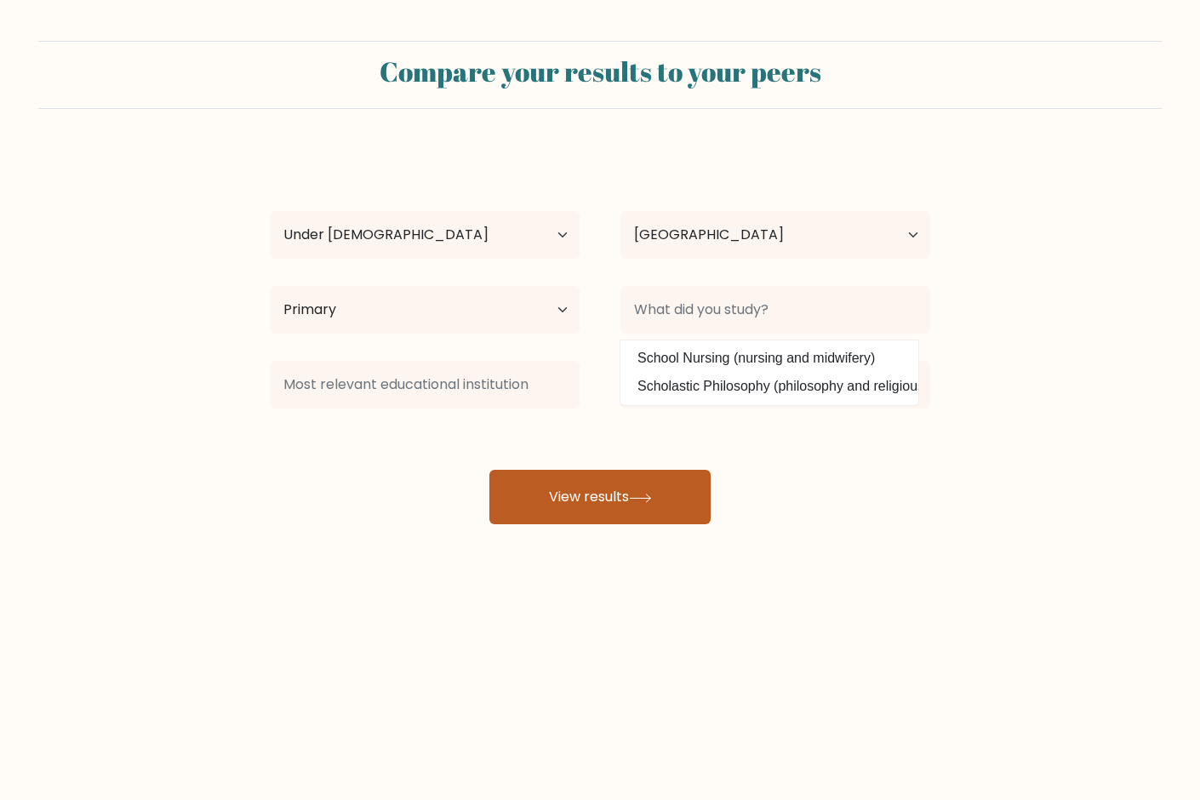
click at [504, 521] on button "View results" at bounding box center [599, 497] width 221 height 54
click at [495, 520] on button "View results" at bounding box center [599, 497] width 221 height 54
click at [536, 518] on button "View results" at bounding box center [599, 497] width 221 height 54
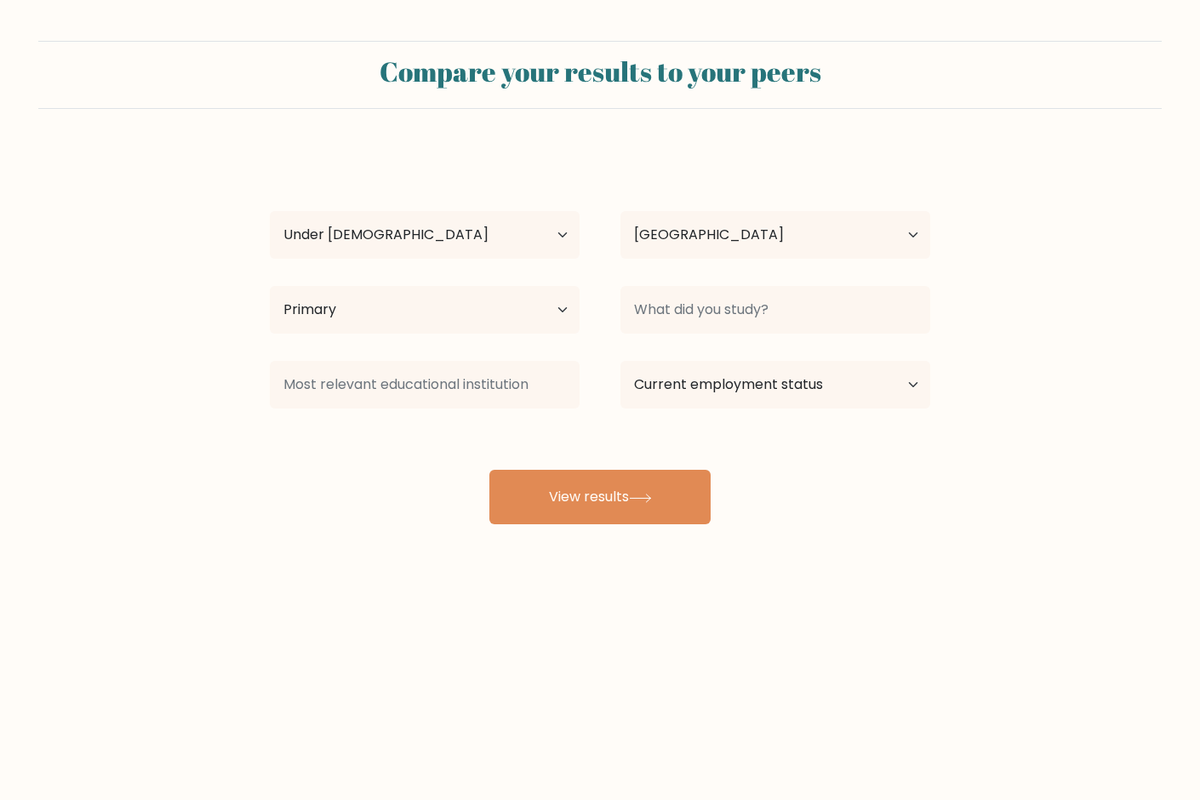
click at [438, 664] on body "Compare your results to your peers hadi abdallah Age Under 18 years old 18-24 y…" at bounding box center [600, 400] width 1200 height 800
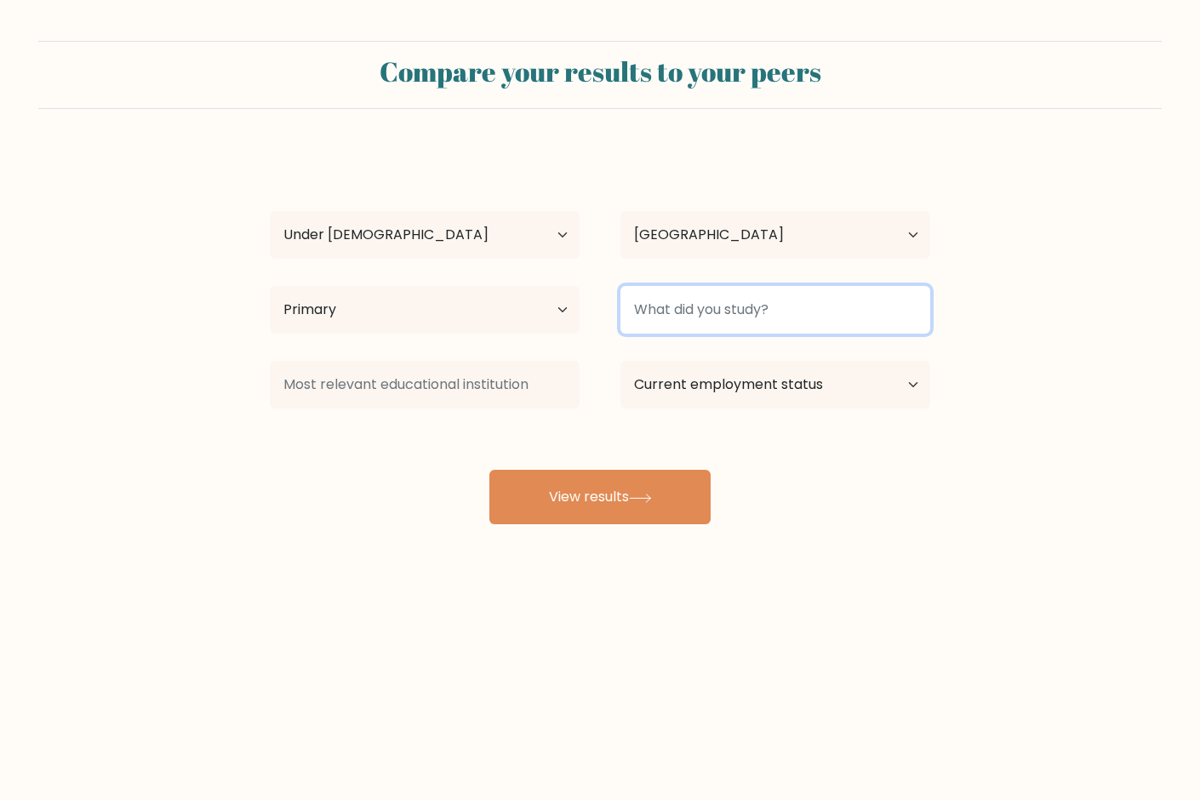
click at [758, 315] on input at bounding box center [775, 310] width 310 height 48
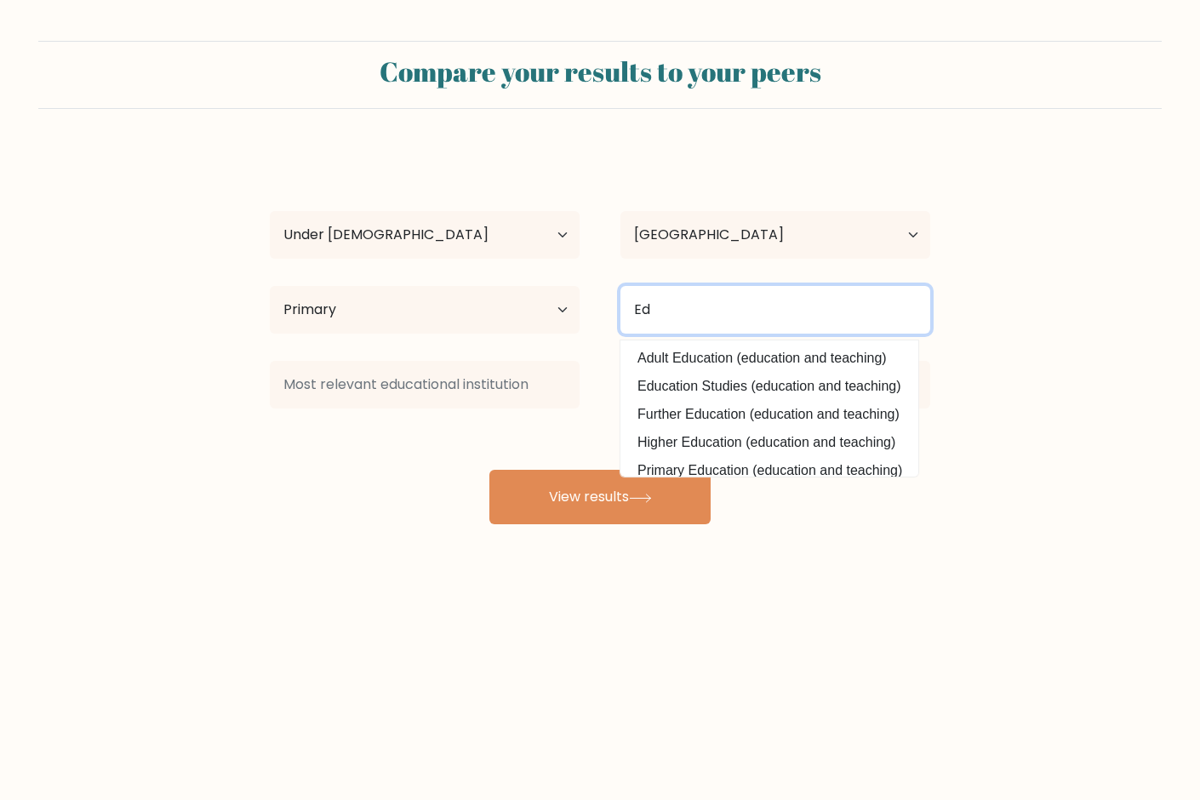
type input "E"
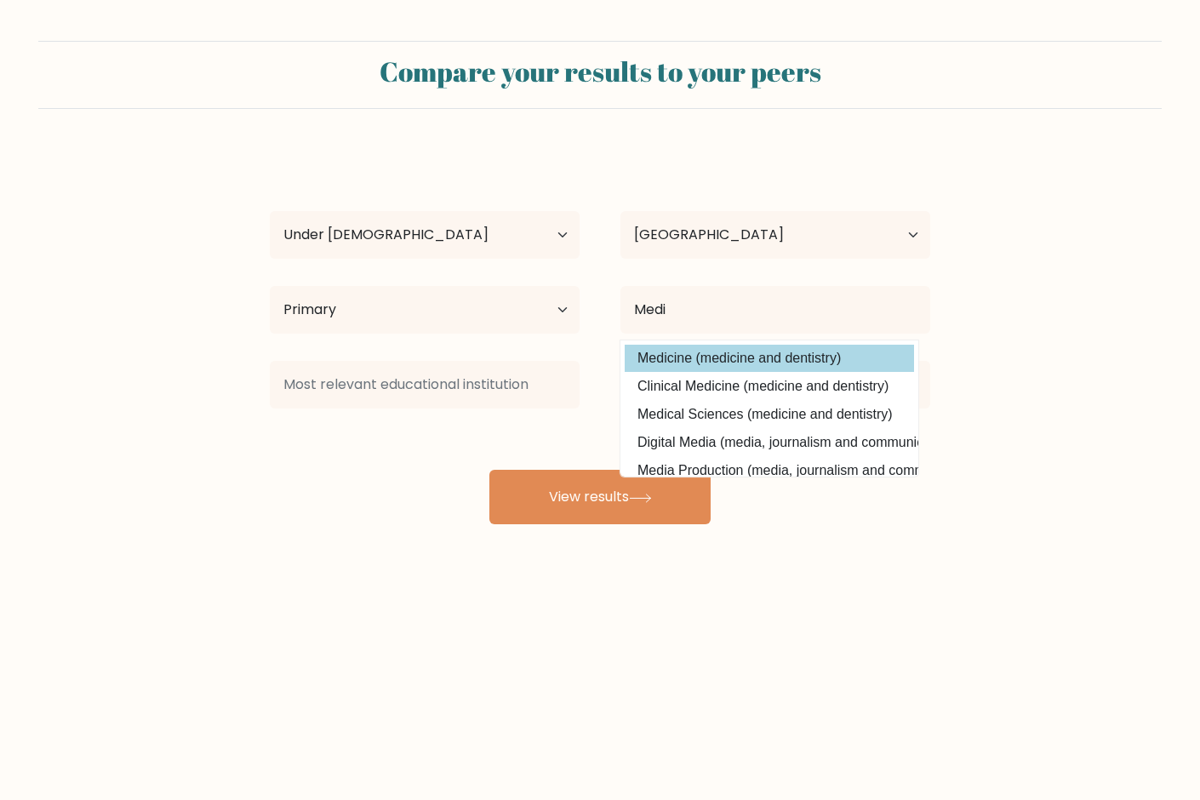
click at [851, 357] on option "Medicine (medicine and dentistry)" at bounding box center [768, 358] width 289 height 27
type input "Medicine"
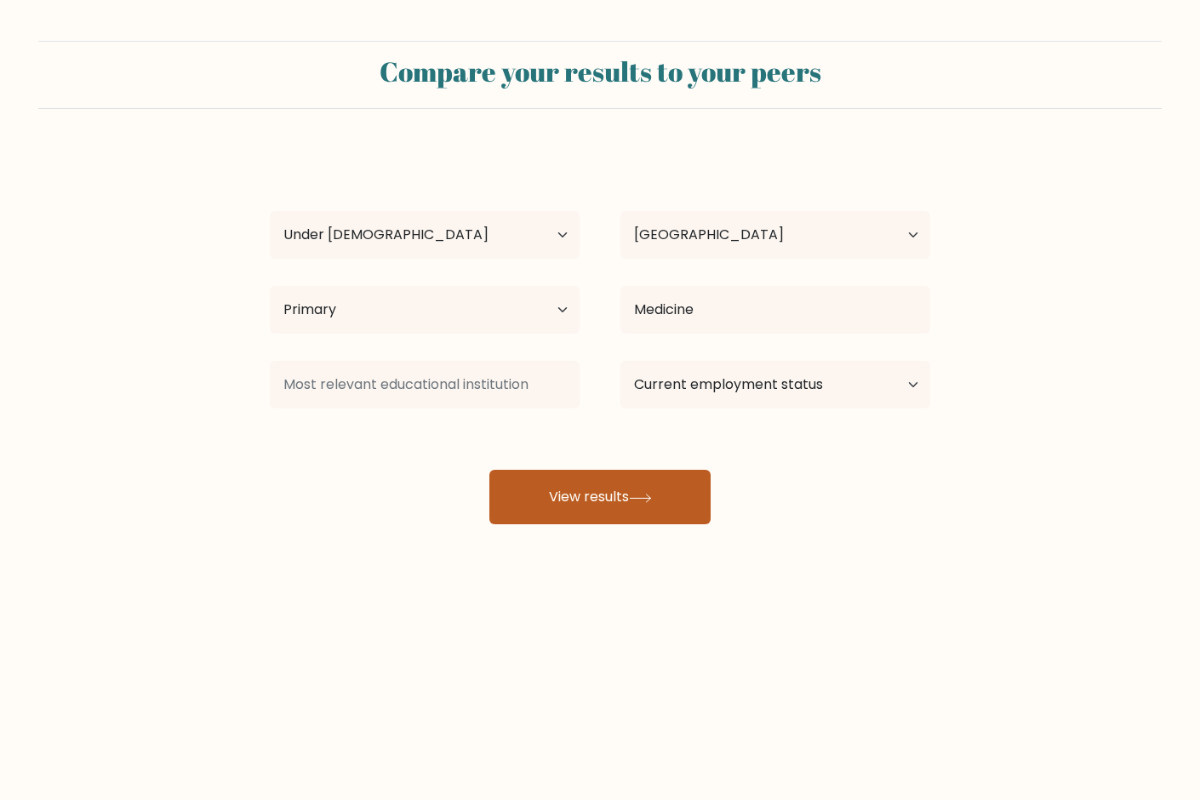
click at [671, 496] on button "View results" at bounding box center [599, 497] width 221 height 54
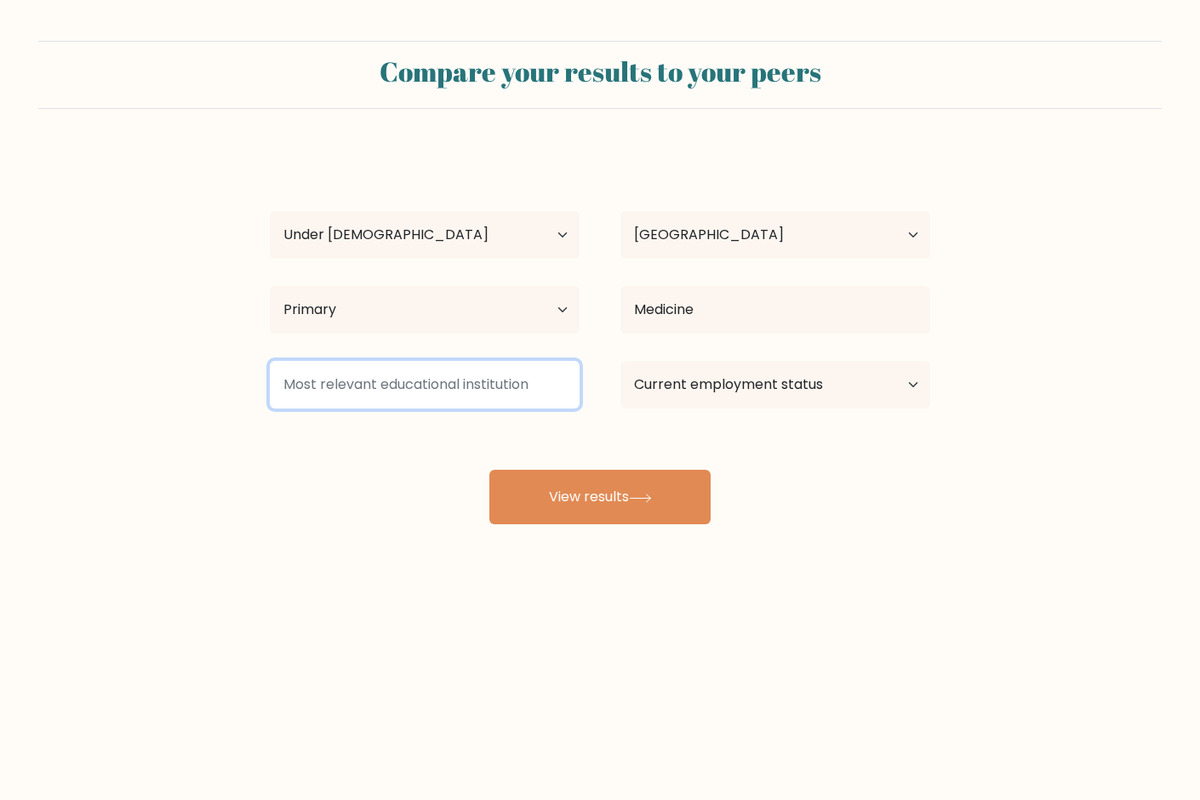
click at [536, 385] on input at bounding box center [425, 385] width 310 height 48
type input "M"
type input "P"
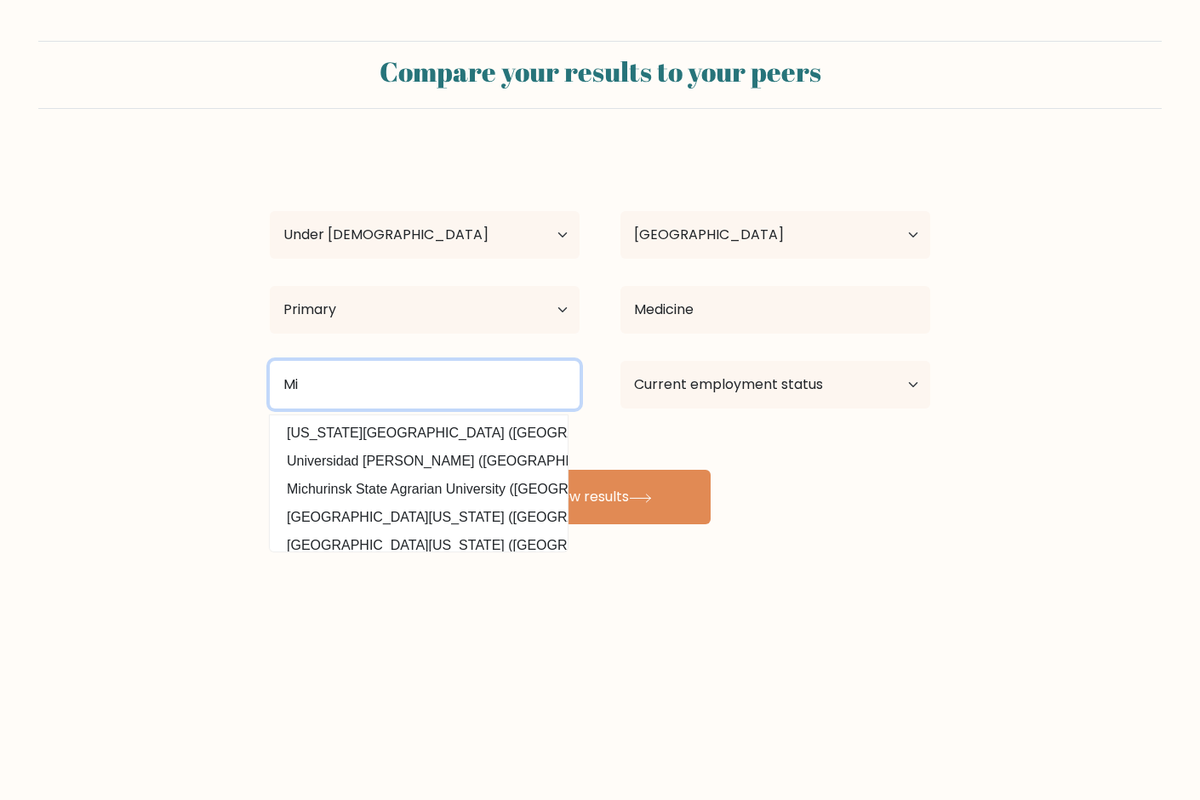
type input "M"
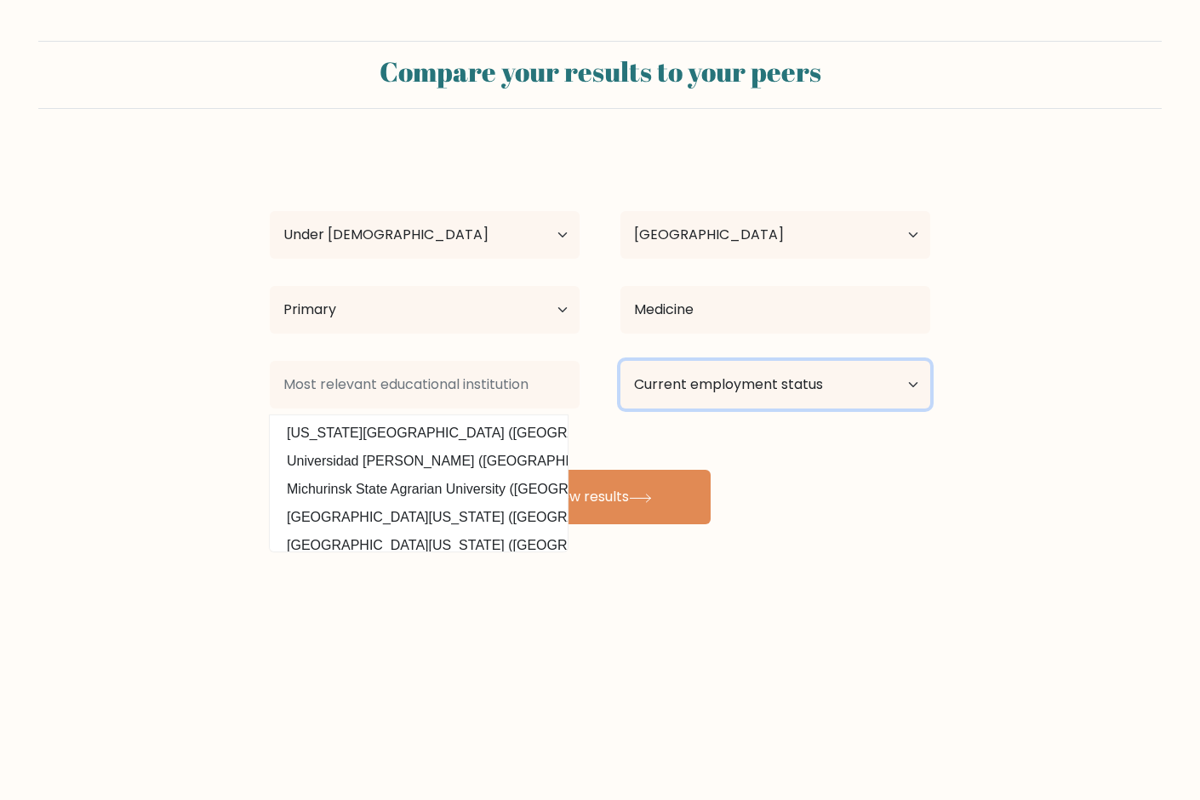
click at [687, 381] on select "Current employment status Employed Student Retired Other / prefer not to answer" at bounding box center [775, 385] width 310 height 48
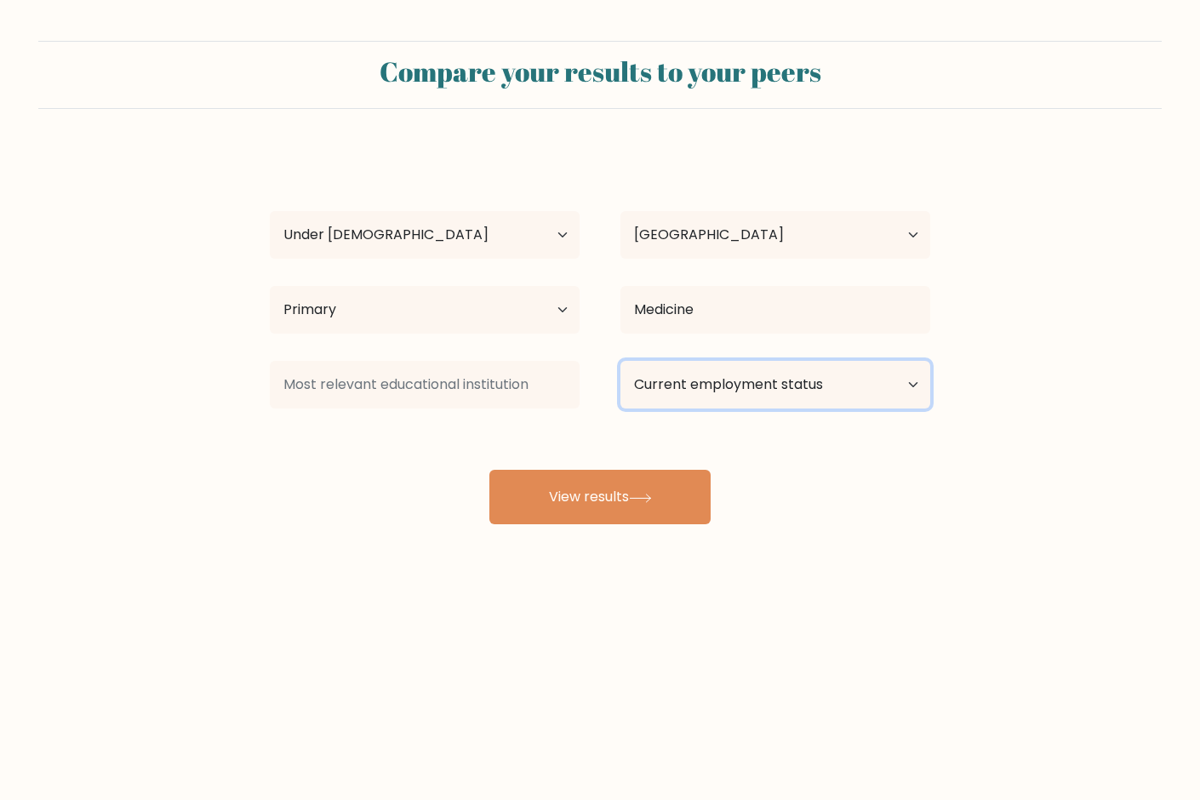
select select "student"
click at [620, 361] on select "Current employment status Employed Student Retired Other / prefer not to answer" at bounding box center [775, 385] width 310 height 48
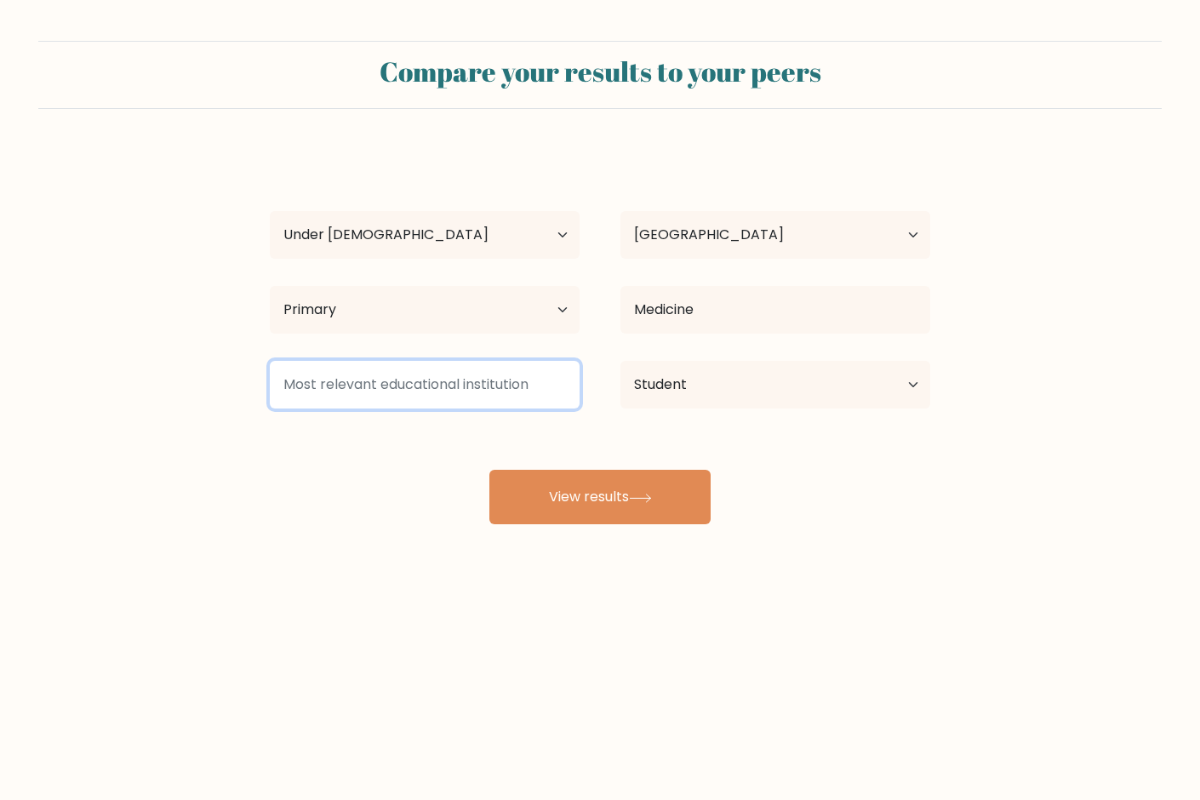
click at [552, 388] on input at bounding box center [425, 385] width 310 height 48
click at [516, 379] on input at bounding box center [425, 385] width 310 height 48
type input "g"
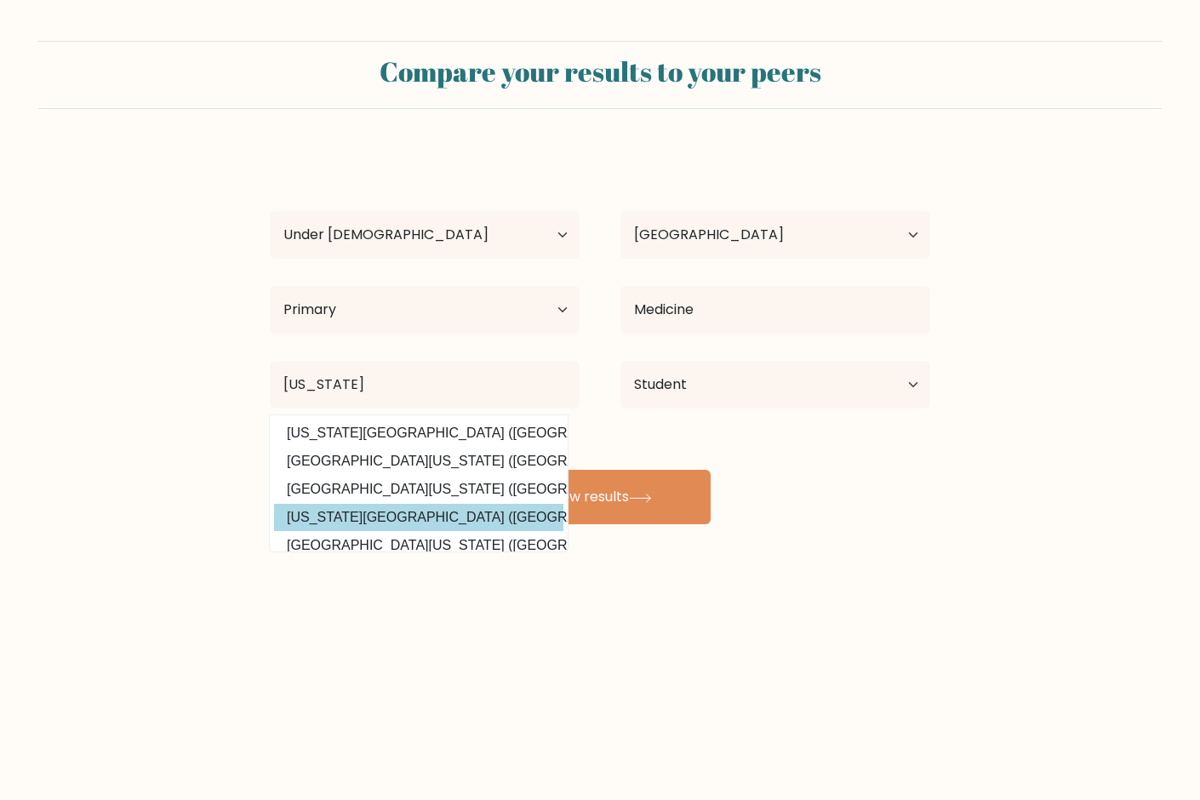
click at [502, 510] on option "Michigan State University (United States)" at bounding box center [418, 517] width 289 height 27
type input "[US_STATE][GEOGRAPHIC_DATA]"
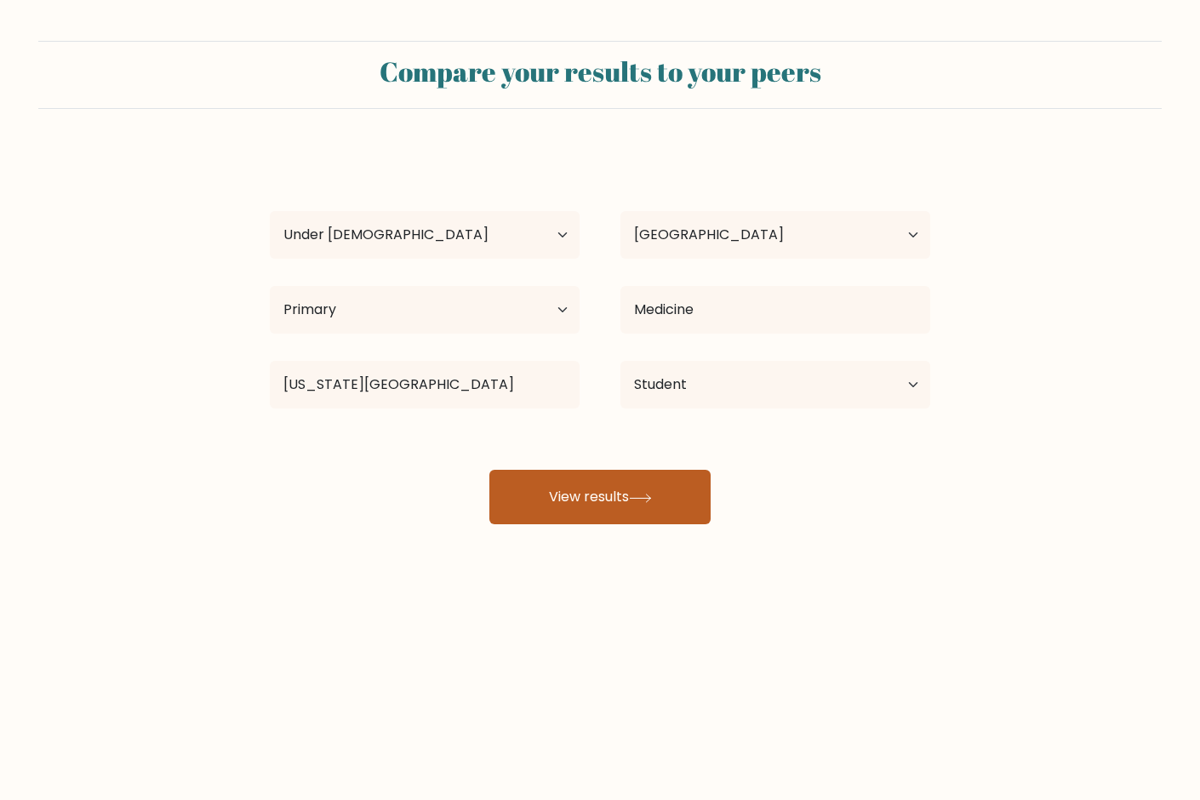
click at [543, 504] on button "View results" at bounding box center [599, 497] width 221 height 54
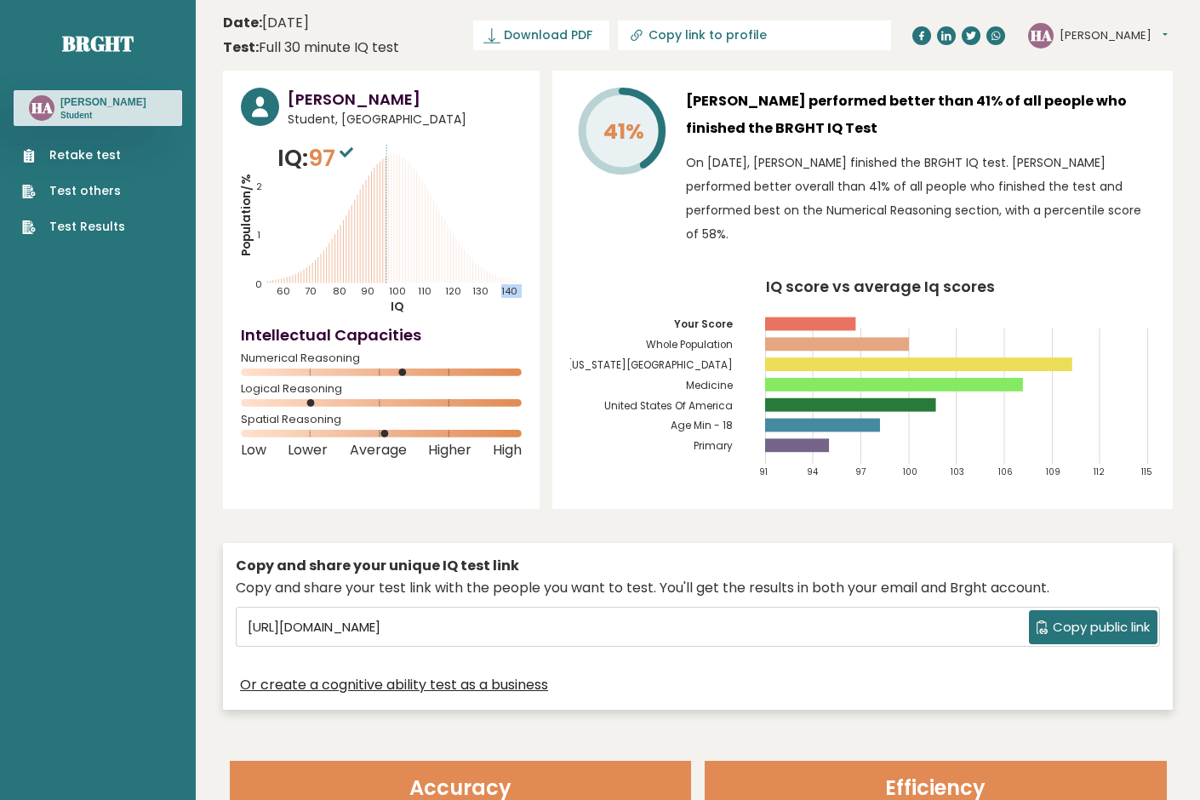
drag, startPoint x: 412, startPoint y: 255, endPoint x: 357, endPoint y: 265, distance: 55.2
click at [357, 265] on icon "Population/% IQ 0 1 2 60 70 80 90 100 110 120 130 140" at bounding box center [381, 228] width 281 height 174
click at [366, 208] on icon "Population/% IQ 0 1 2 60 70 80 90 100 110 120 130 140" at bounding box center [381, 228] width 281 height 174
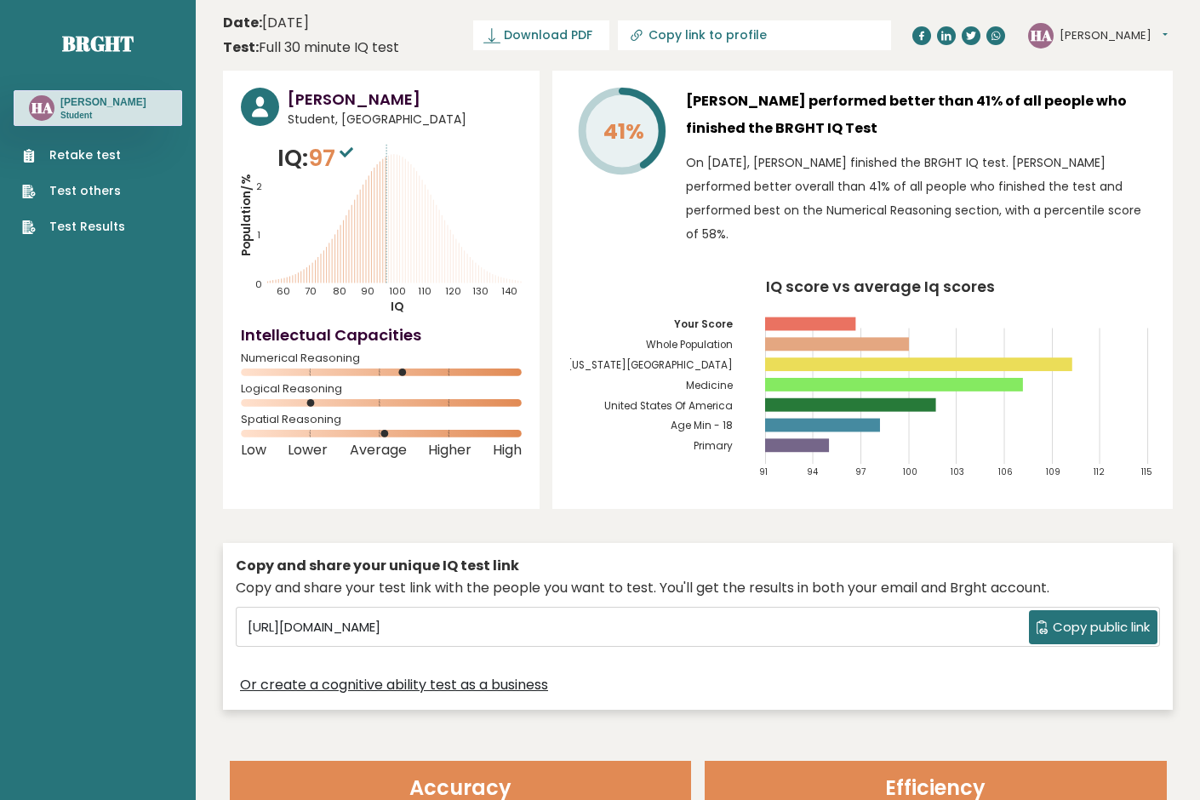
click at [714, 419] on tspan "Age Min - 18" at bounding box center [701, 426] width 62 height 14
drag, startPoint x: 385, startPoint y: 431, endPoint x: 427, endPoint y: 439, distance: 43.2
click at [427, 439] on div "[PERSON_NAME] Student, [GEOGRAPHIC_DATA] IQ: 97 Population/% IQ 0 1 2 60 70 80 …" at bounding box center [381, 290] width 316 height 438
click at [428, 447] on span "Higher" at bounding box center [449, 450] width 43 height 7
click at [854, 170] on p "On [DATE], [PERSON_NAME] finished the BRGHT IQ test. [PERSON_NAME] performed be…" at bounding box center [920, 198] width 469 height 95
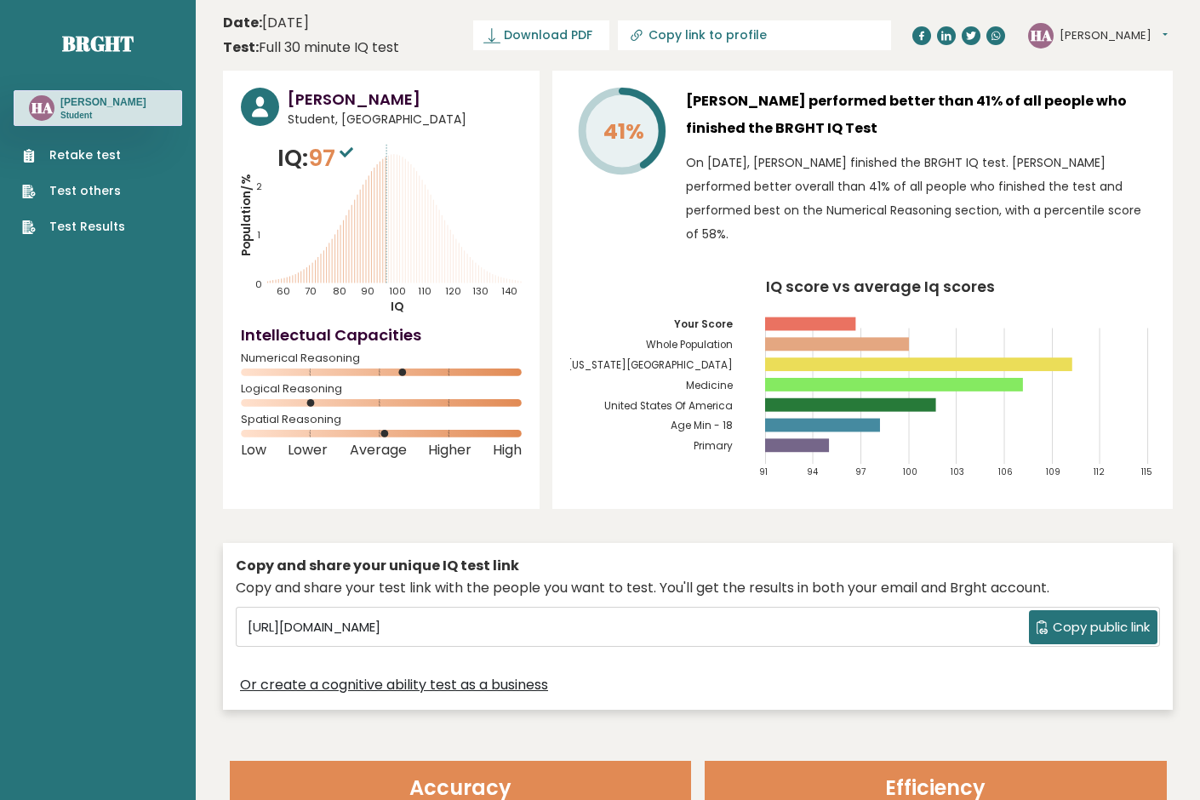
click at [854, 170] on p "On [DATE], [PERSON_NAME] finished the BRGHT IQ test. [PERSON_NAME] performed be…" at bounding box center [920, 198] width 469 height 95
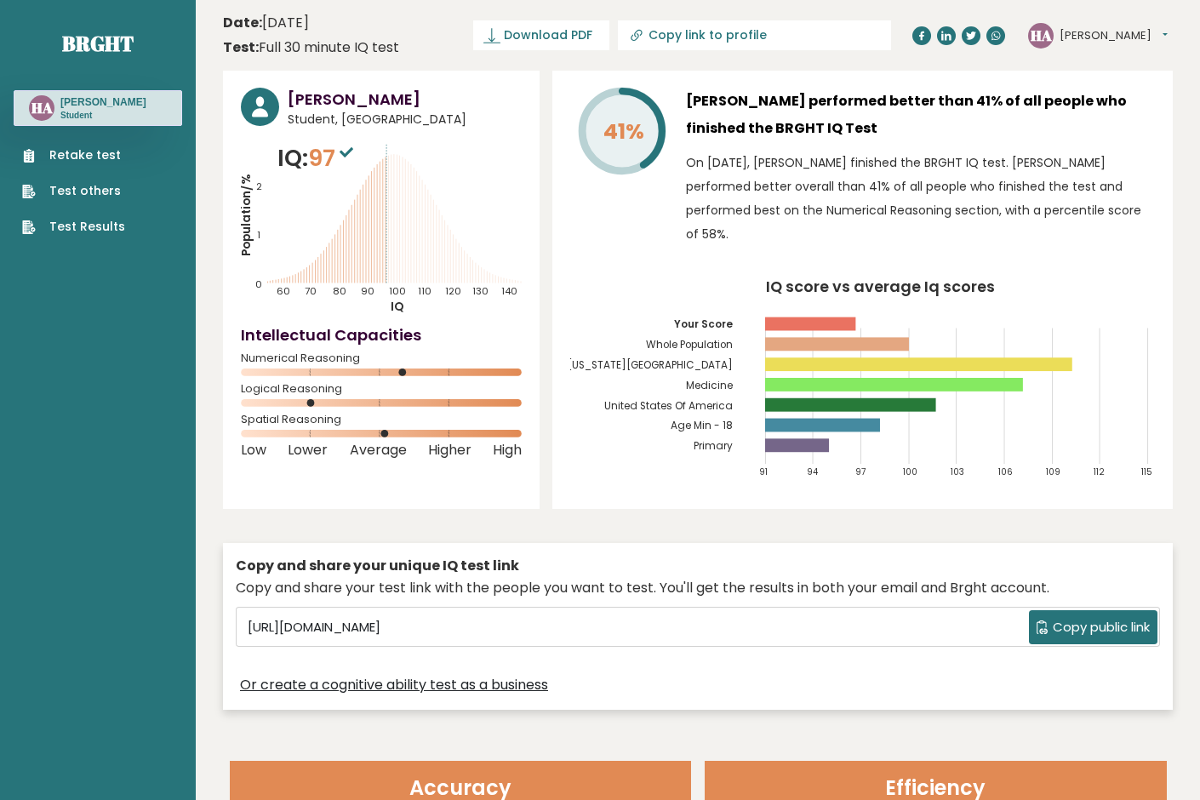
click at [500, 282] on icon "Population/% IQ 0 1 2 60 70 80 90 100 110 120 130 140" at bounding box center [381, 228] width 281 height 174
